Goal: Answer question/provide support: Share knowledge or assist other users

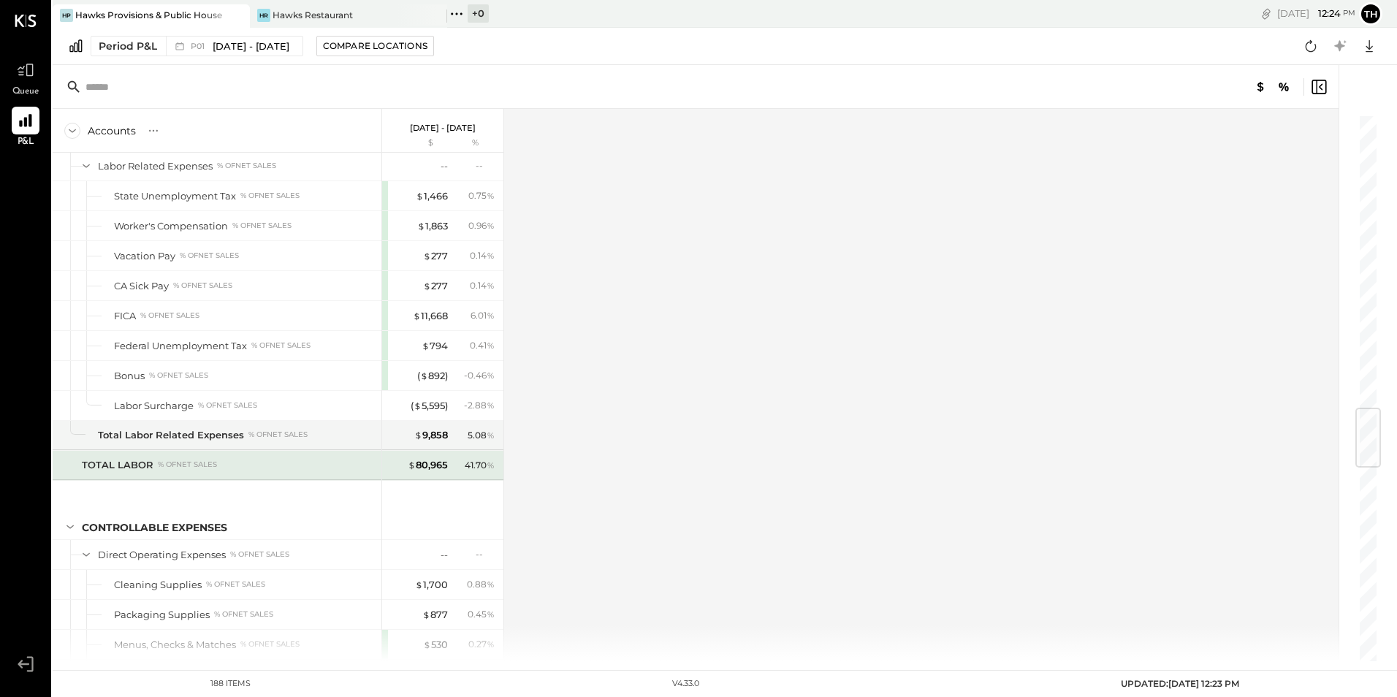
scroll to position [2484, 0]
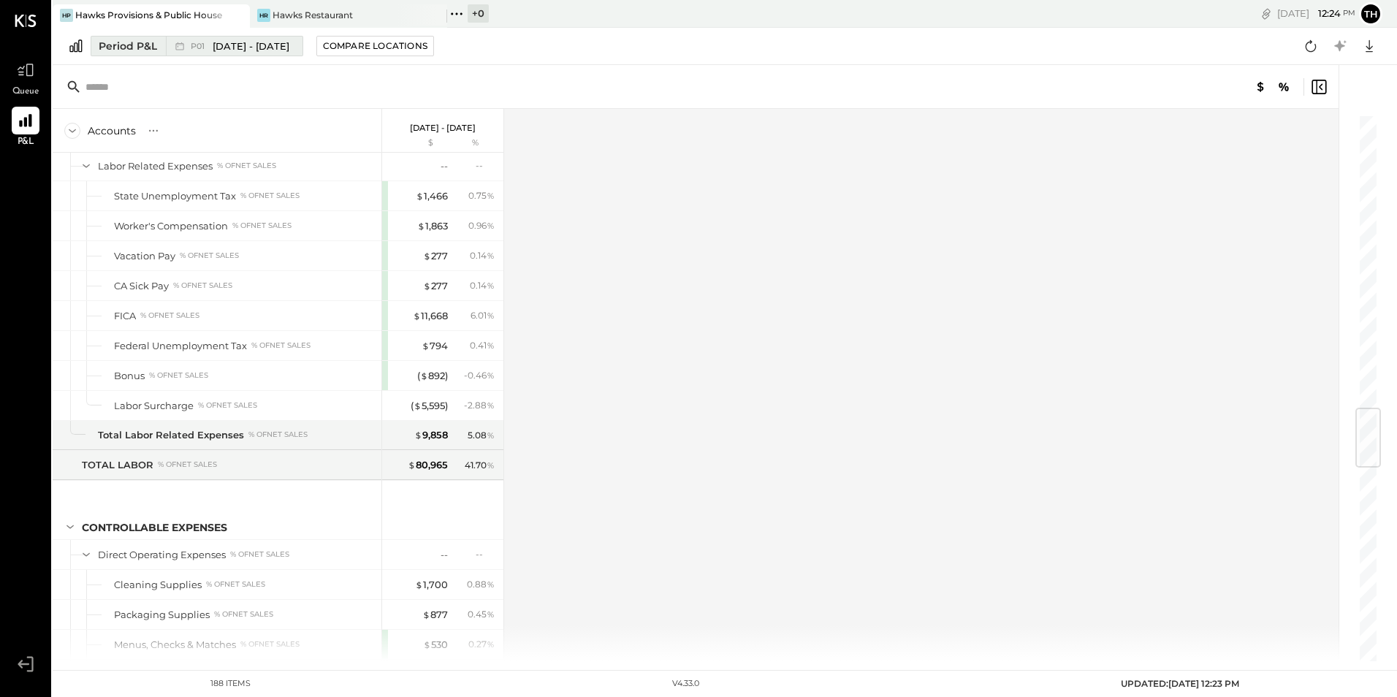
click at [201, 43] on span "P01" at bounding box center [200, 46] width 18 height 8
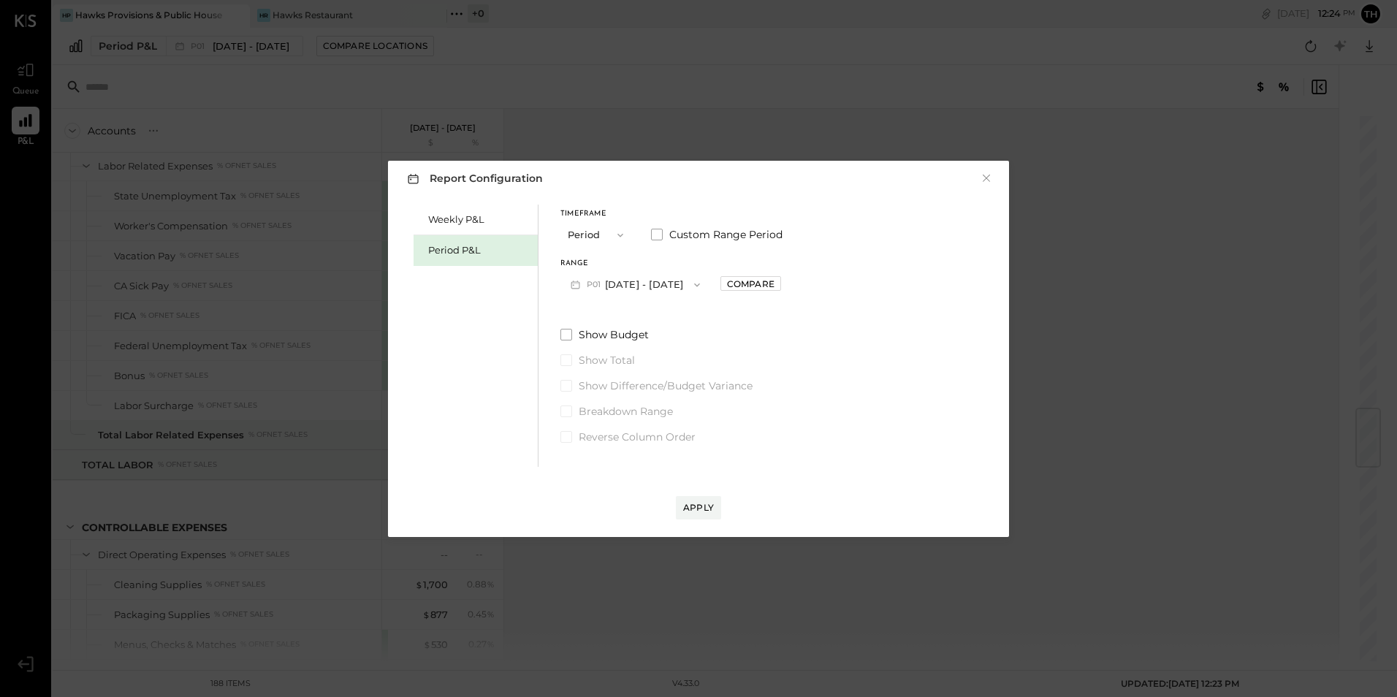
click at [586, 281] on button "P01 Dec 30, 2024 - Feb 2, 2025" at bounding box center [635, 284] width 150 height 27
click at [590, 324] on div "P08 Aug 4 - 31, 2025" at bounding box center [644, 317] width 167 height 31
click at [707, 505] on div "Apply" at bounding box center [698, 507] width 31 height 12
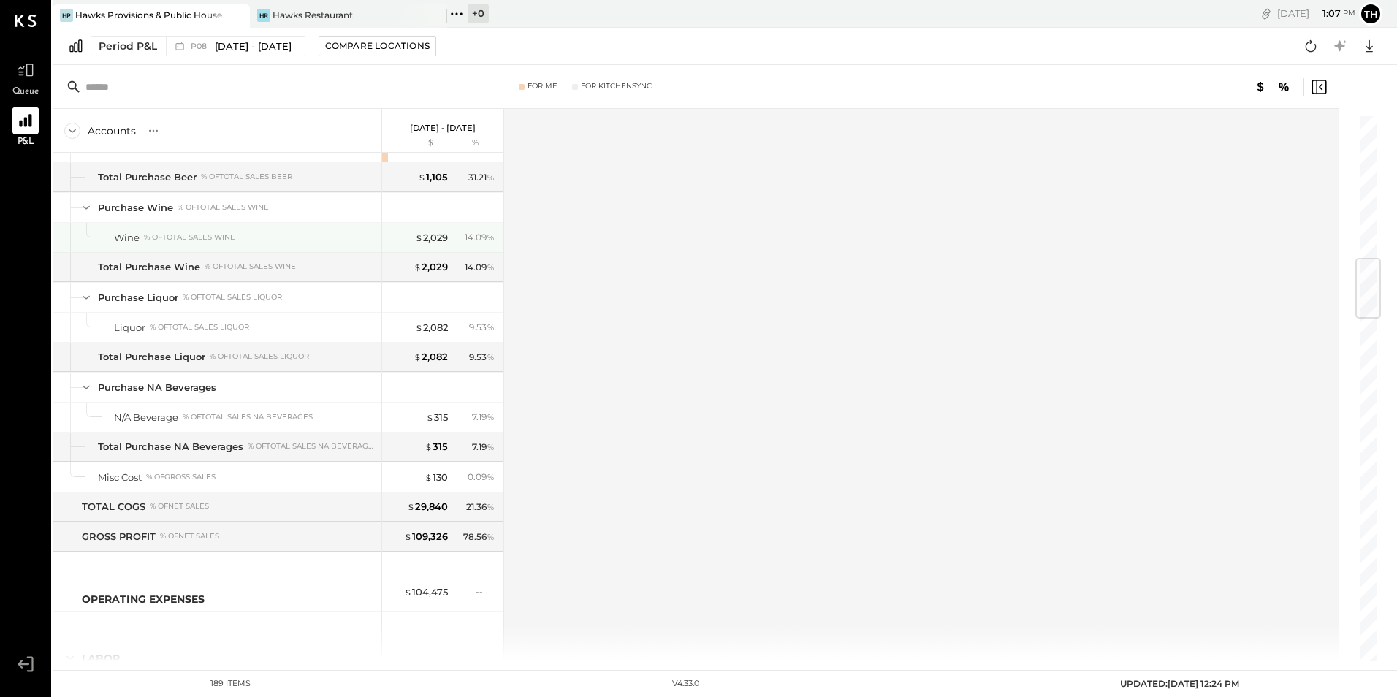
scroll to position [1223, 0]
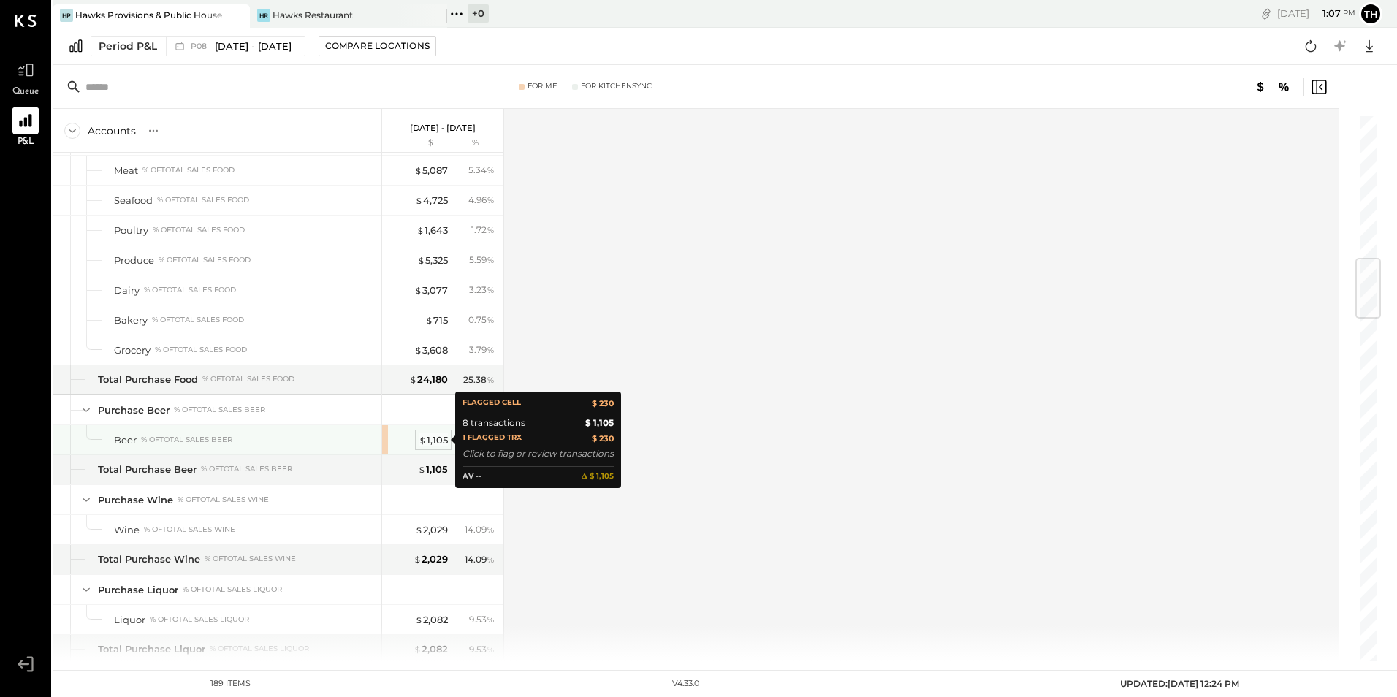
click at [436, 440] on div "$ 1,105" at bounding box center [433, 440] width 29 height 14
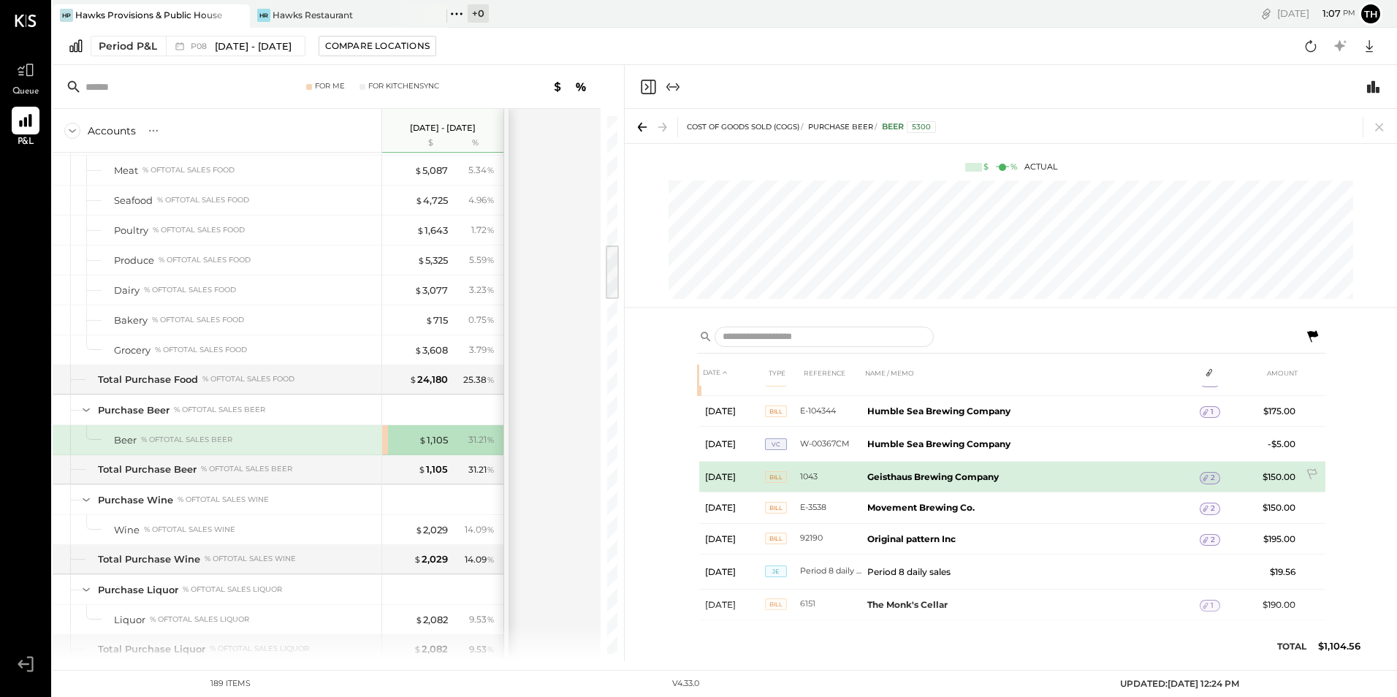
scroll to position [31, 0]
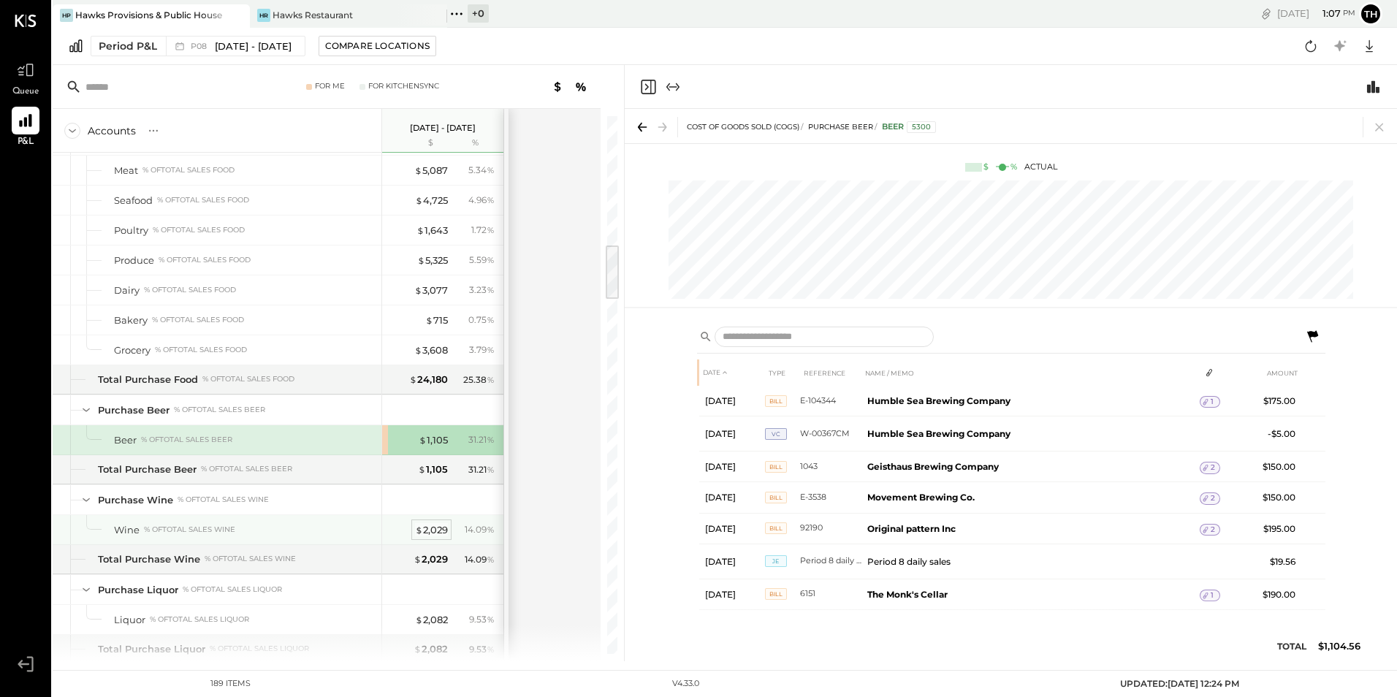
click at [424, 526] on div "$ 2,029" at bounding box center [431, 530] width 33 height 14
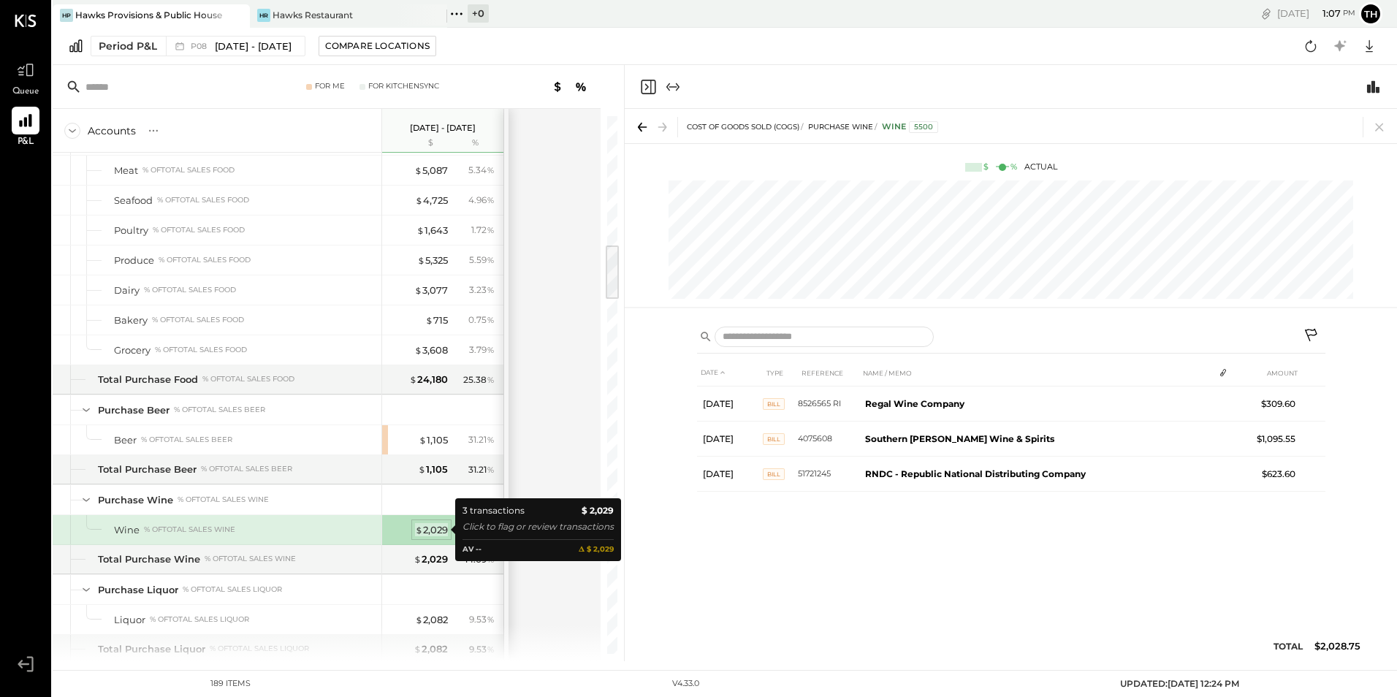
scroll to position [0, 0]
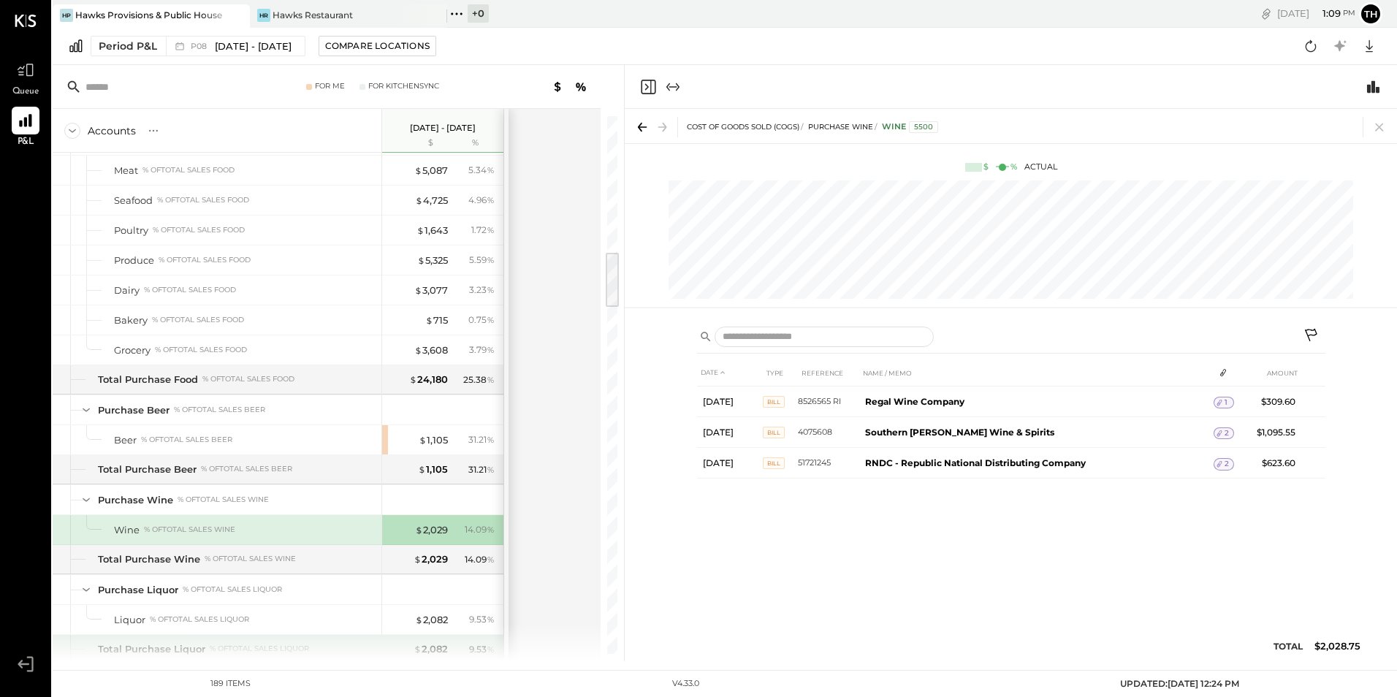
scroll to position [1296, 0]
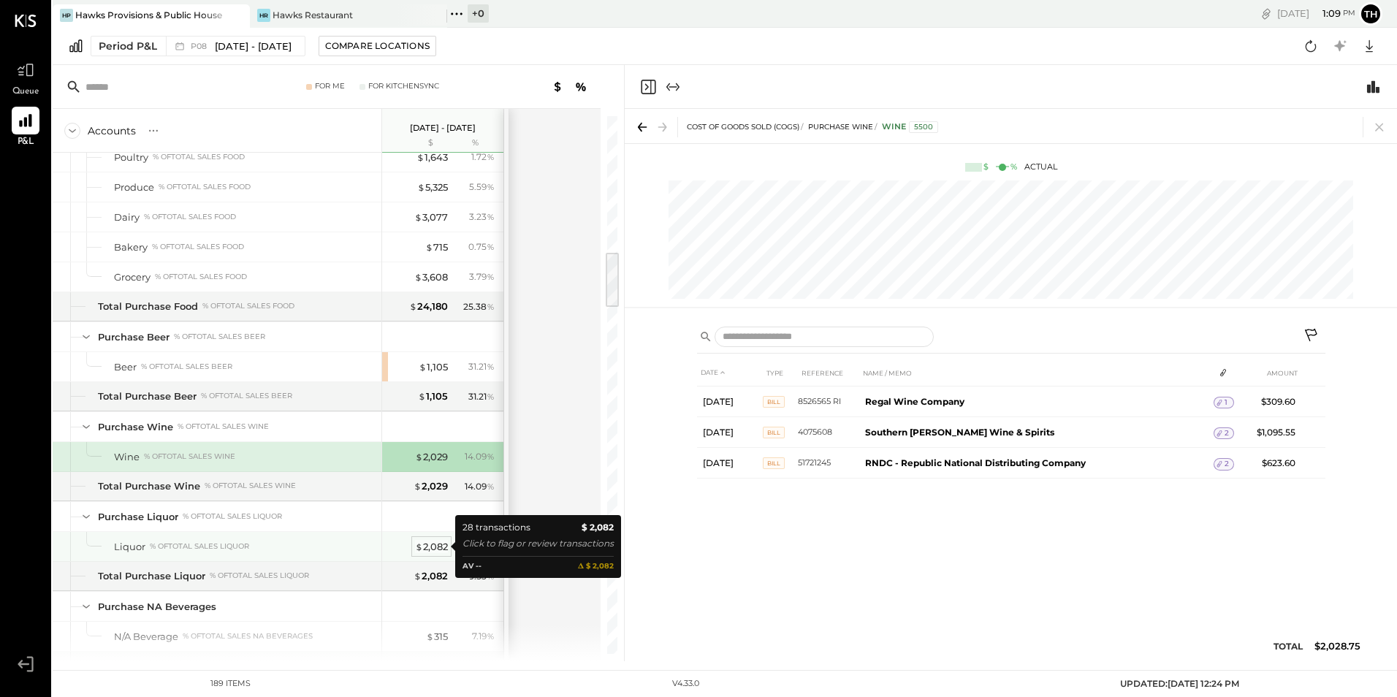
click at [433, 544] on div "$ 2,082" at bounding box center [431, 547] width 33 height 14
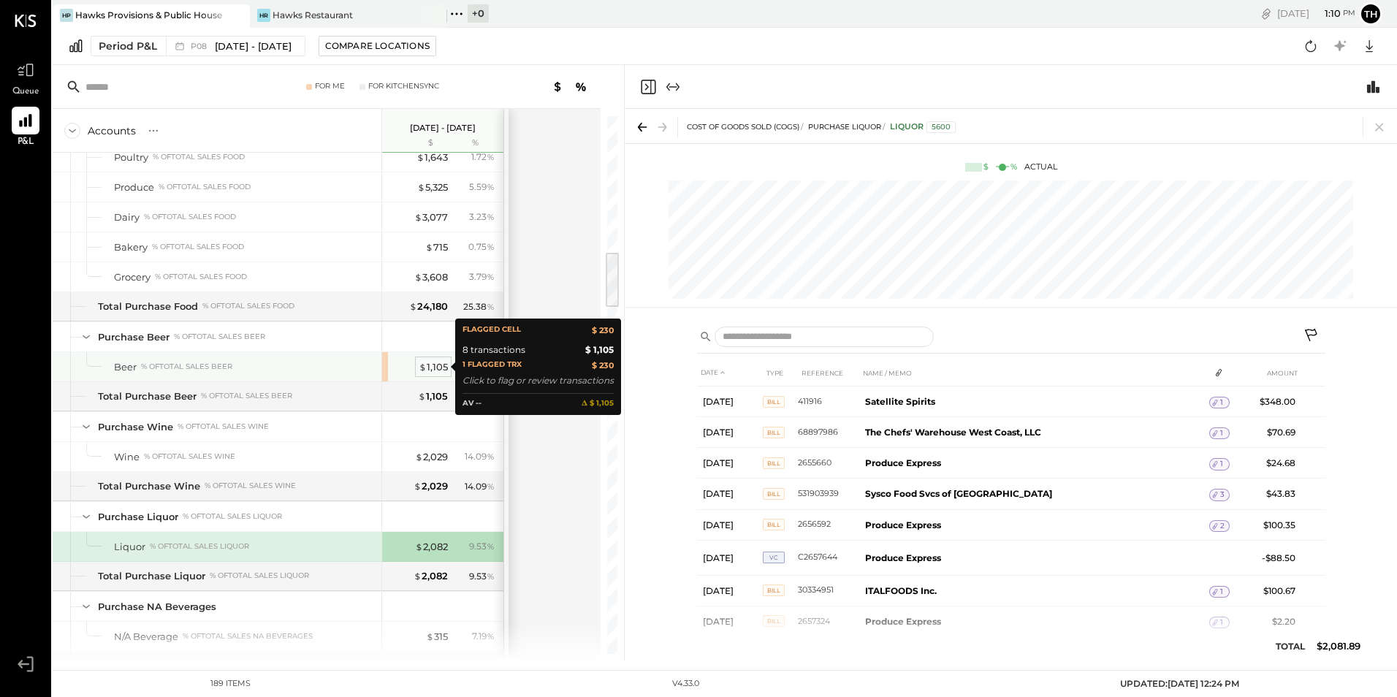
click at [441, 363] on div "$ 1,105" at bounding box center [433, 367] width 29 height 14
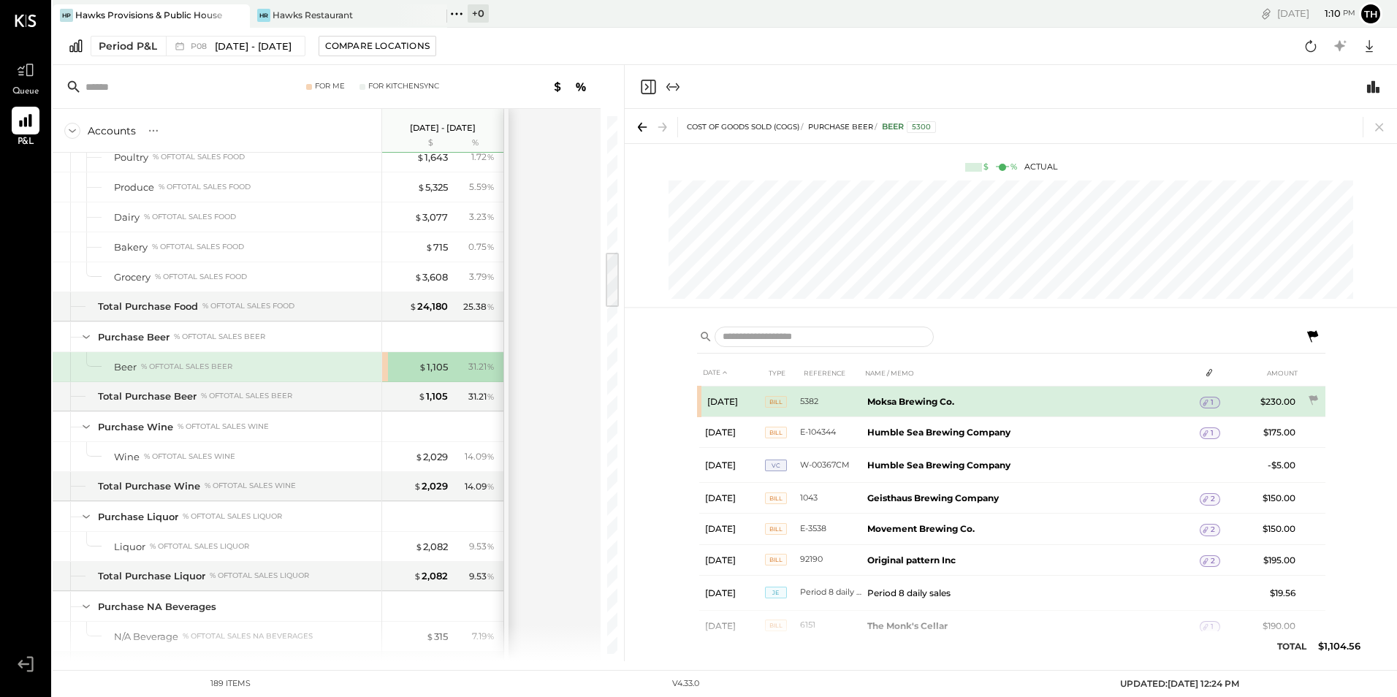
click at [771, 398] on span "Bill" at bounding box center [776, 402] width 22 height 12
click at [904, 396] on b "Moksa Brewing Co." at bounding box center [910, 401] width 87 height 11
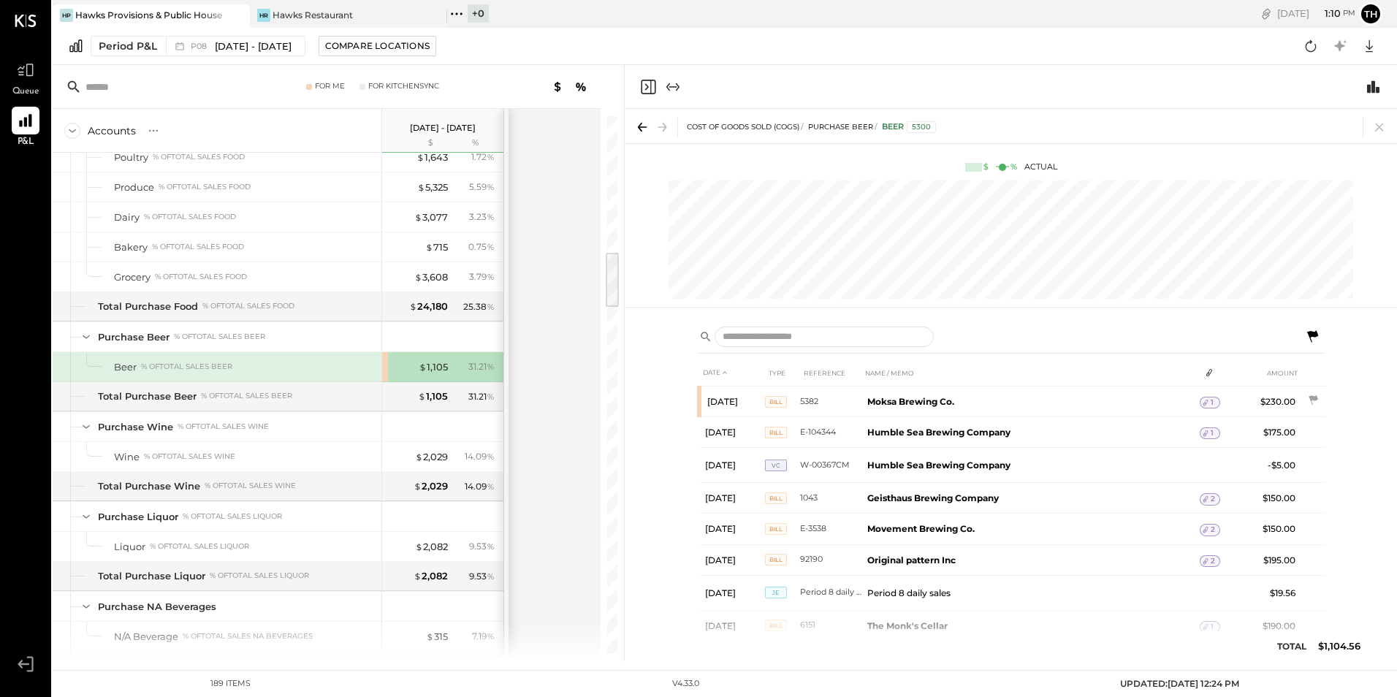
click at [648, 91] on icon "Close panel" at bounding box center [648, 87] width 18 height 18
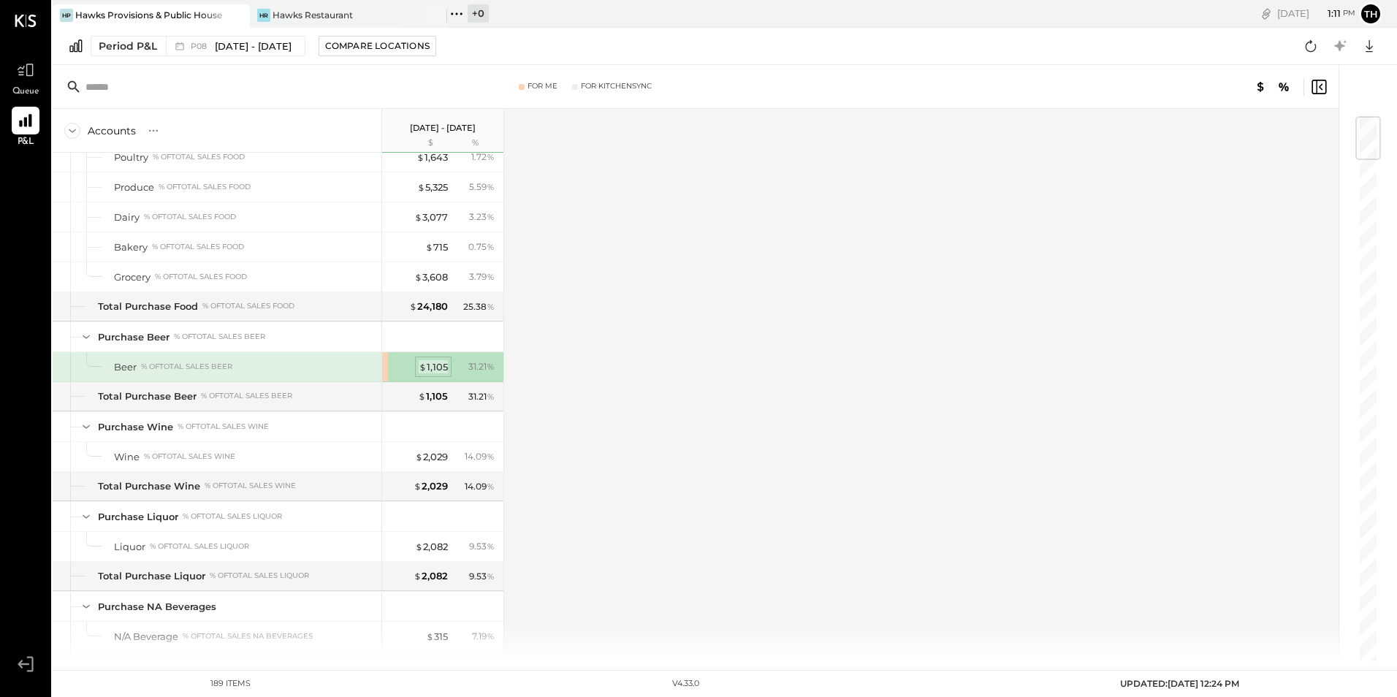
click at [433, 365] on div "$ 1,105" at bounding box center [433, 367] width 29 height 14
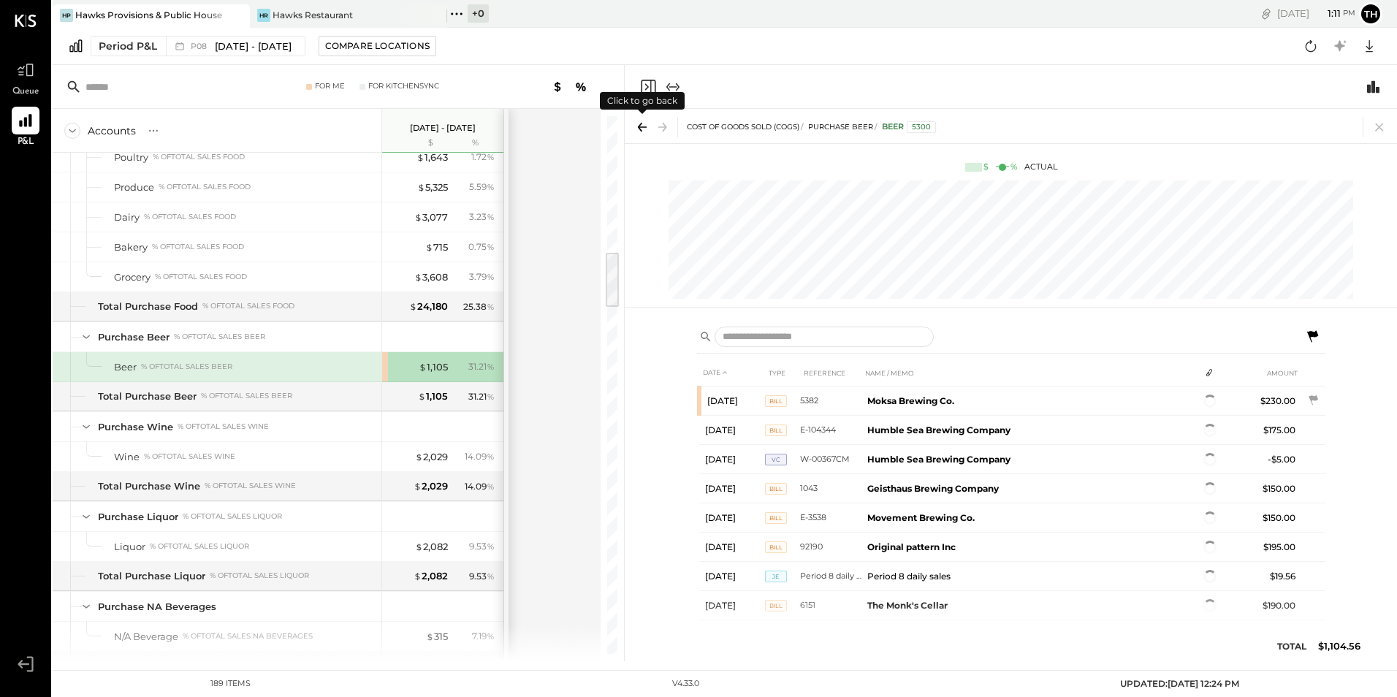
click at [643, 125] on icon at bounding box center [642, 127] width 20 height 20
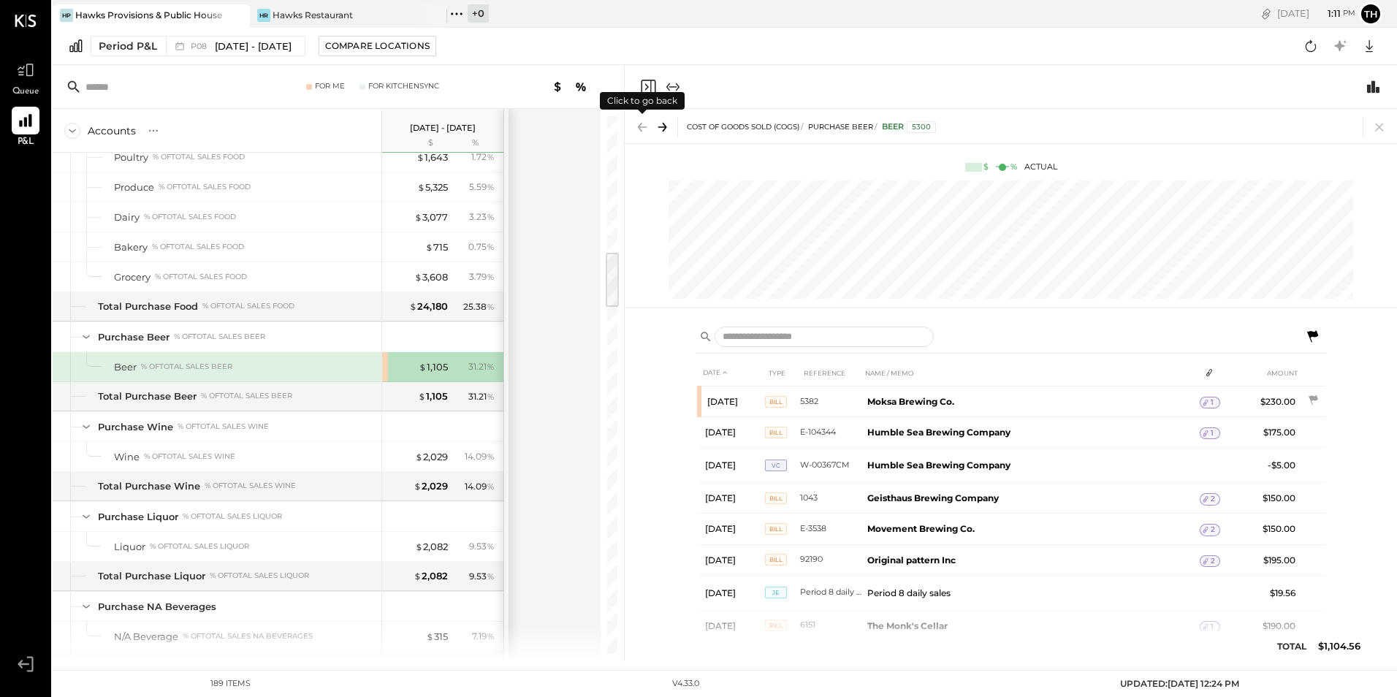
click at [643, 125] on icon at bounding box center [642, 127] width 20 height 20
click at [662, 129] on icon at bounding box center [662, 127] width 20 height 20
click at [642, 121] on icon at bounding box center [642, 127] width 20 height 20
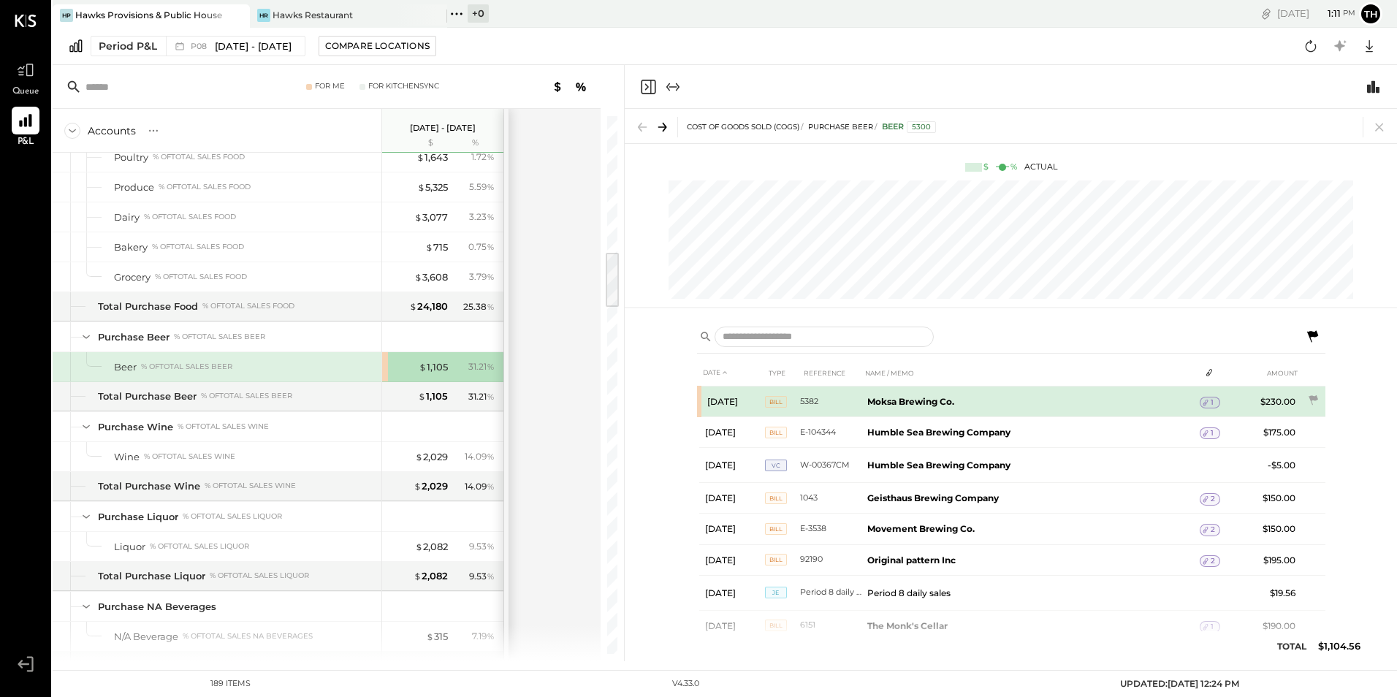
click at [1206, 402] on icon at bounding box center [1205, 403] width 5 height 7
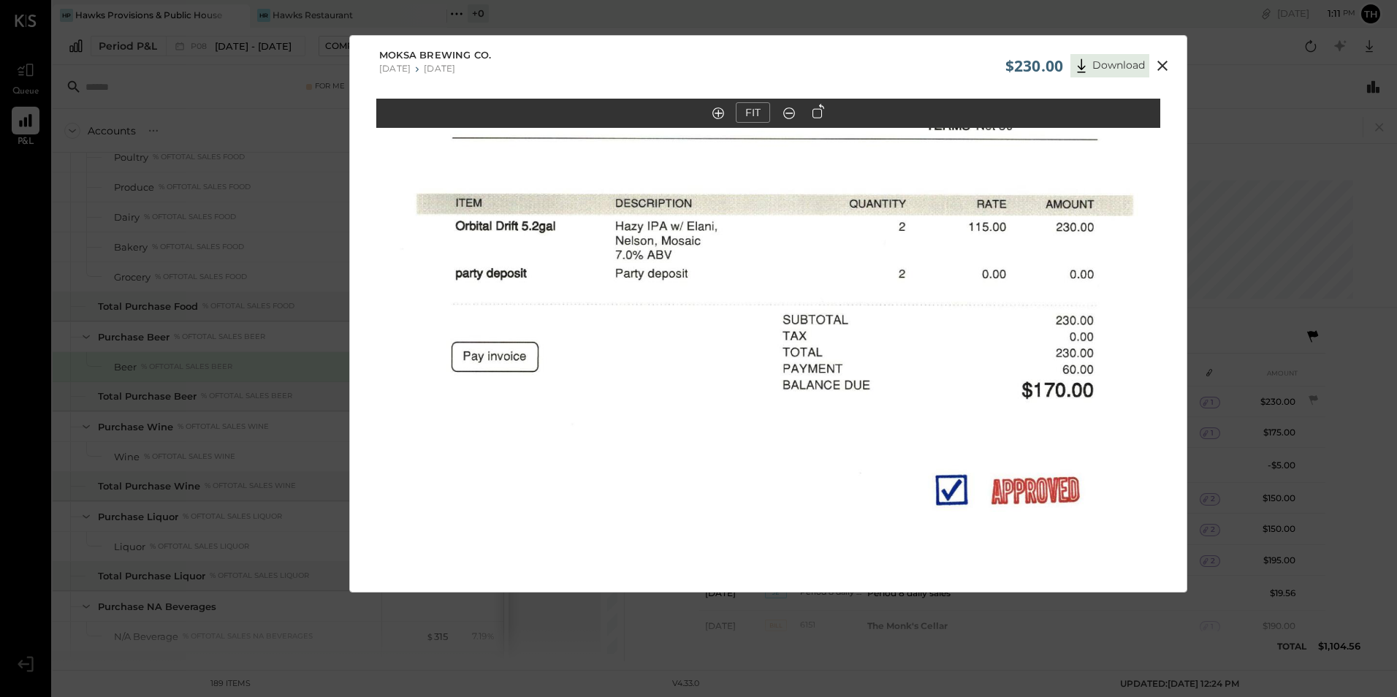
click at [1156, 66] on icon at bounding box center [1163, 66] width 18 height 18
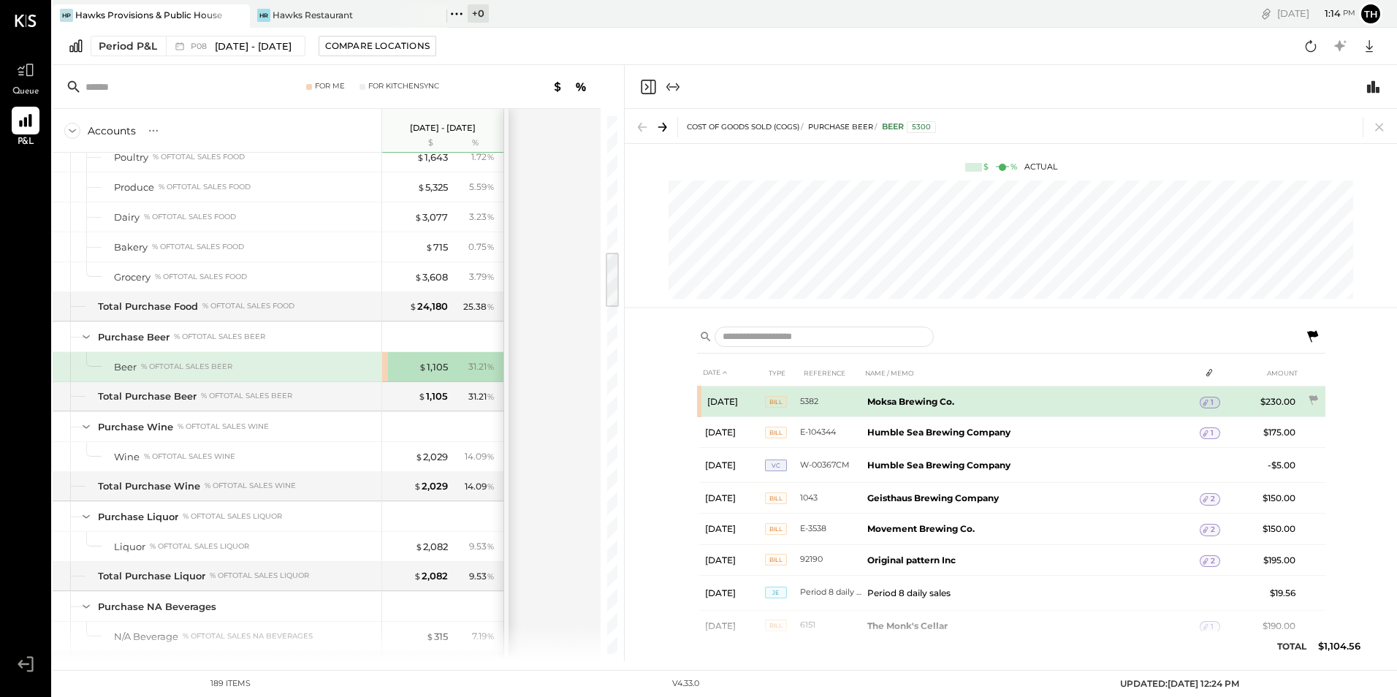
click at [1207, 401] on icon at bounding box center [1205, 402] width 10 height 10
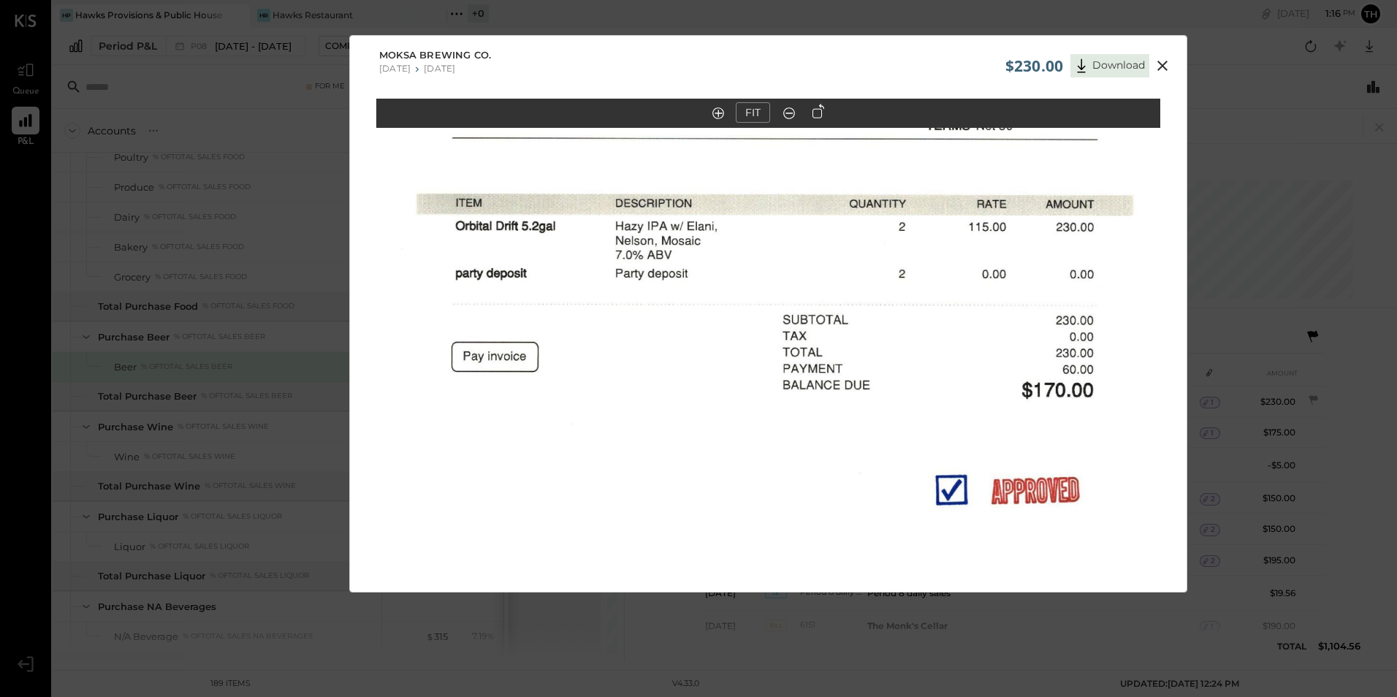
click at [1165, 64] on icon at bounding box center [1163, 66] width 18 height 18
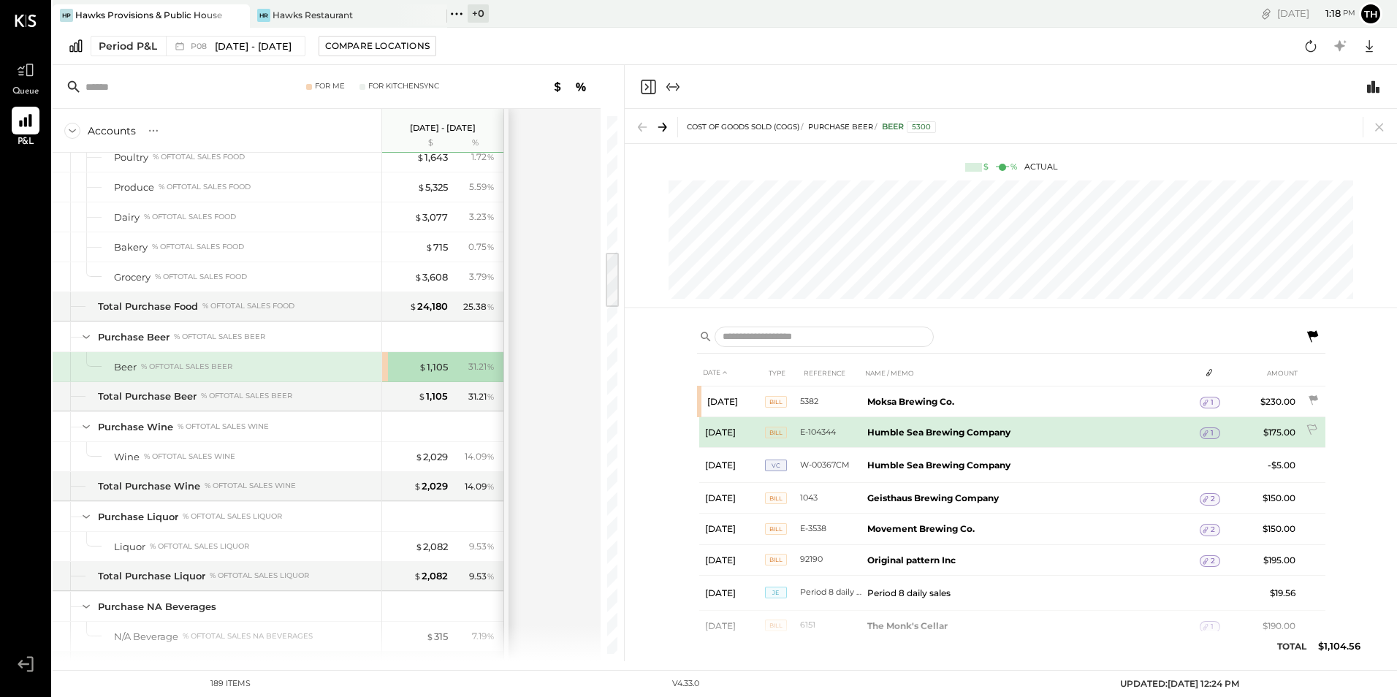
click at [1206, 430] on icon at bounding box center [1205, 433] width 10 height 10
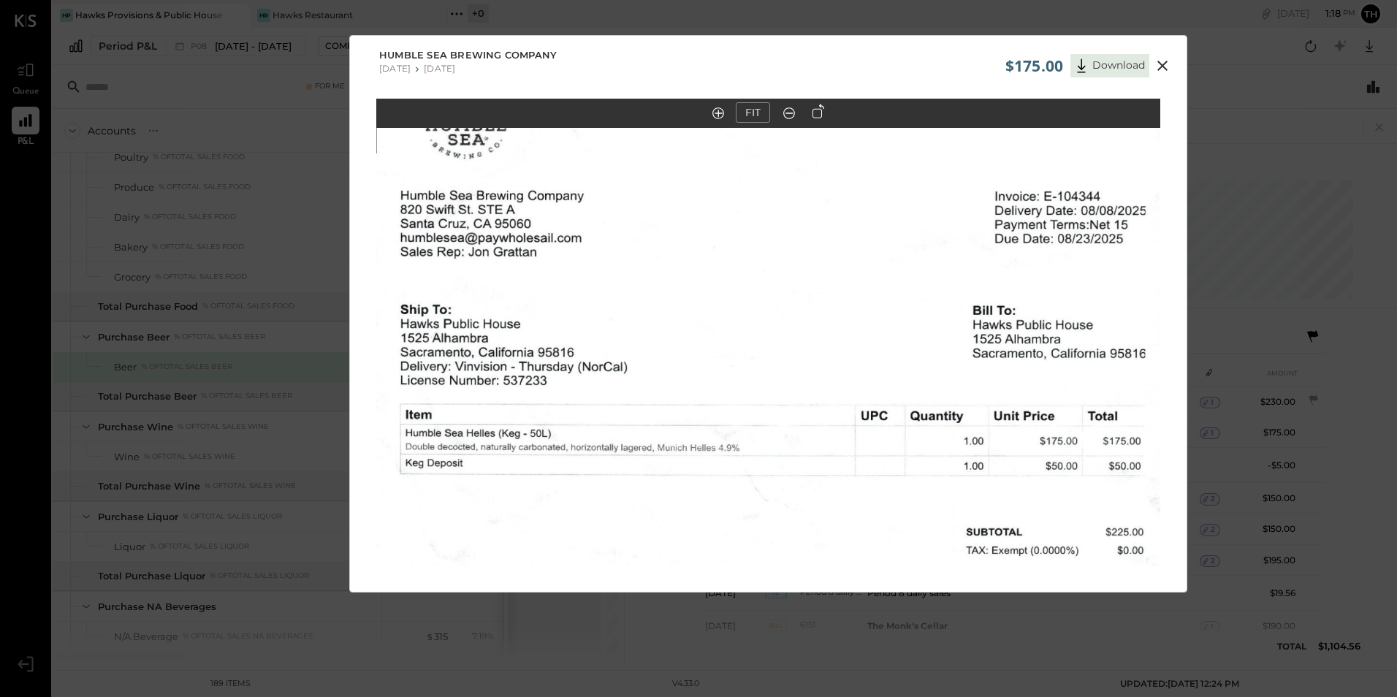
drag, startPoint x: 766, startPoint y: 324, endPoint x: 756, endPoint y: 500, distance: 177.1
click at [756, 500] on img at bounding box center [768, 494] width 784 height 965
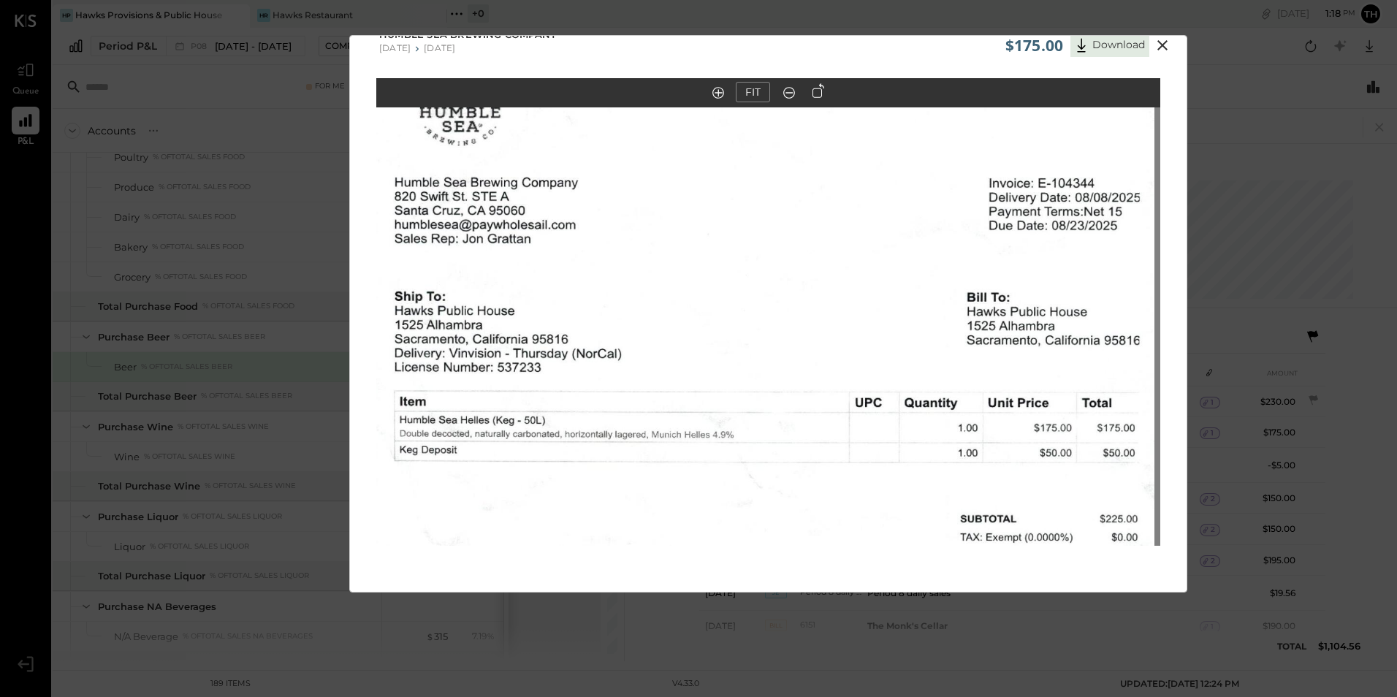
scroll to position [29, 0]
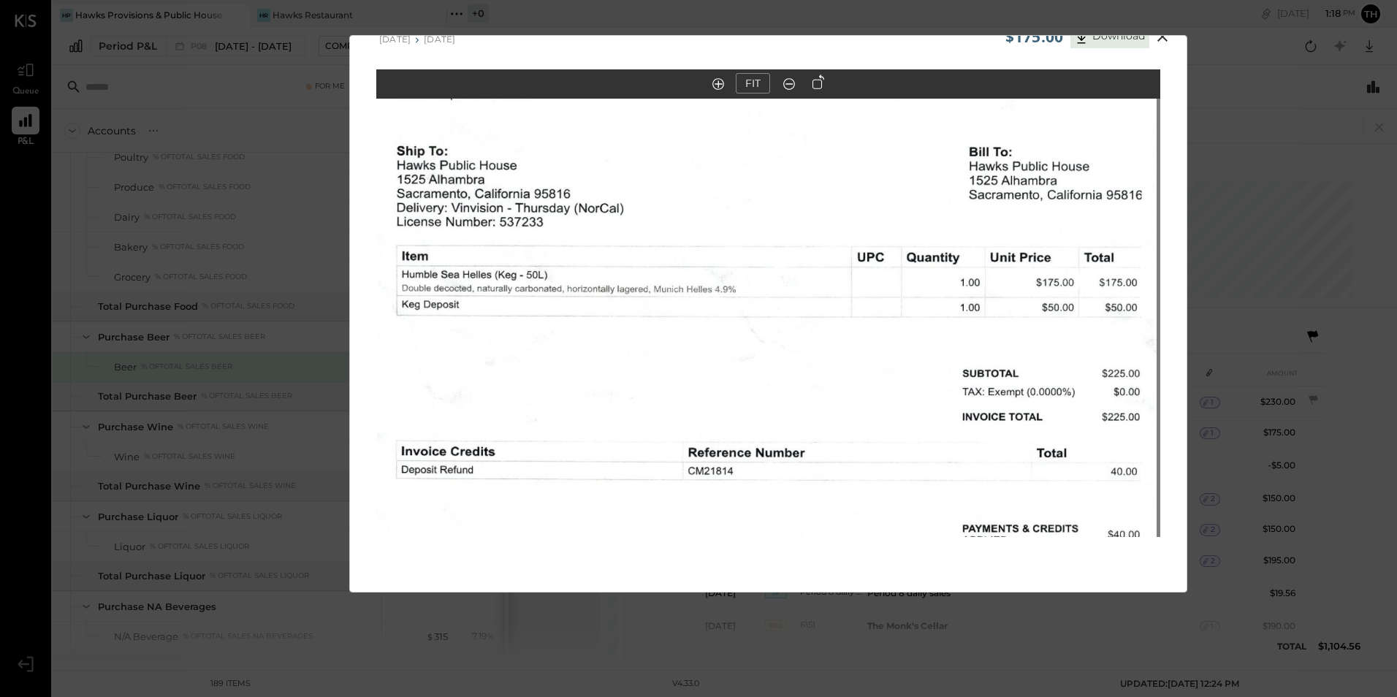
drag, startPoint x: 1029, startPoint y: 293, endPoint x: 1032, endPoint y: 155, distance: 138.1
click at [1032, 155] on img at bounding box center [765, 336] width 784 height 965
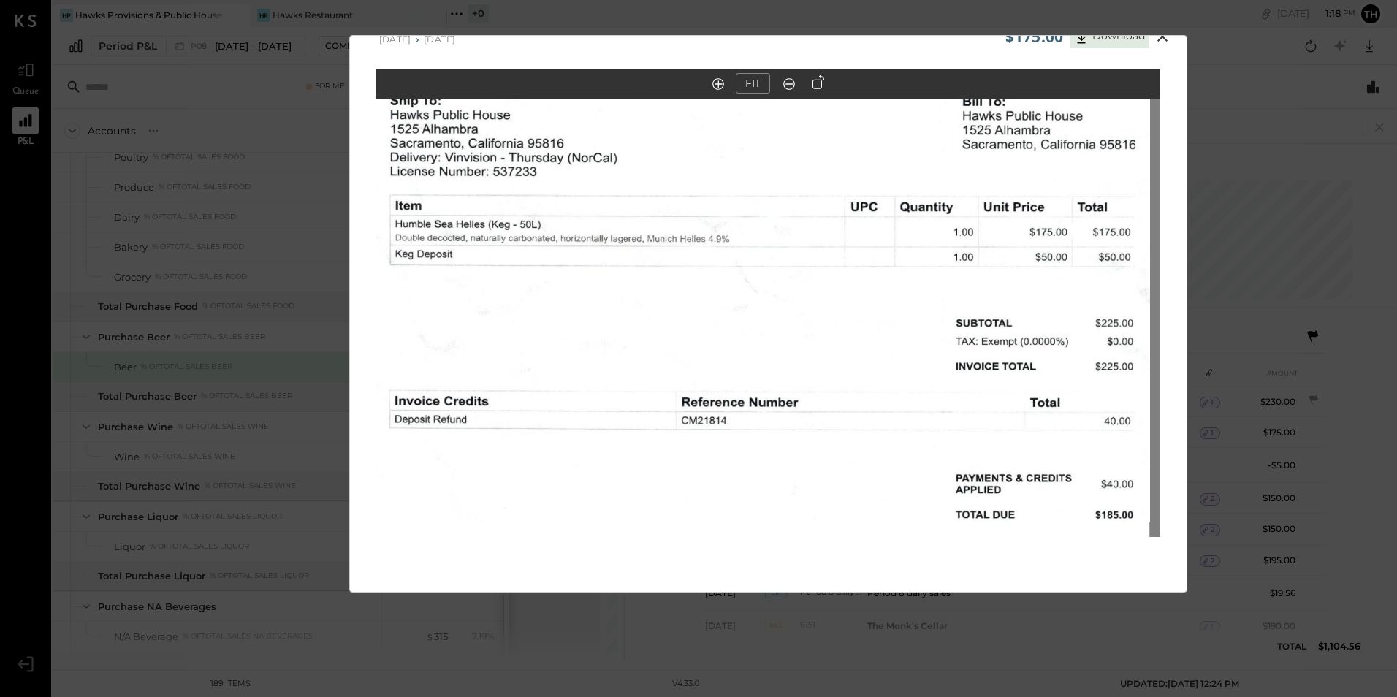
drag, startPoint x: 839, startPoint y: 383, endPoint x: 832, endPoint y: 334, distance: 49.4
click at [832, 334] on img at bounding box center [758, 285] width 784 height 965
click at [1163, 39] on icon at bounding box center [1162, 36] width 10 height 10
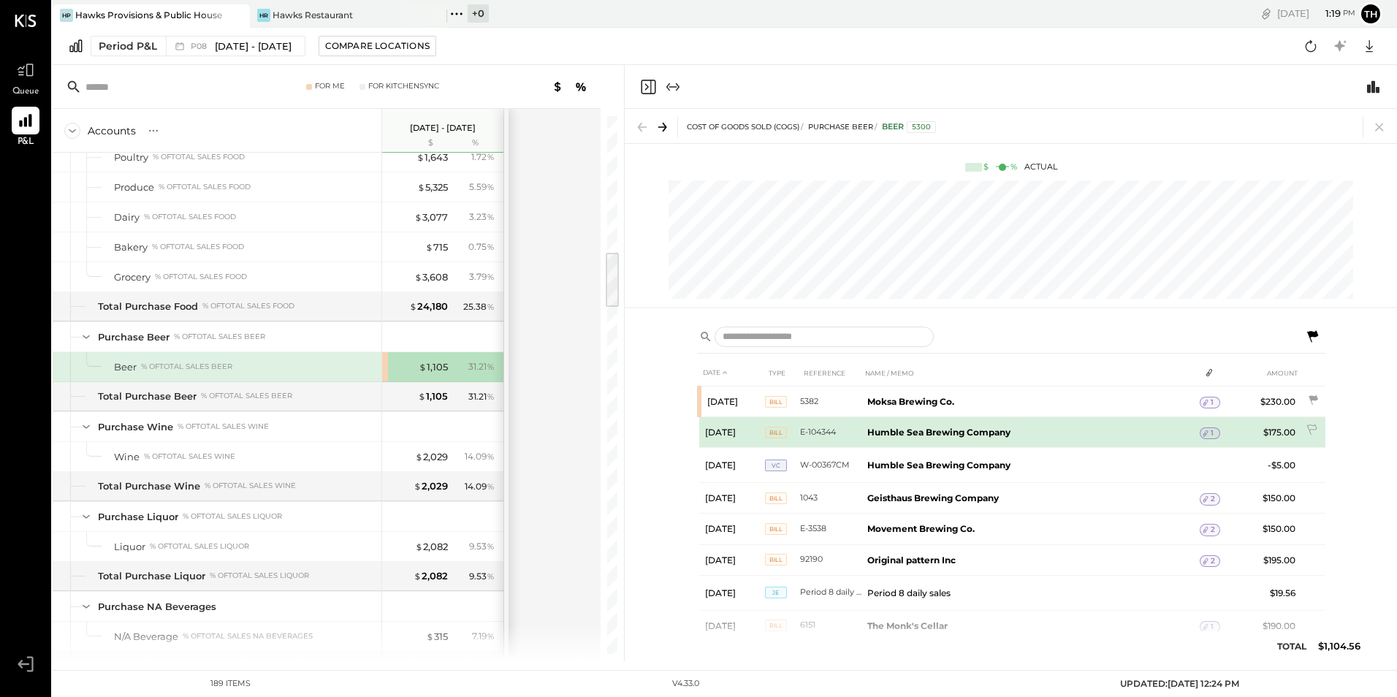
click at [915, 429] on b "Humble Sea Brewing Company" at bounding box center [938, 432] width 143 height 11
click at [1314, 423] on td at bounding box center [1313, 431] width 24 height 28
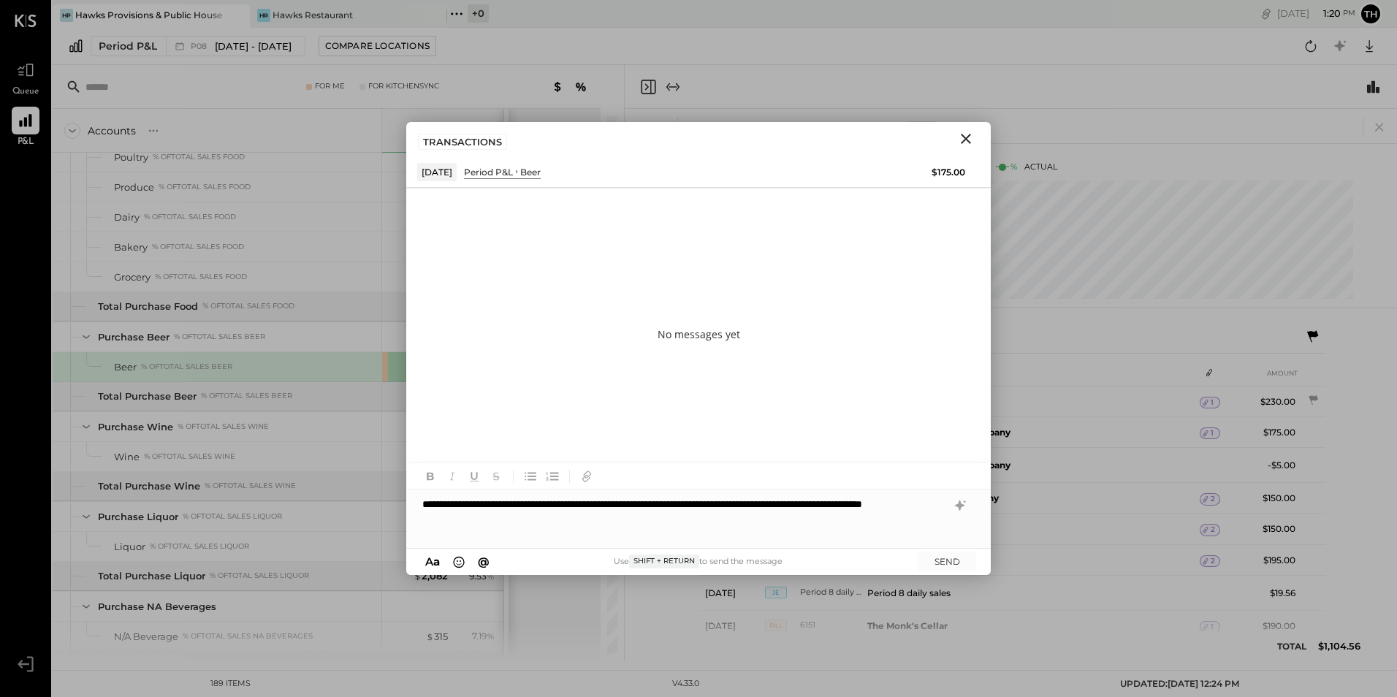
click at [696, 504] on div "**********" at bounding box center [698, 518] width 584 height 58
click at [548, 523] on div "**********" at bounding box center [698, 518] width 584 height 58
click at [946, 557] on button "SEND" at bounding box center [947, 562] width 58 height 20
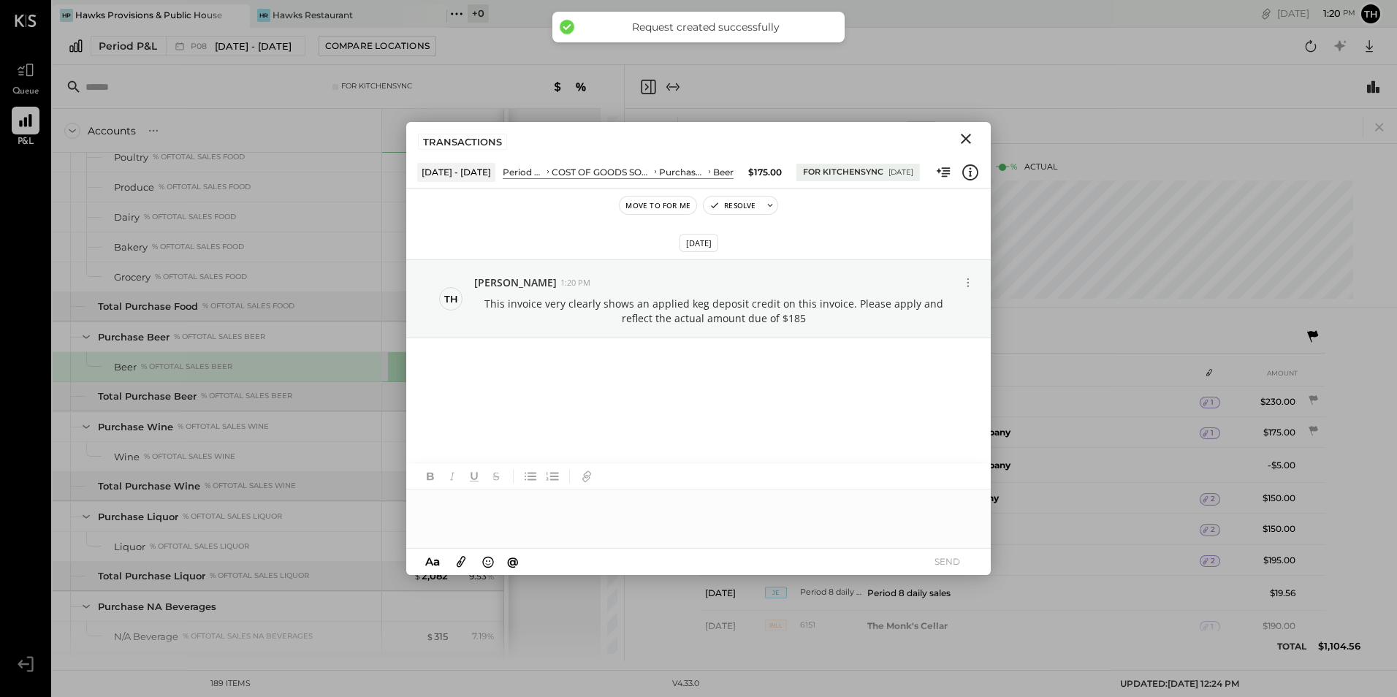
click at [959, 137] on icon "Close" at bounding box center [966, 139] width 18 height 18
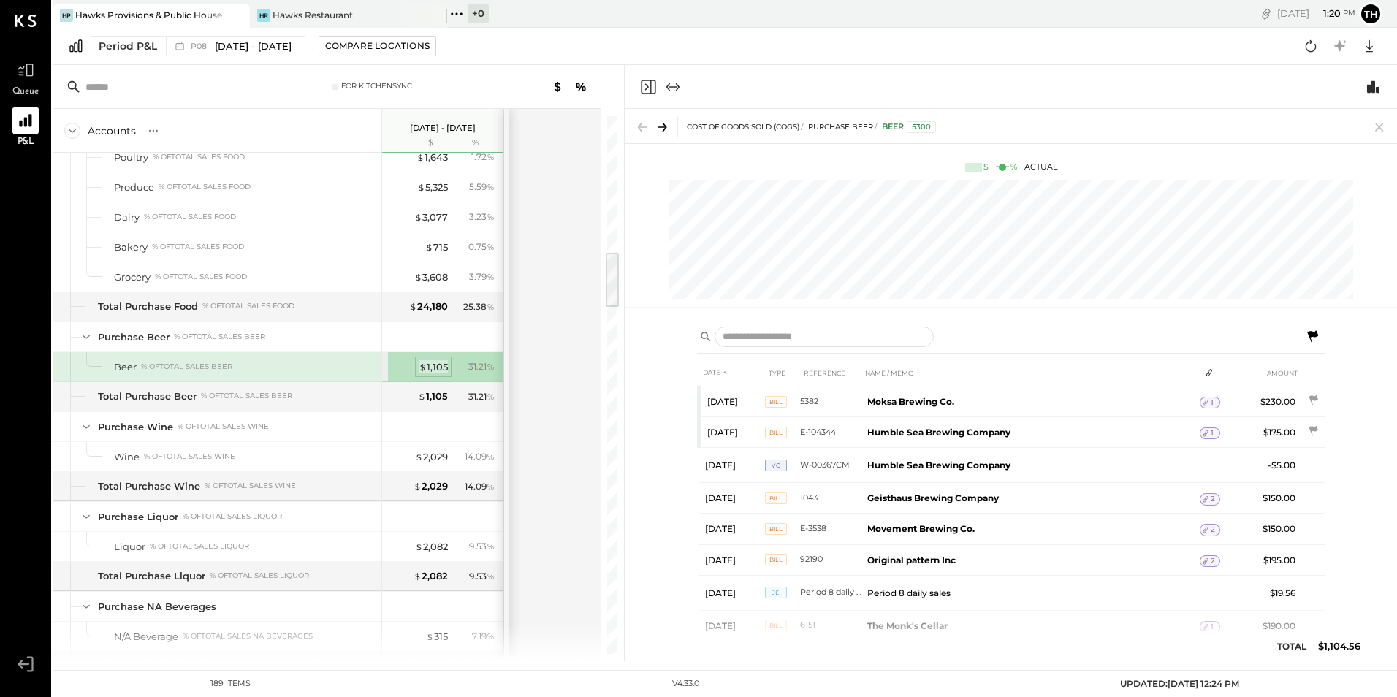
click at [425, 362] on span "$" at bounding box center [423, 367] width 8 height 12
click at [1310, 335] on icon at bounding box center [1312, 336] width 11 height 12
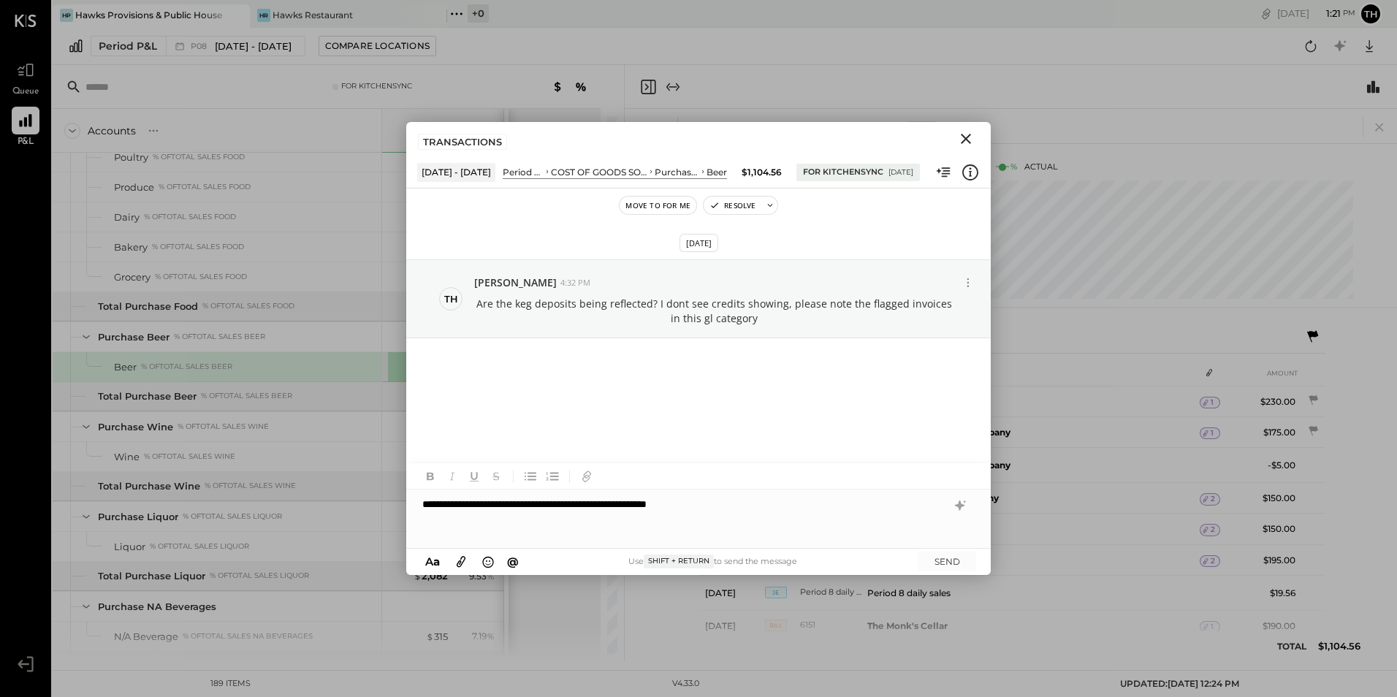
click at [639, 503] on div "**********" at bounding box center [698, 518] width 584 height 58
click at [629, 509] on div "**********" at bounding box center [698, 518] width 584 height 58
click at [948, 563] on button "SEND" at bounding box center [947, 562] width 58 height 20
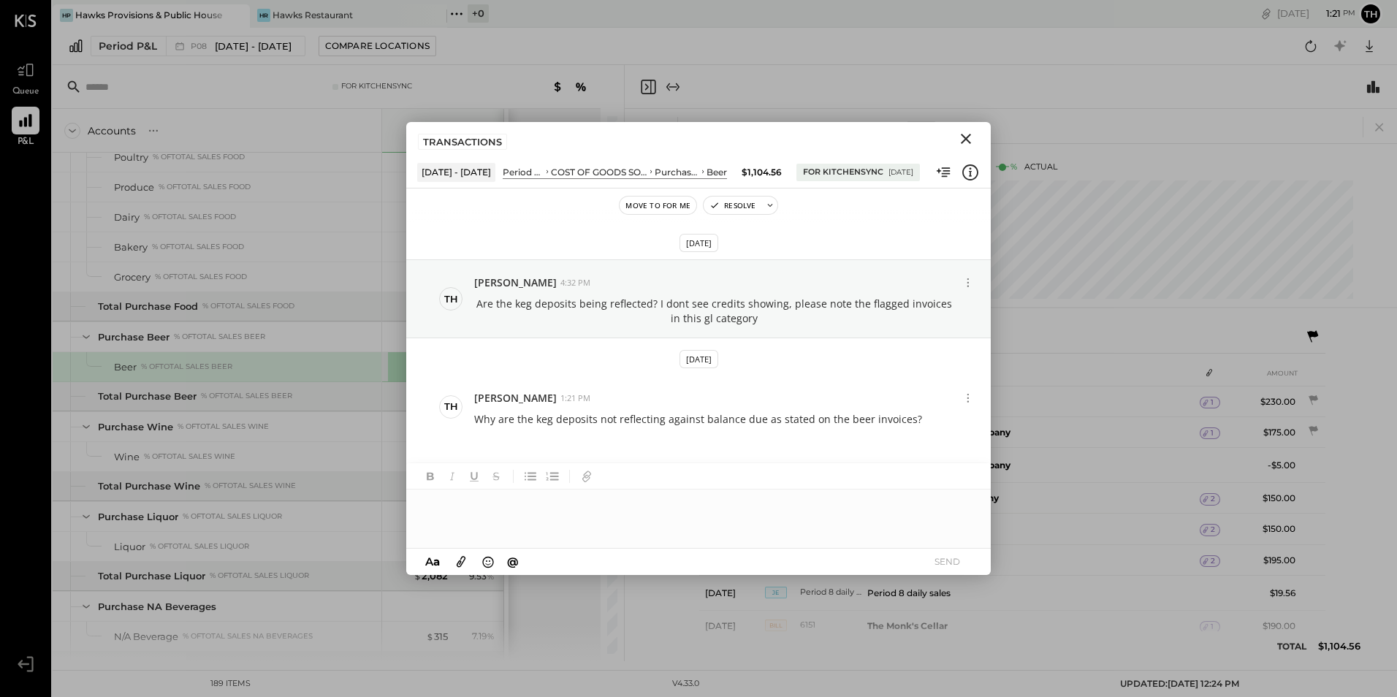
click at [963, 137] on icon "Close" at bounding box center [966, 139] width 18 height 18
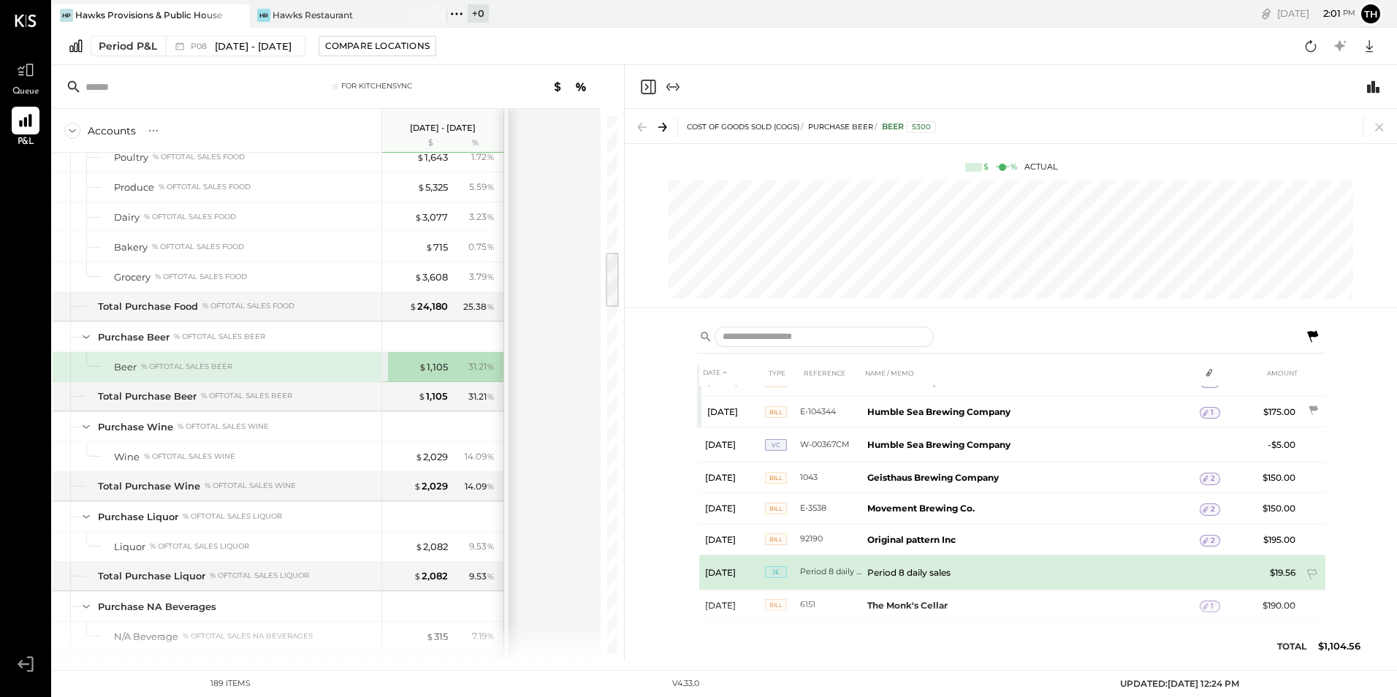
scroll to position [31, 0]
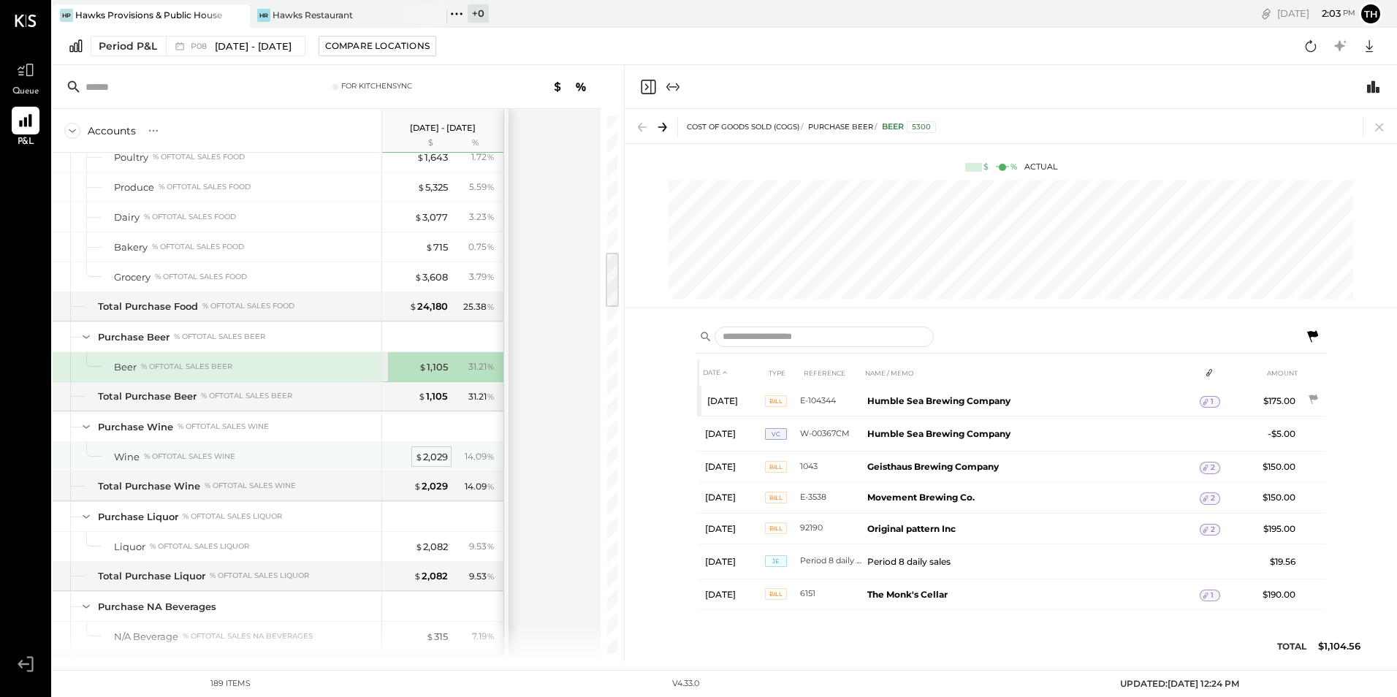
click at [439, 457] on div "$ 2,029" at bounding box center [431, 457] width 33 height 14
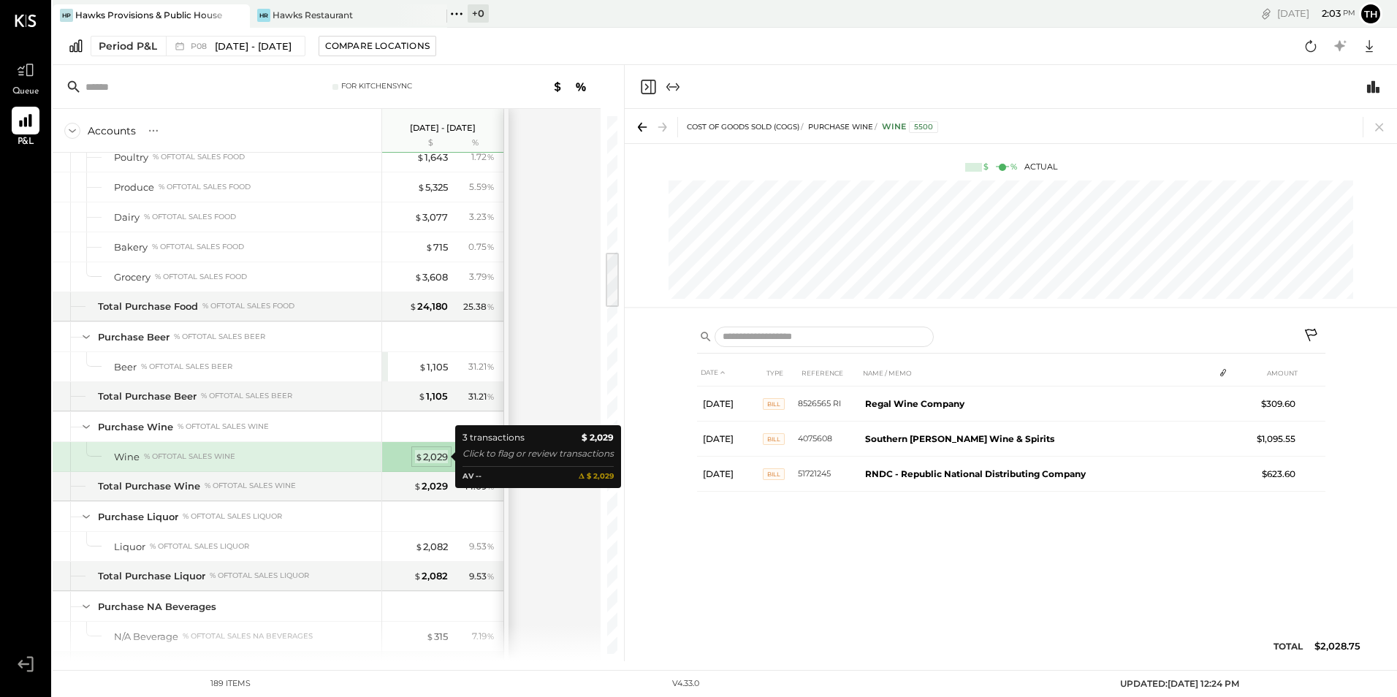
scroll to position [0, 0]
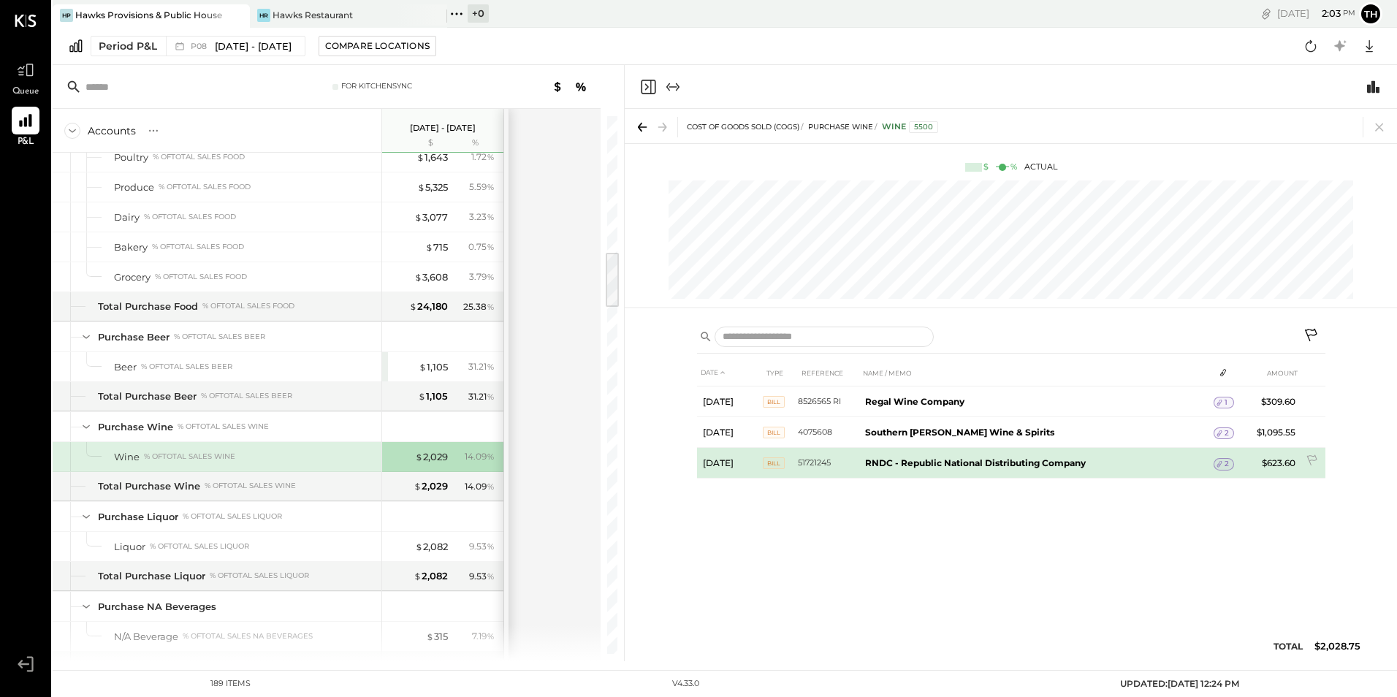
click at [997, 461] on b "RNDC - Republic National Distributing Company" at bounding box center [975, 462] width 221 height 11
click at [1230, 466] on div "2" at bounding box center [1223, 464] width 20 height 12
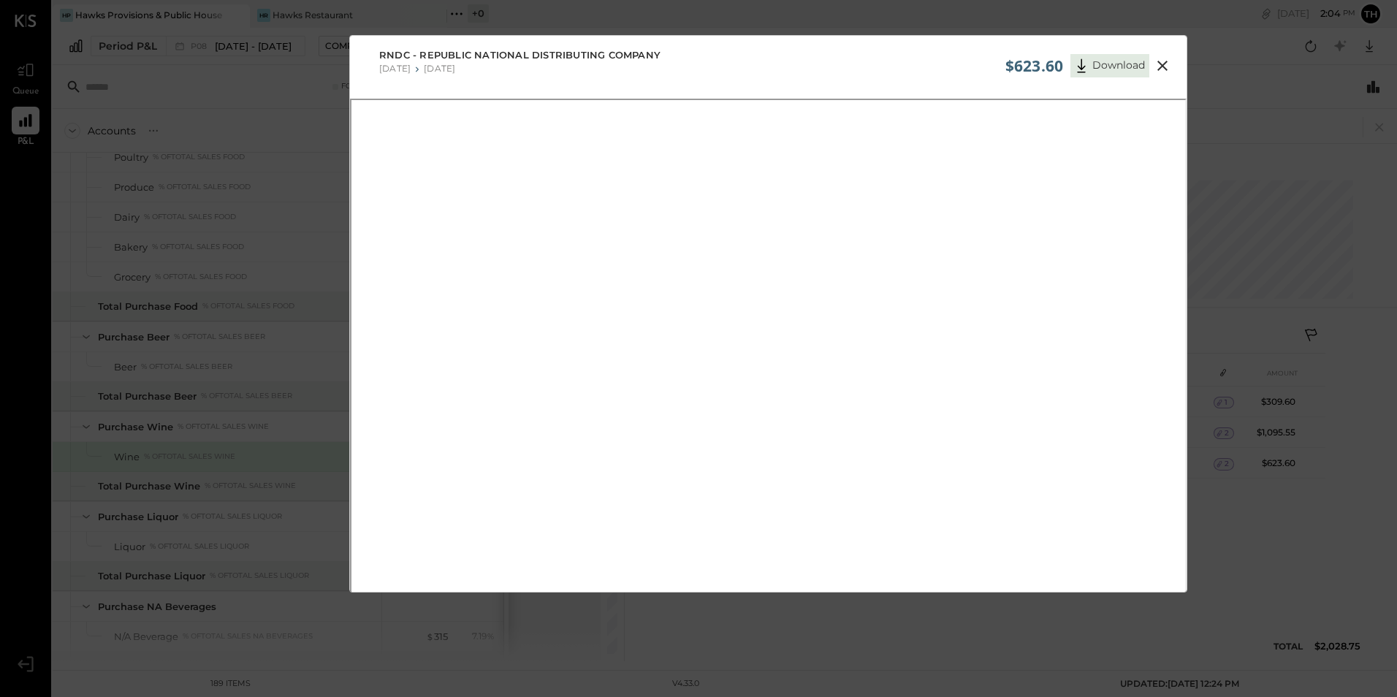
click at [1154, 72] on icon at bounding box center [1163, 66] width 18 height 18
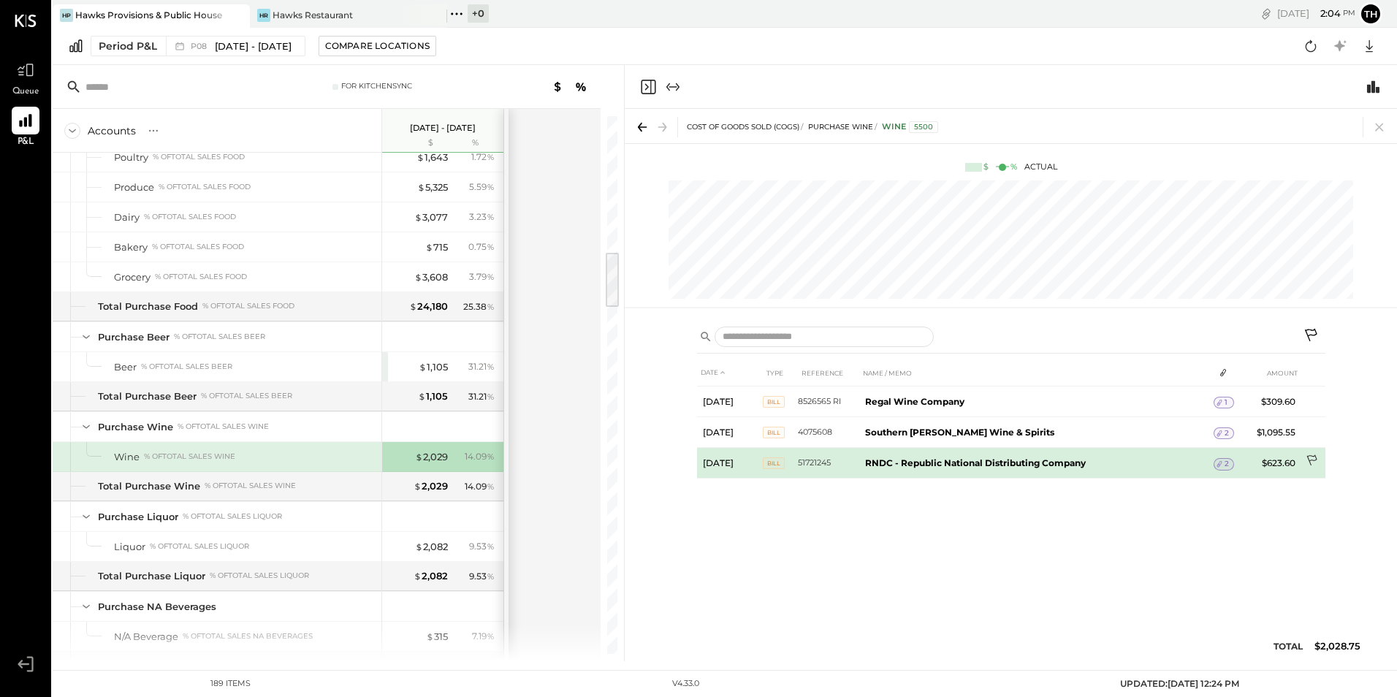
click at [1316, 457] on icon at bounding box center [1312, 460] width 10 height 11
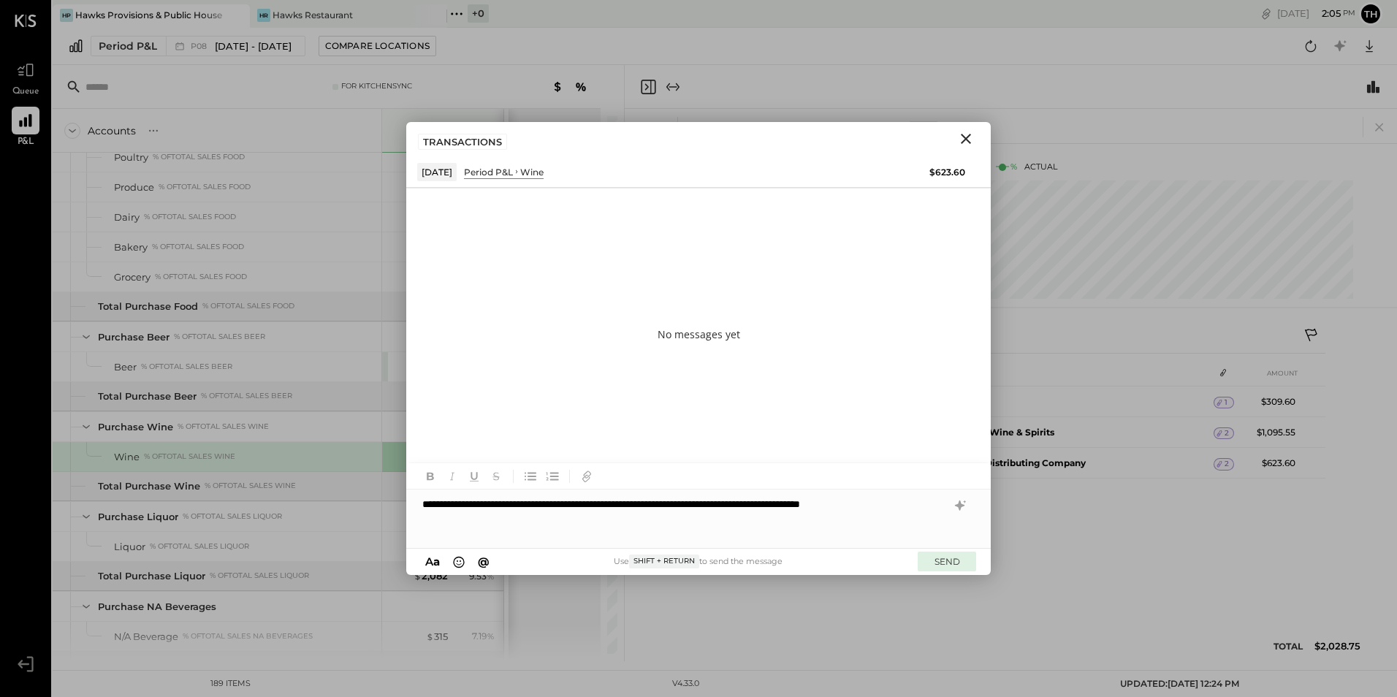
click at [939, 560] on button "SEND" at bounding box center [947, 562] width 58 height 20
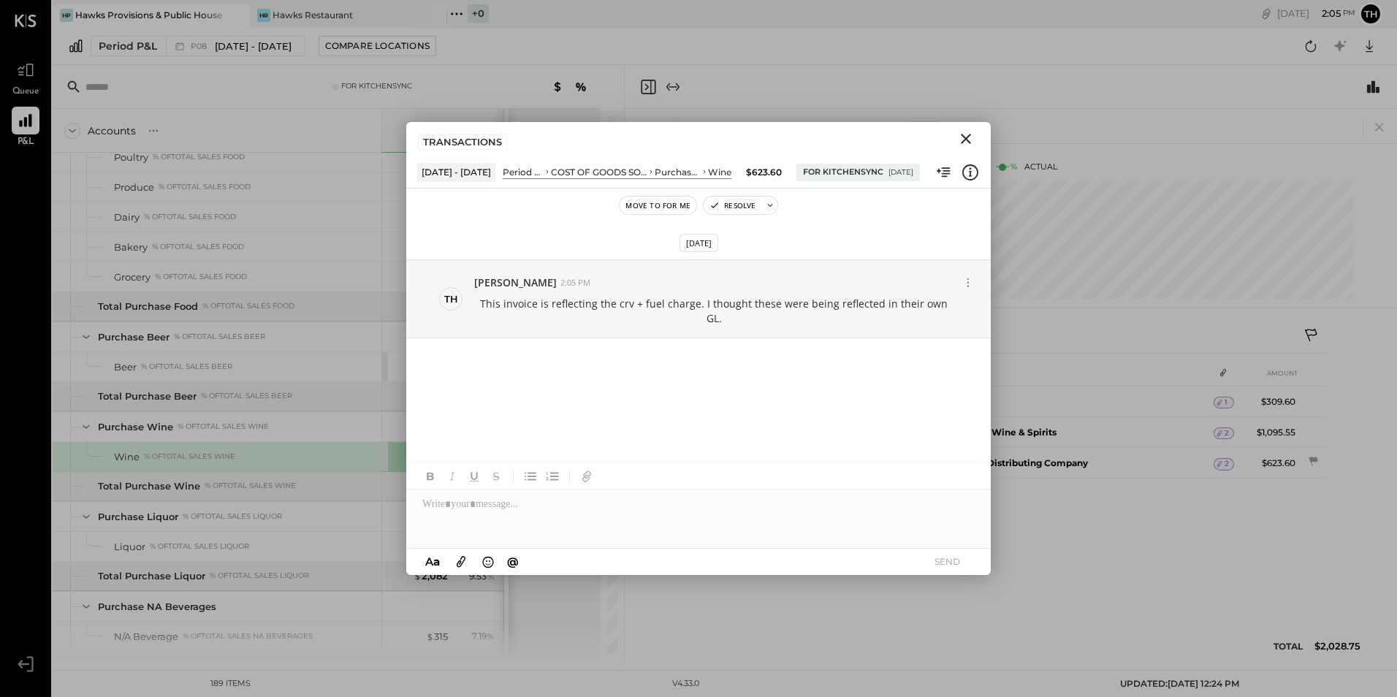
click at [969, 142] on icon "Close" at bounding box center [966, 139] width 10 height 10
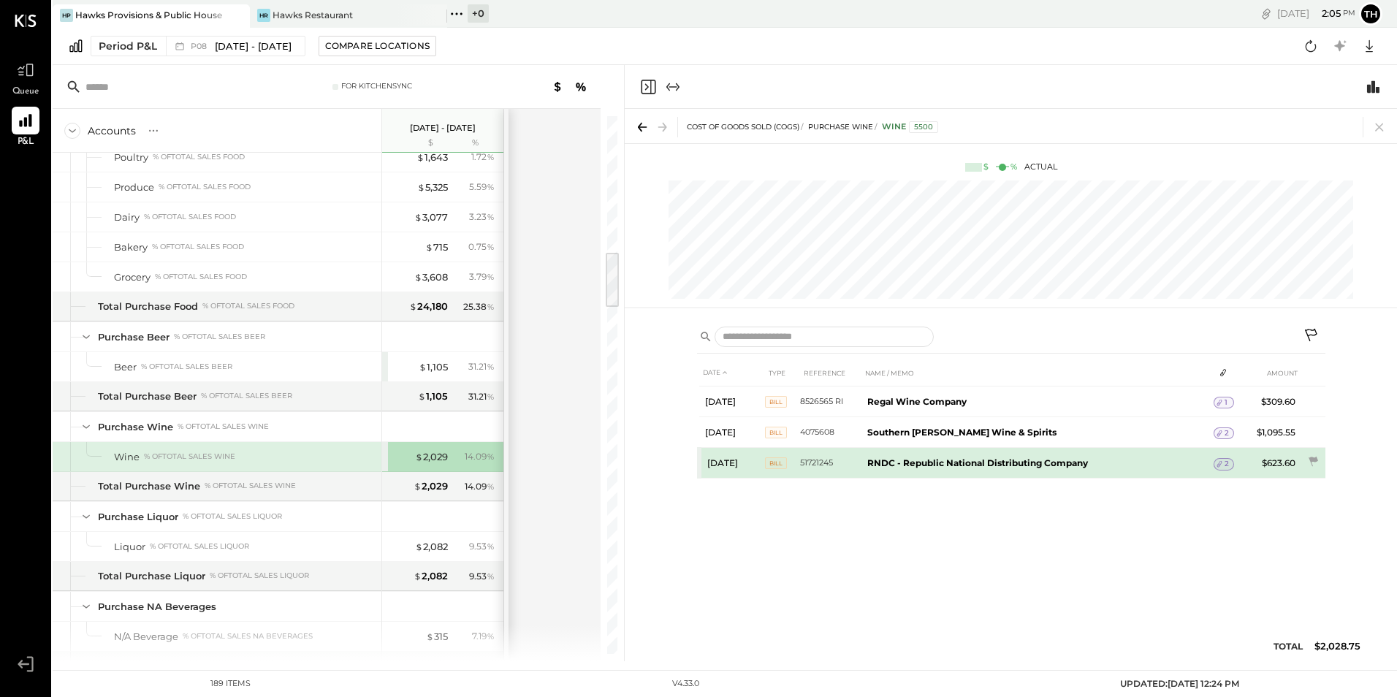
click at [1228, 466] on span "2" at bounding box center [1226, 464] width 4 height 10
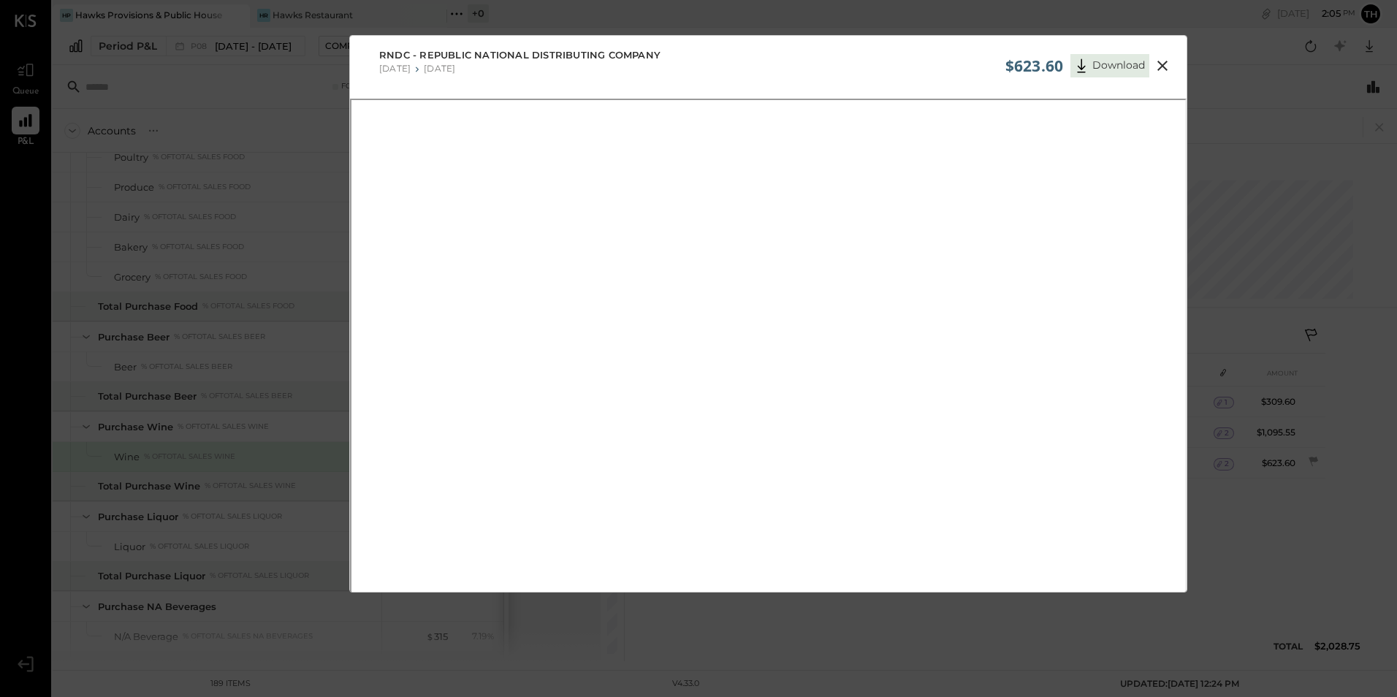
click at [1158, 69] on icon at bounding box center [1162, 66] width 10 height 10
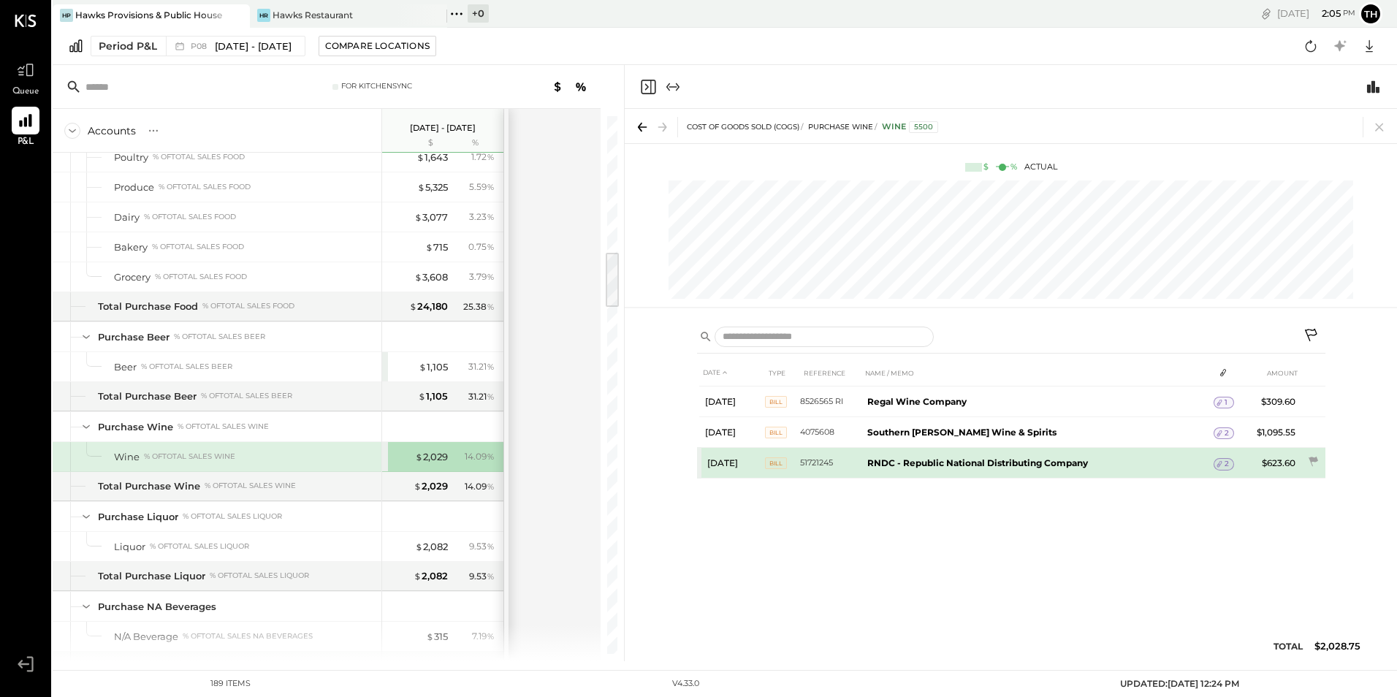
click at [1098, 461] on td "RNDC - Republic National Distributing Company" at bounding box center [1037, 463] width 353 height 31
click at [1097, 461] on td "RNDC - Republic National Distributing Company" at bounding box center [1037, 463] width 353 height 31
click at [1189, 467] on td "RNDC - Republic National Distributing Company" at bounding box center [1037, 463] width 353 height 31
click at [1311, 457] on icon at bounding box center [1312, 461] width 9 height 9
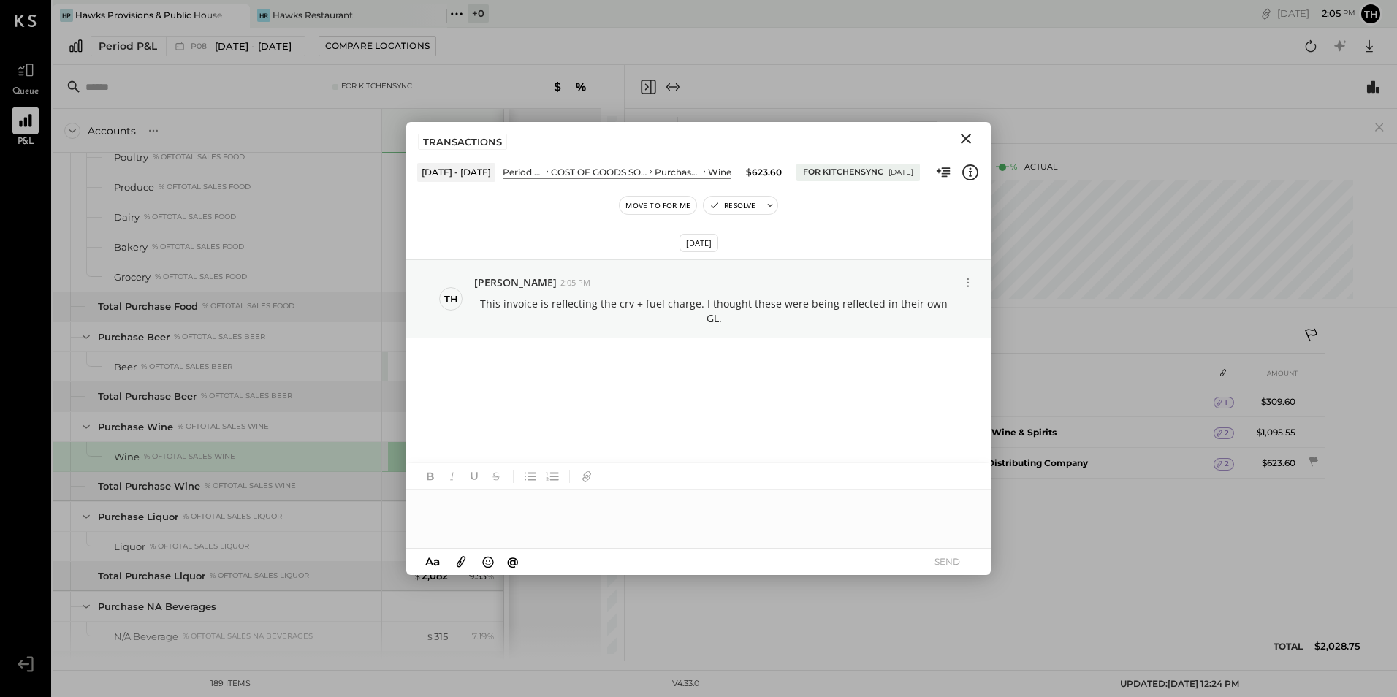
click at [502, 519] on div at bounding box center [698, 518] width 584 height 58
click at [957, 561] on button "SEND" at bounding box center [947, 562] width 58 height 20
click at [972, 139] on icon "Close" at bounding box center [966, 139] width 18 height 18
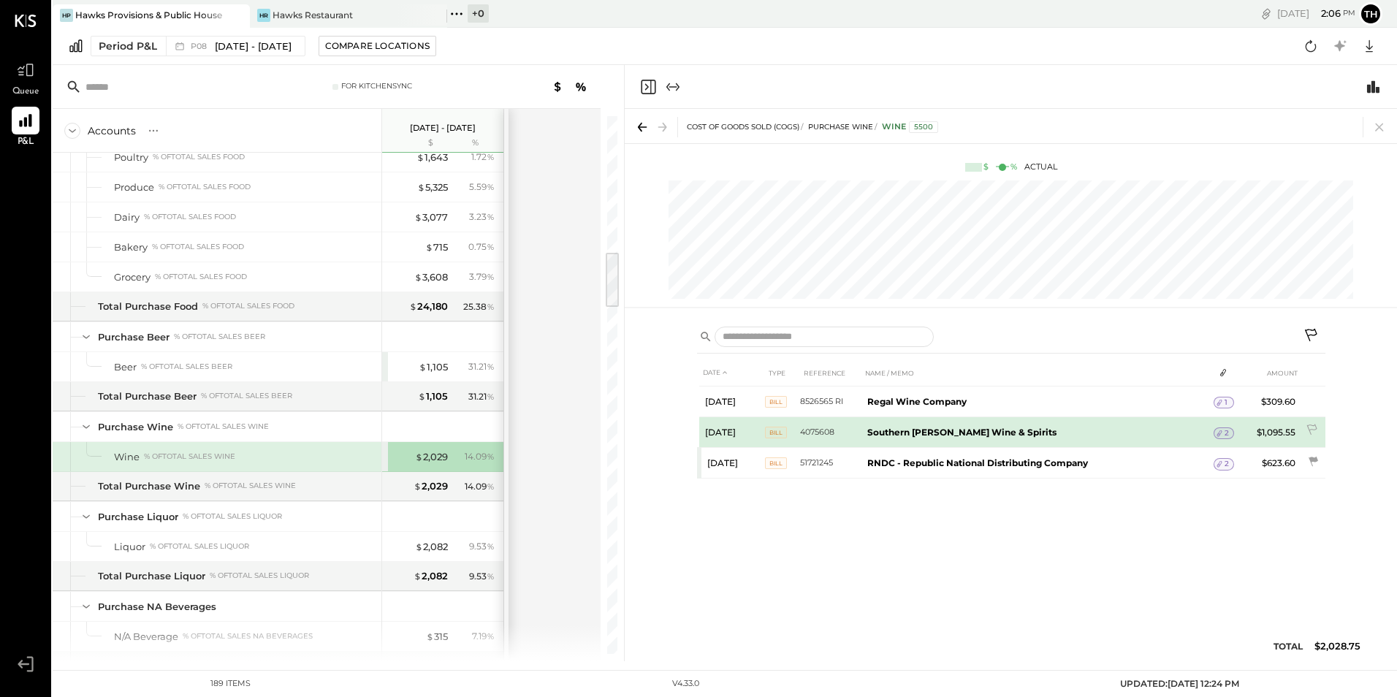
click at [1229, 435] on div "2" at bounding box center [1223, 433] width 20 height 12
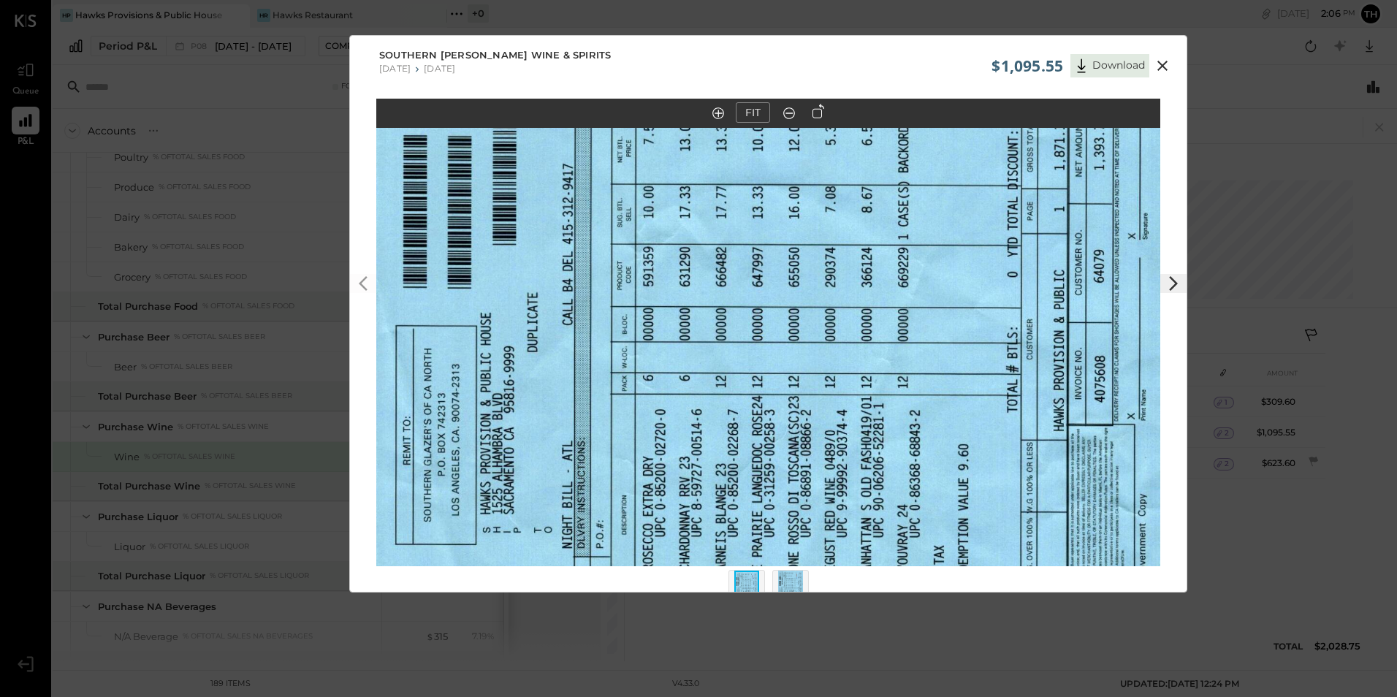
click at [820, 113] on icon at bounding box center [818, 111] width 12 height 15
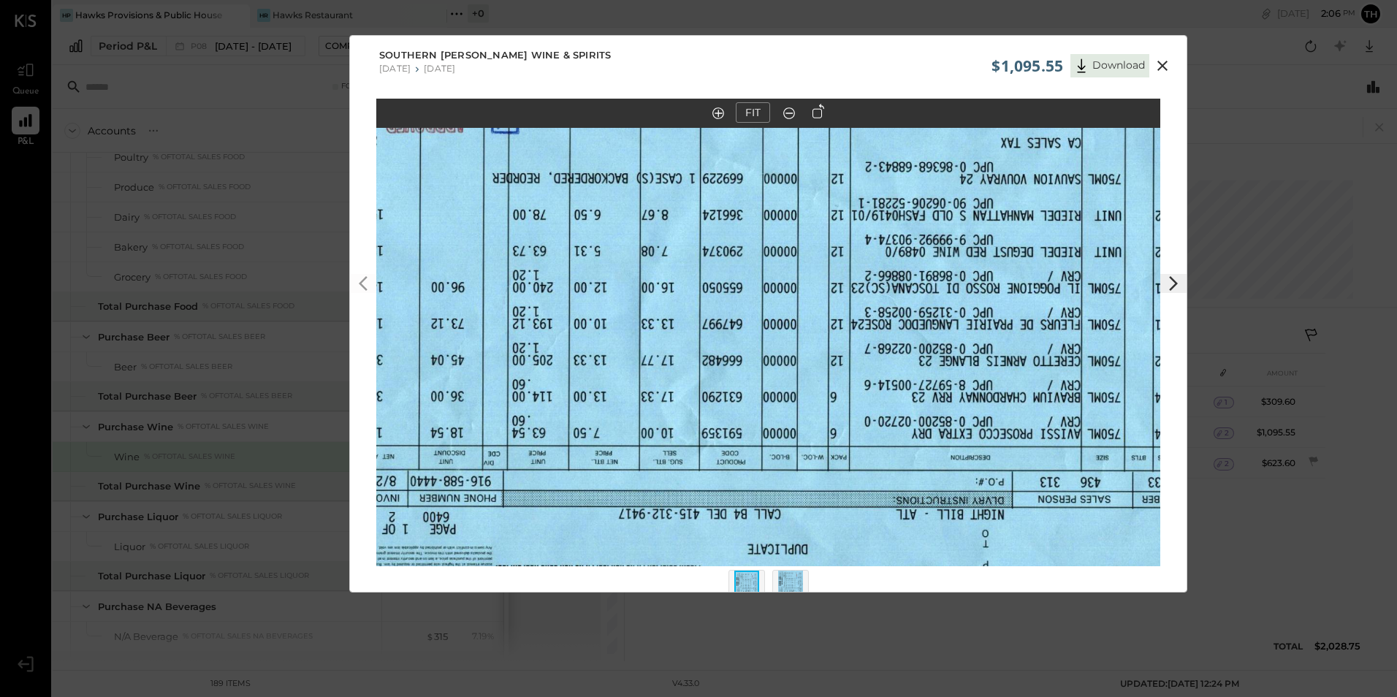
click at [820, 113] on icon at bounding box center [818, 111] width 12 height 15
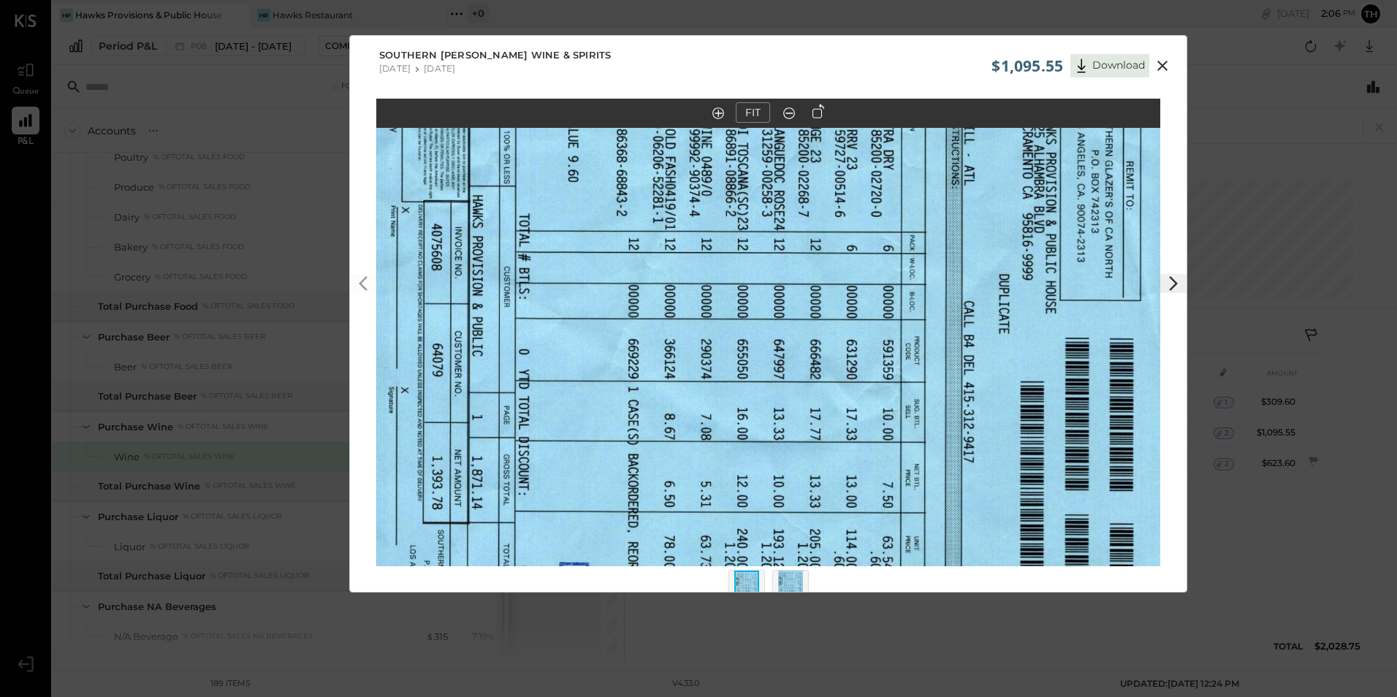
click at [820, 113] on icon at bounding box center [818, 111] width 12 height 15
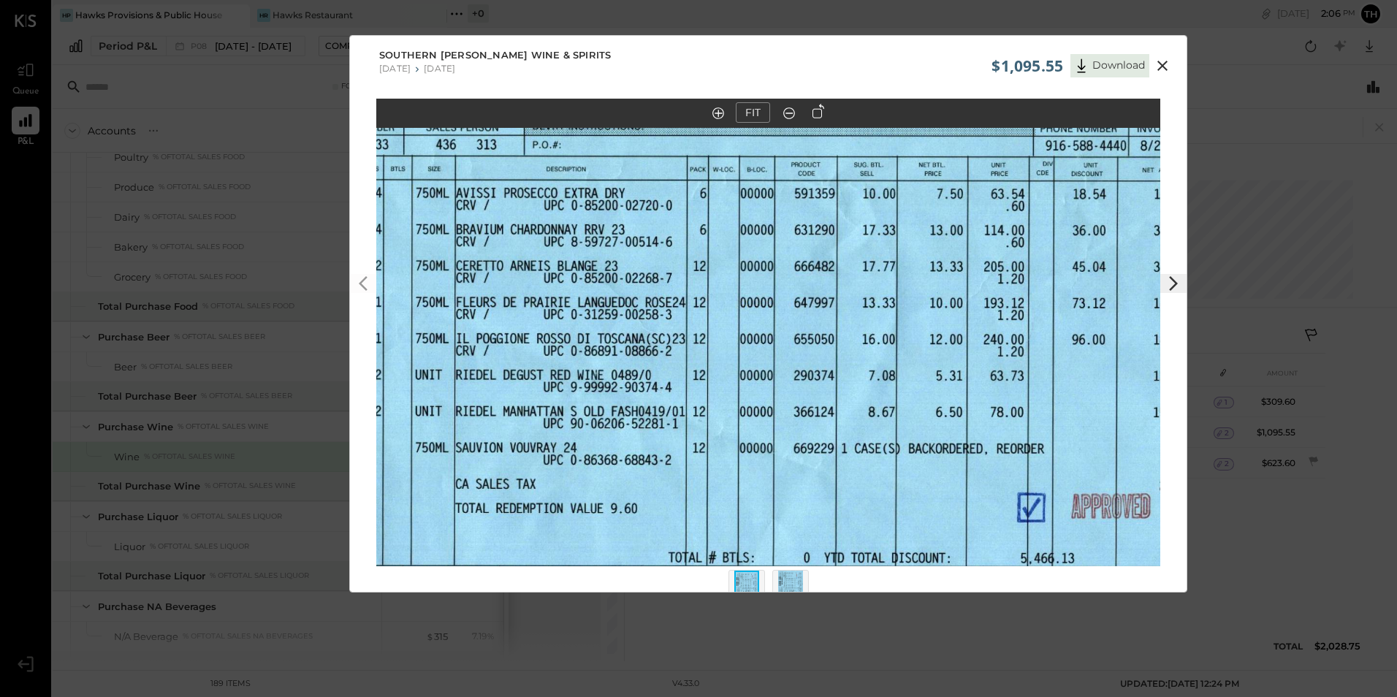
click at [787, 112] on icon at bounding box center [789, 113] width 15 height 19
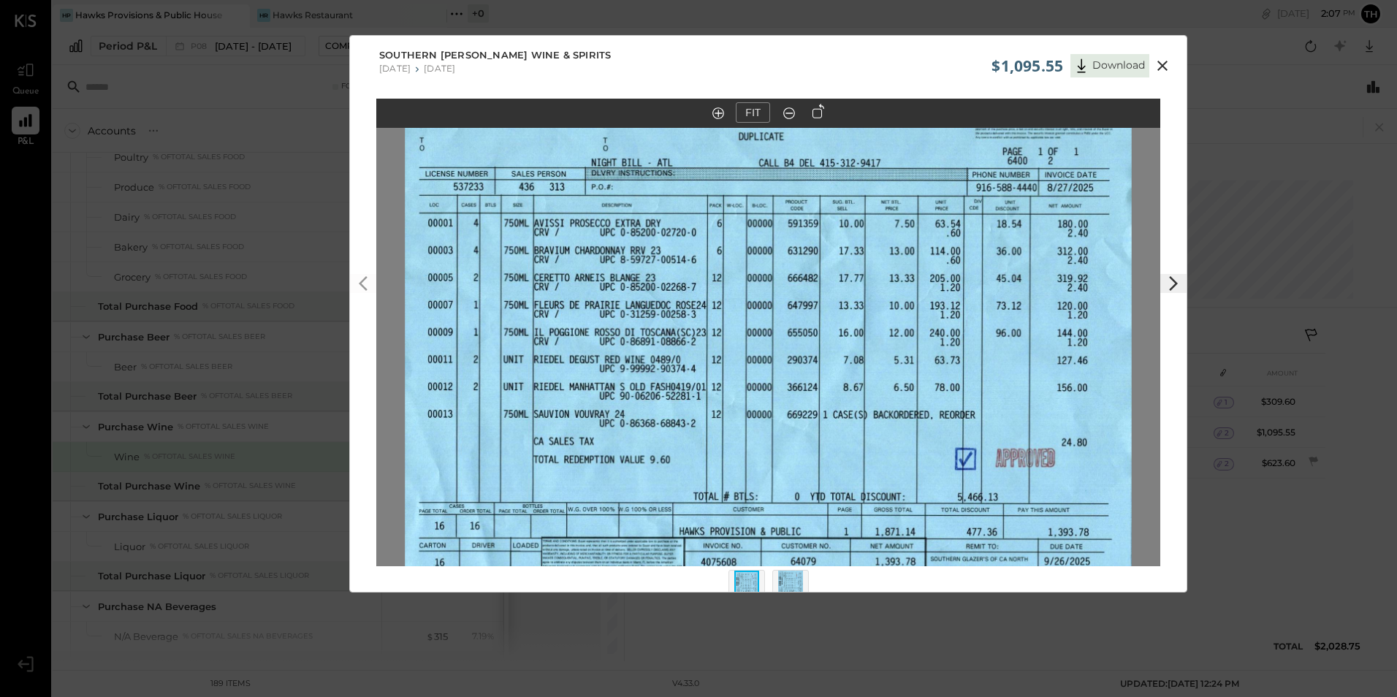
click at [1159, 61] on icon at bounding box center [1163, 66] width 18 height 18
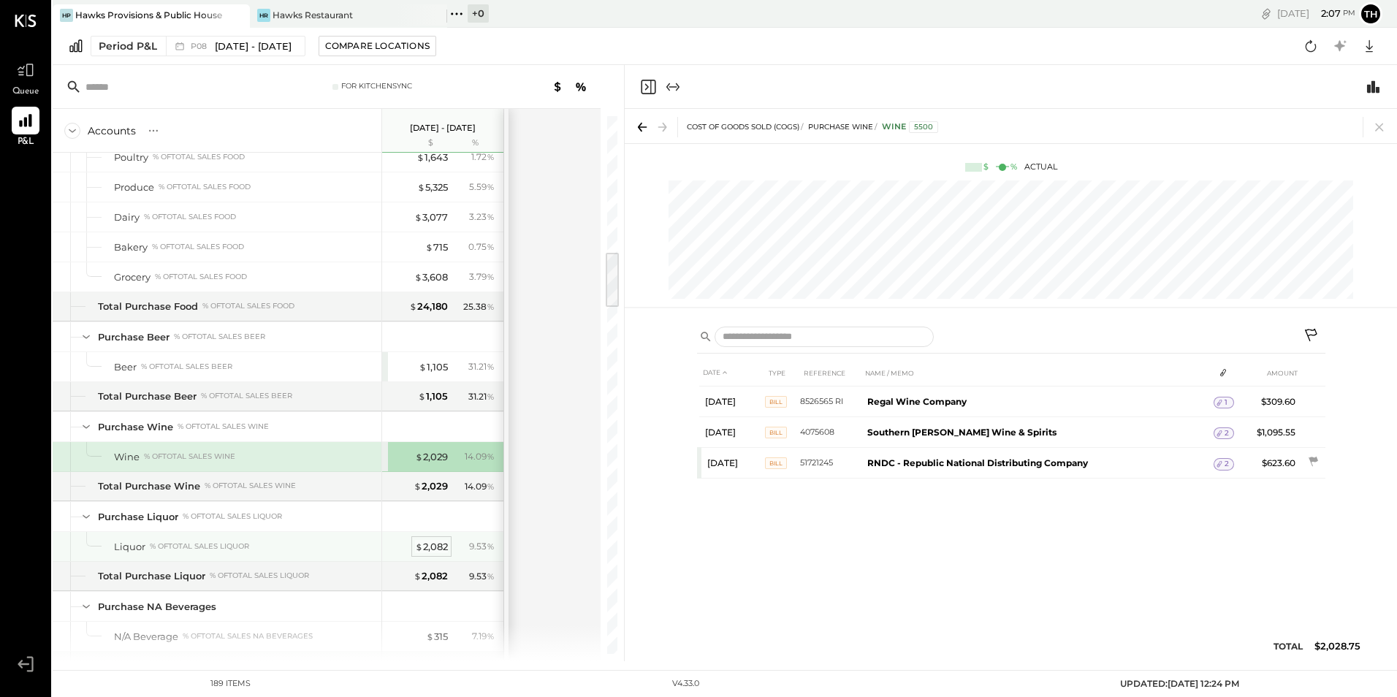
click at [439, 541] on div "$ 2,082" at bounding box center [431, 547] width 33 height 14
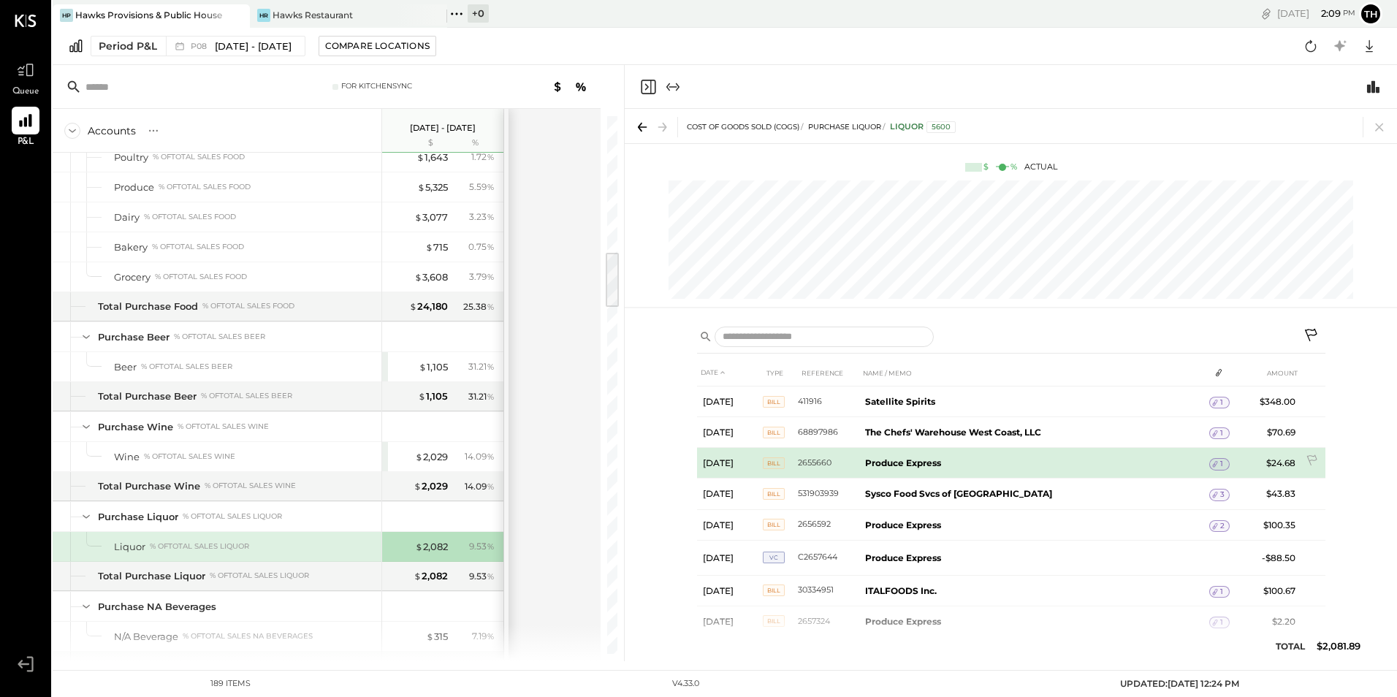
scroll to position [73, 0]
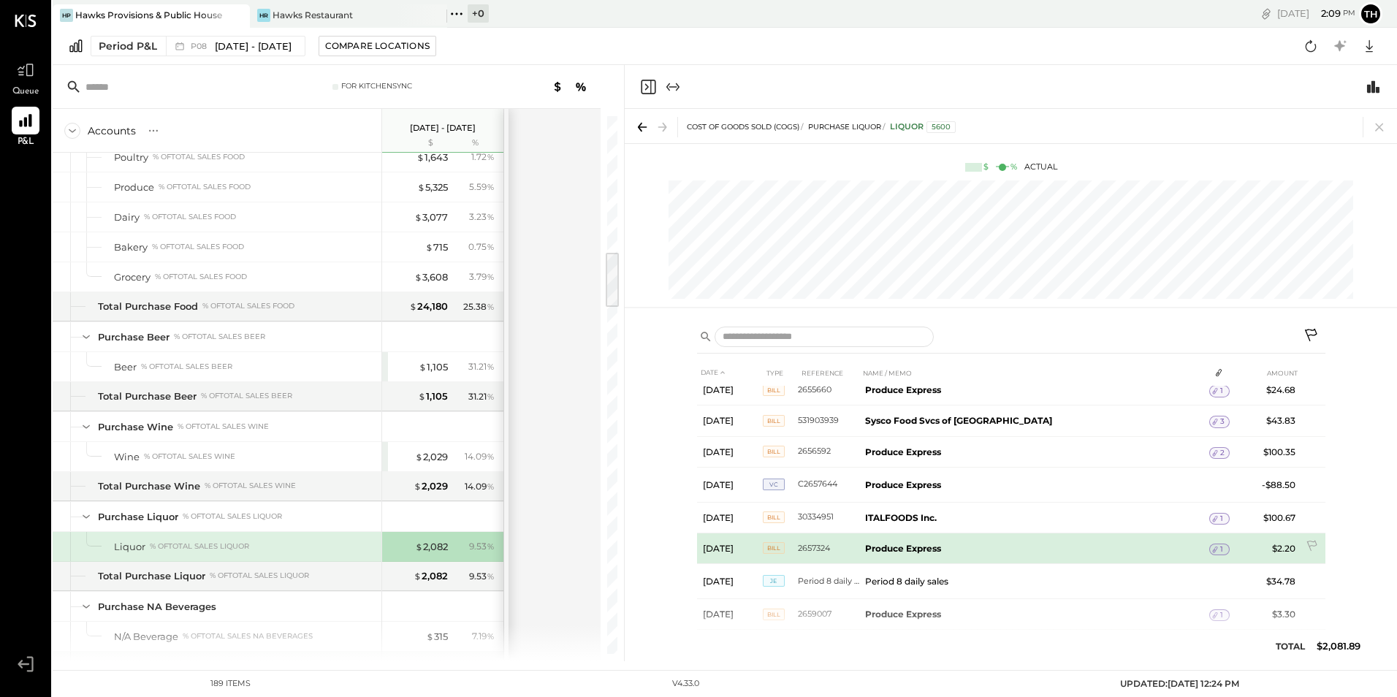
click at [1210, 547] on icon at bounding box center [1215, 549] width 10 height 10
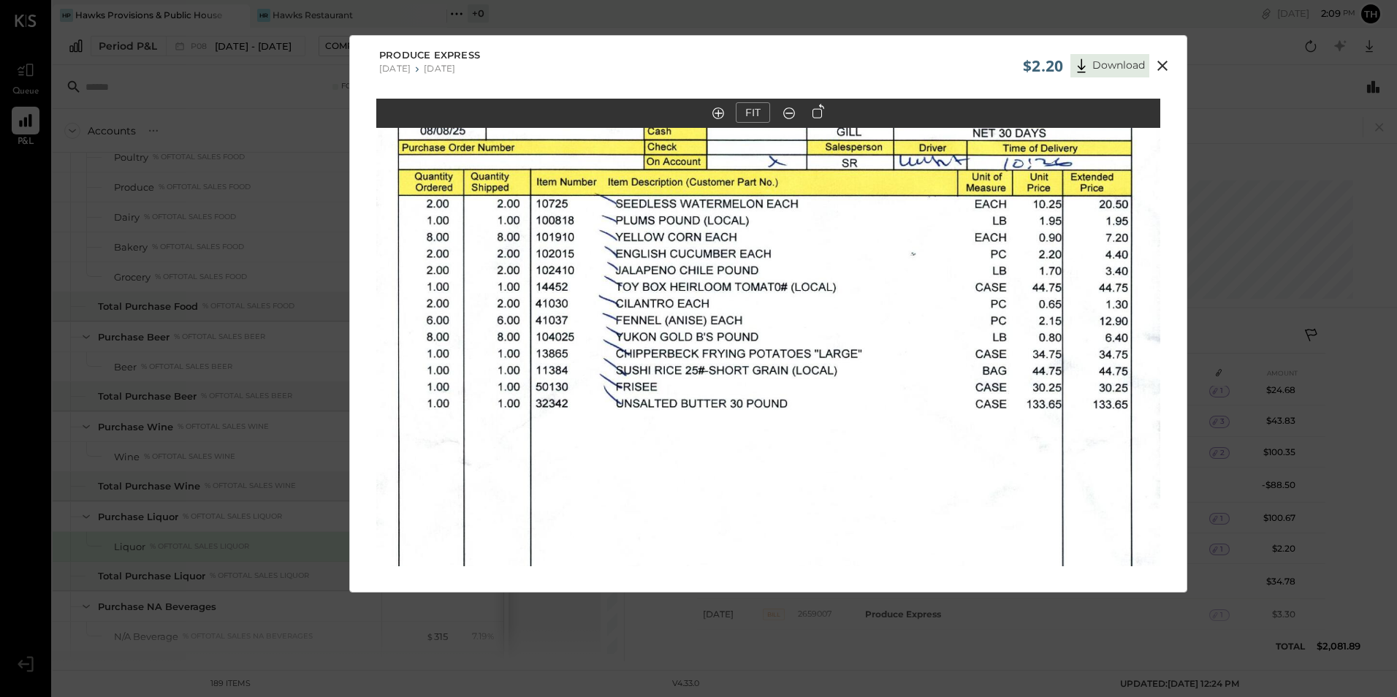
click at [1162, 64] on icon at bounding box center [1162, 66] width 10 height 10
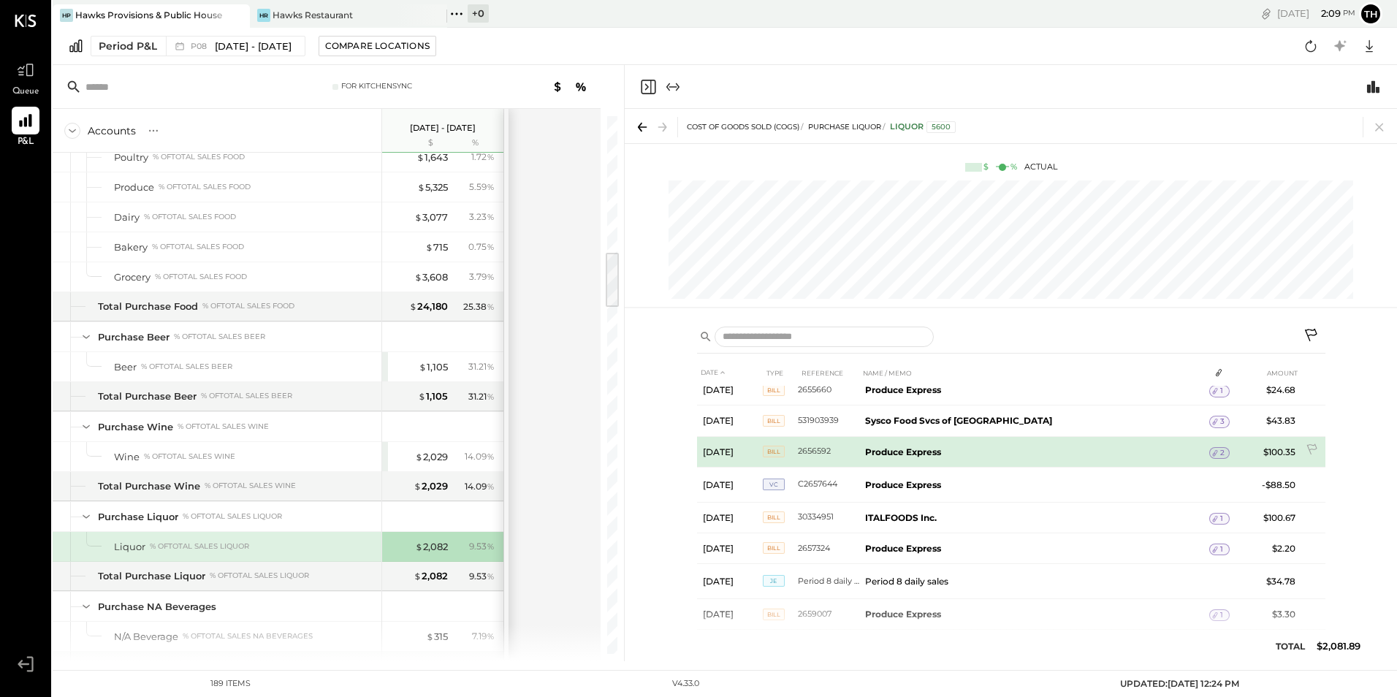
scroll to position [0, 0]
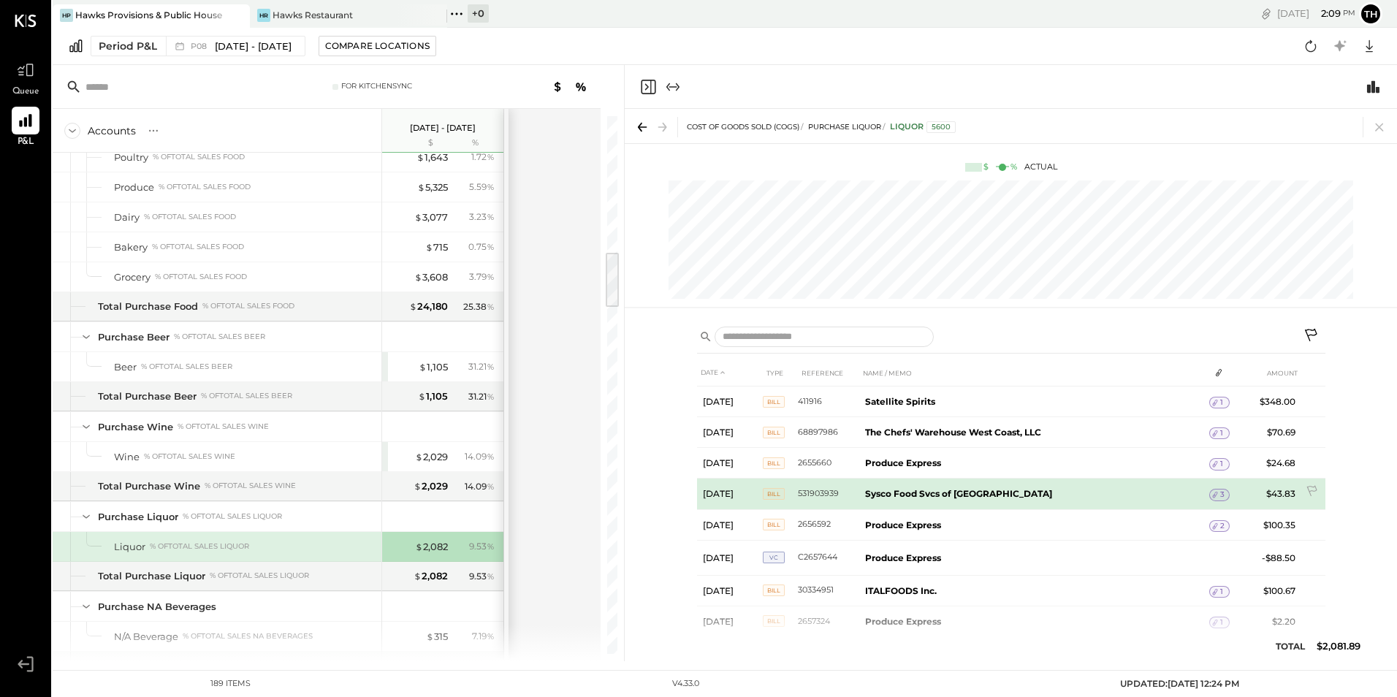
click at [1220, 493] on span "3" at bounding box center [1222, 494] width 4 height 10
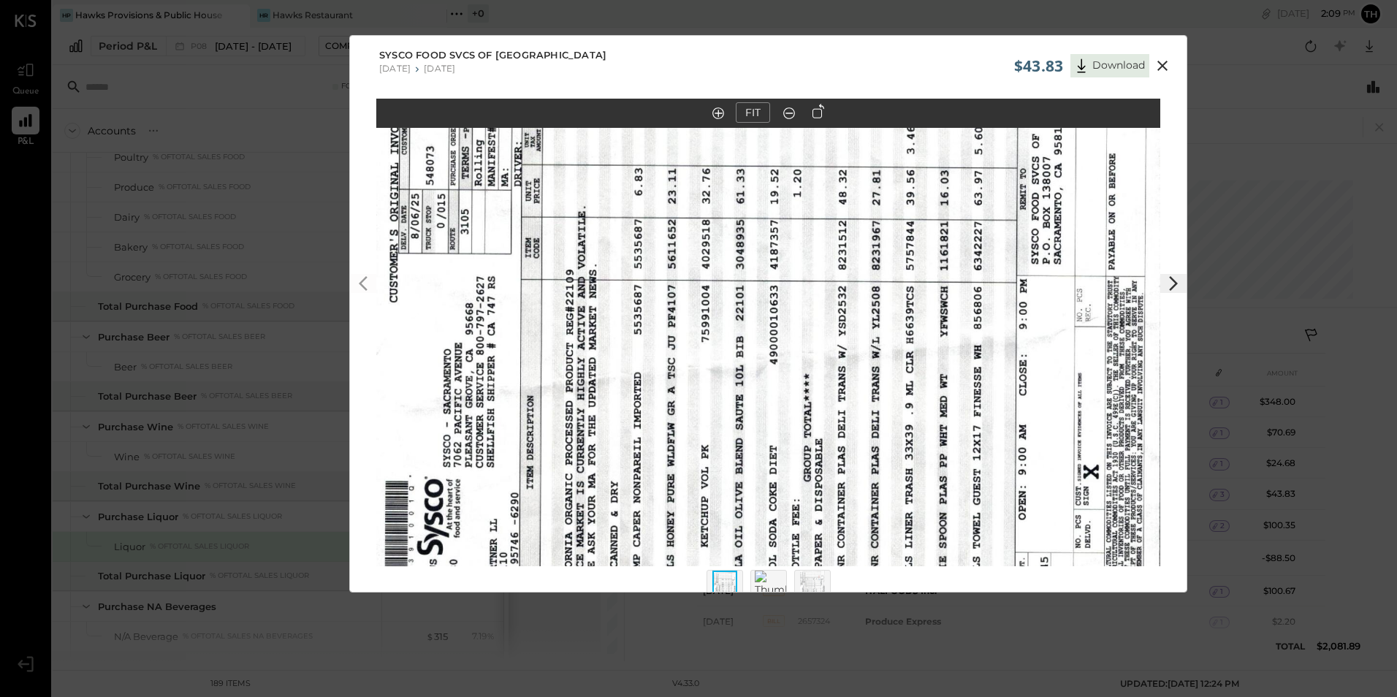
click at [817, 115] on icon at bounding box center [818, 111] width 12 height 15
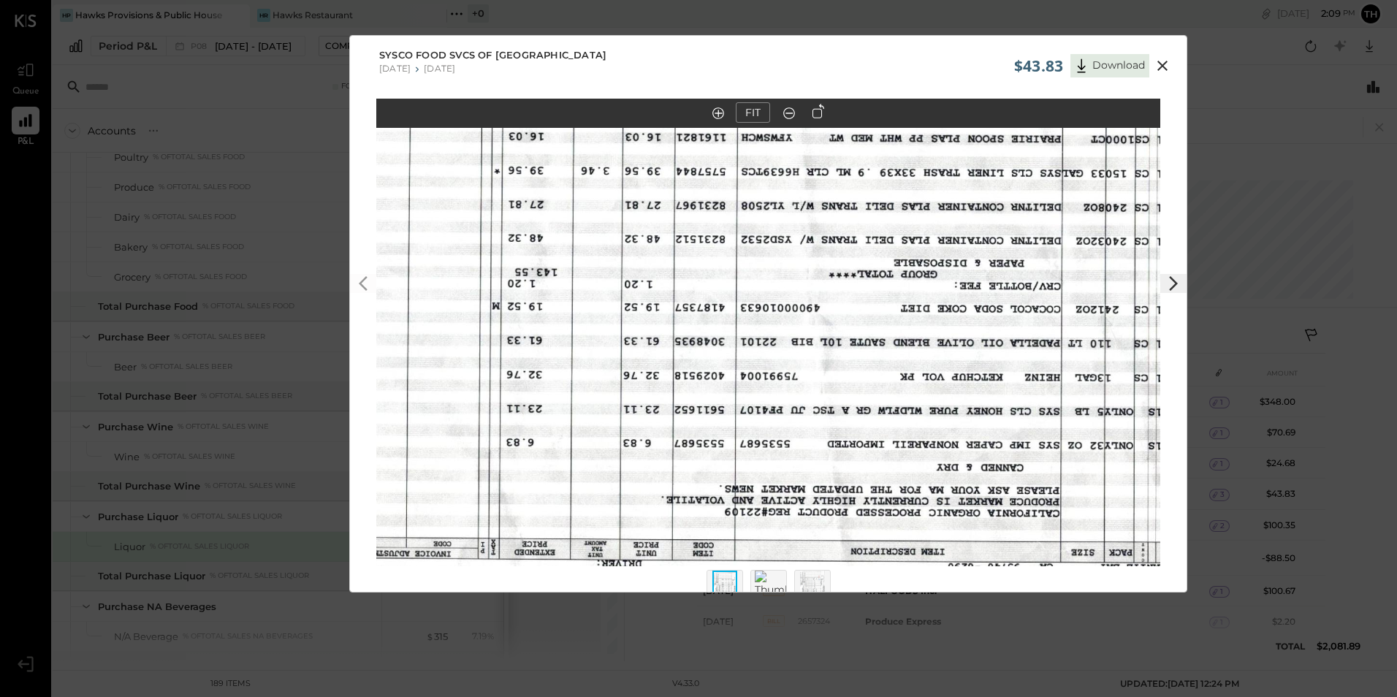
click at [817, 115] on icon at bounding box center [818, 111] width 12 height 15
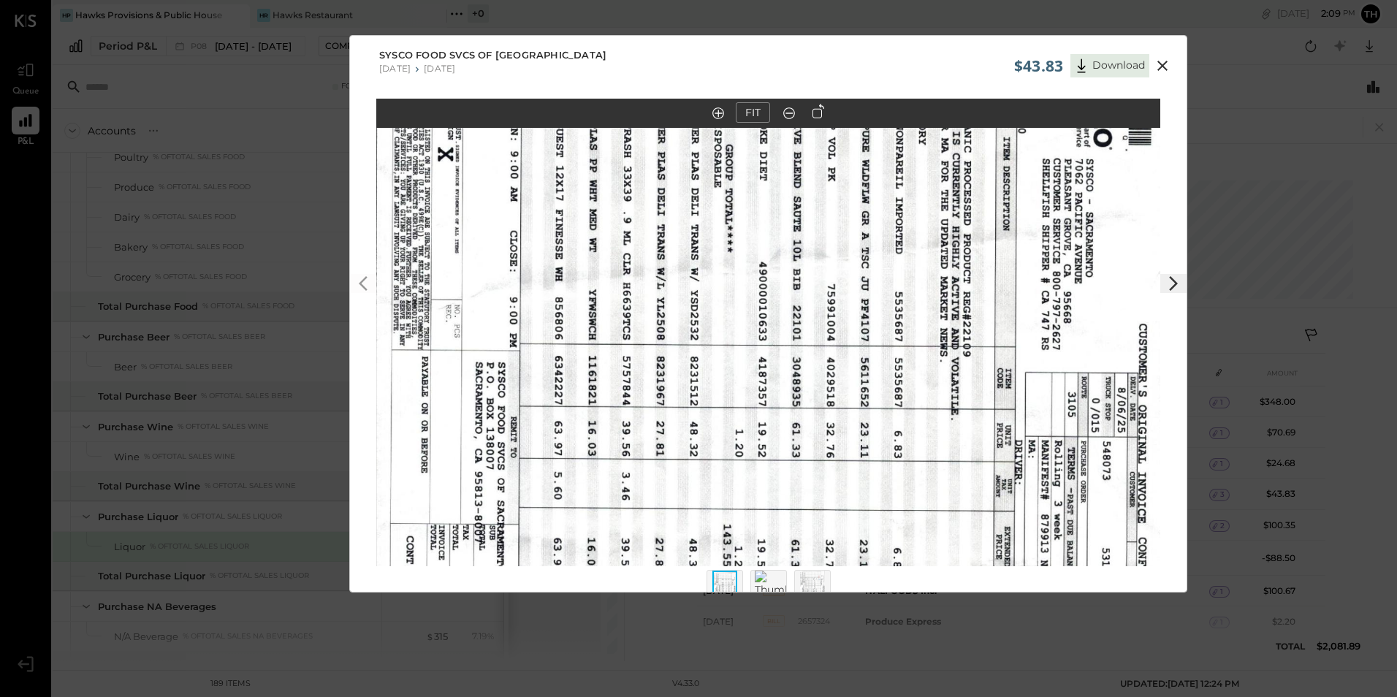
click at [817, 115] on icon at bounding box center [818, 111] width 12 height 15
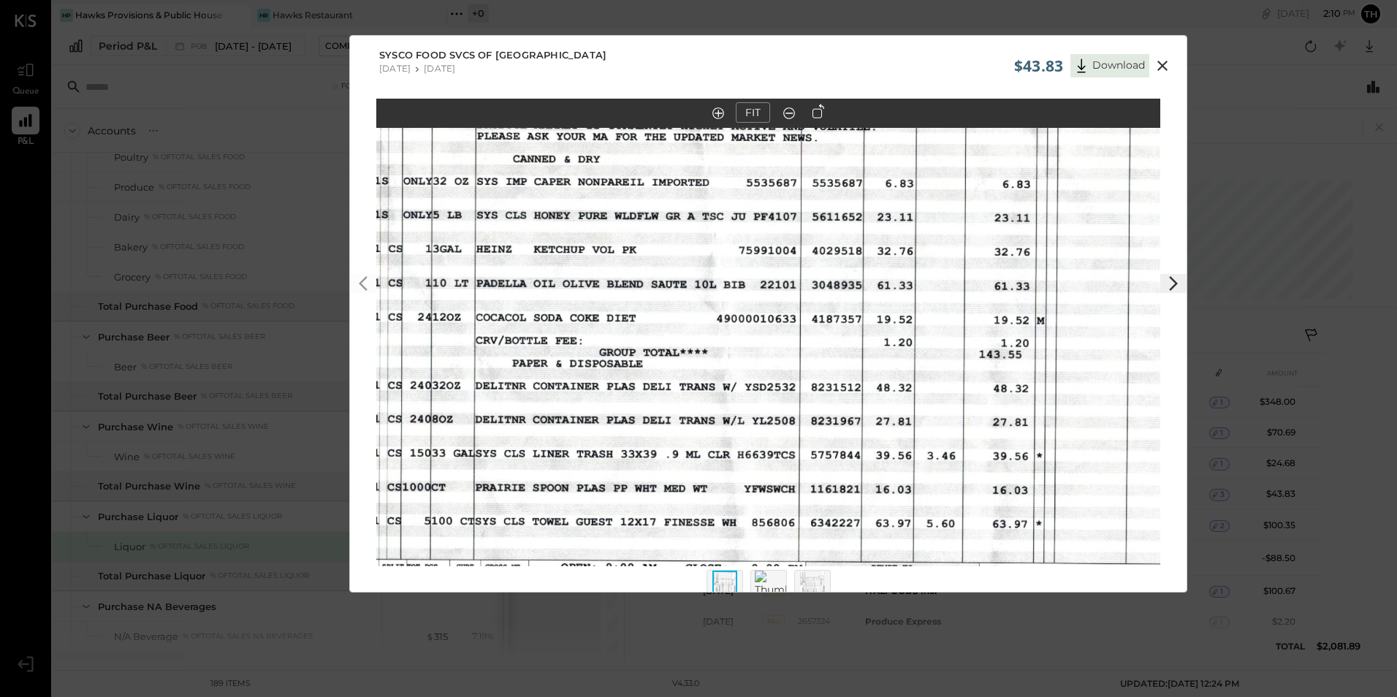
click at [793, 110] on out at bounding box center [789, 113] width 12 height 12
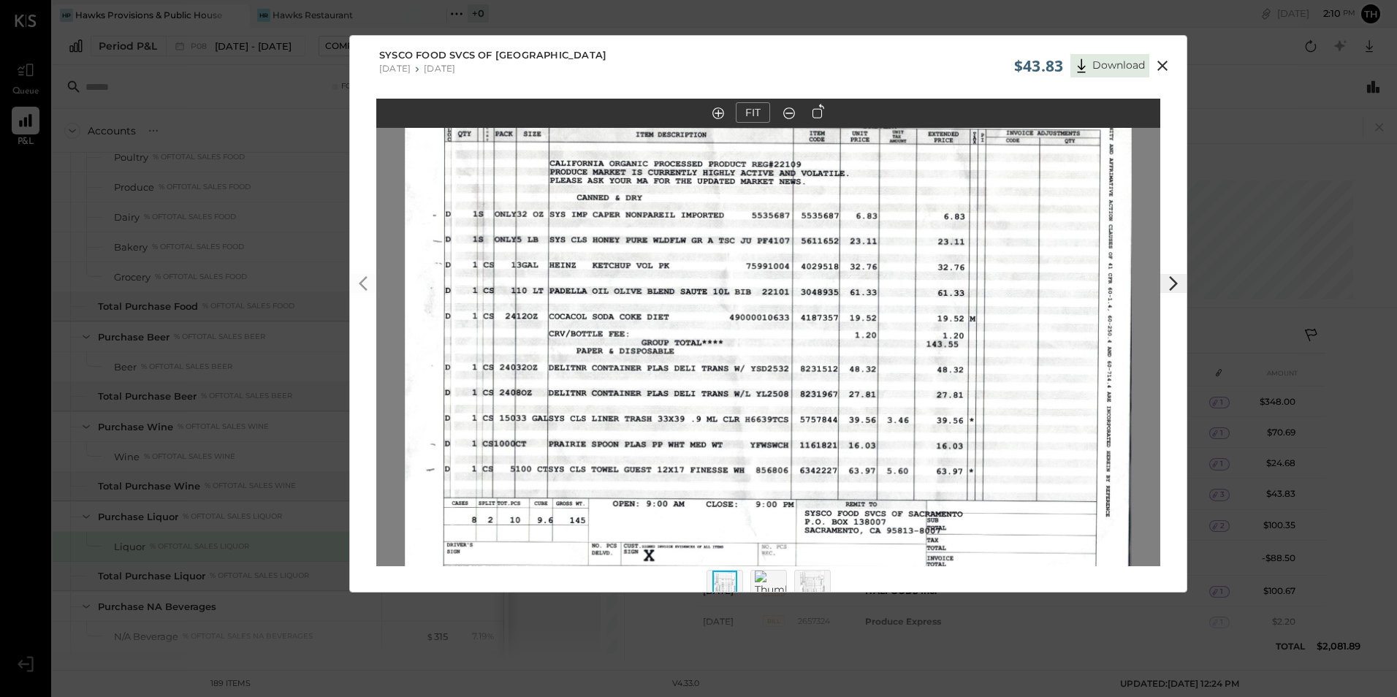
click at [807, 577] on img at bounding box center [812, 587] width 25 height 32
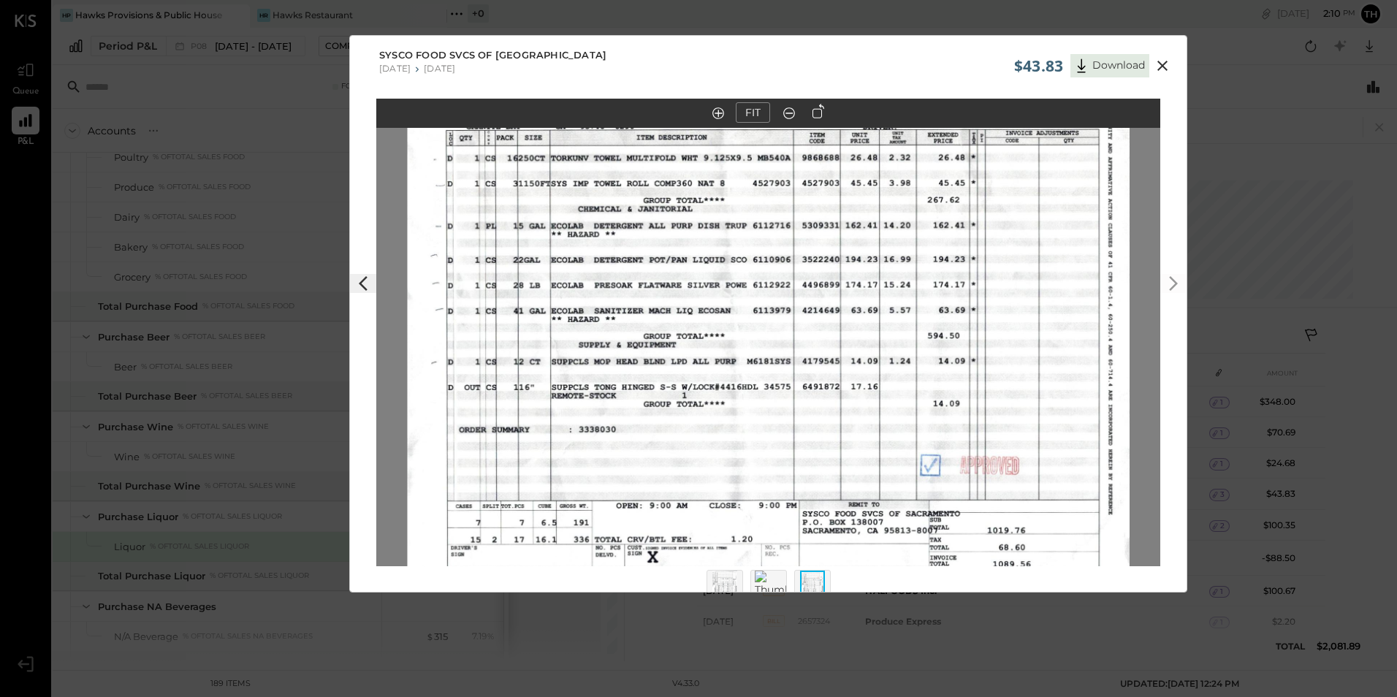
click at [730, 574] on img at bounding box center [724, 587] width 25 height 32
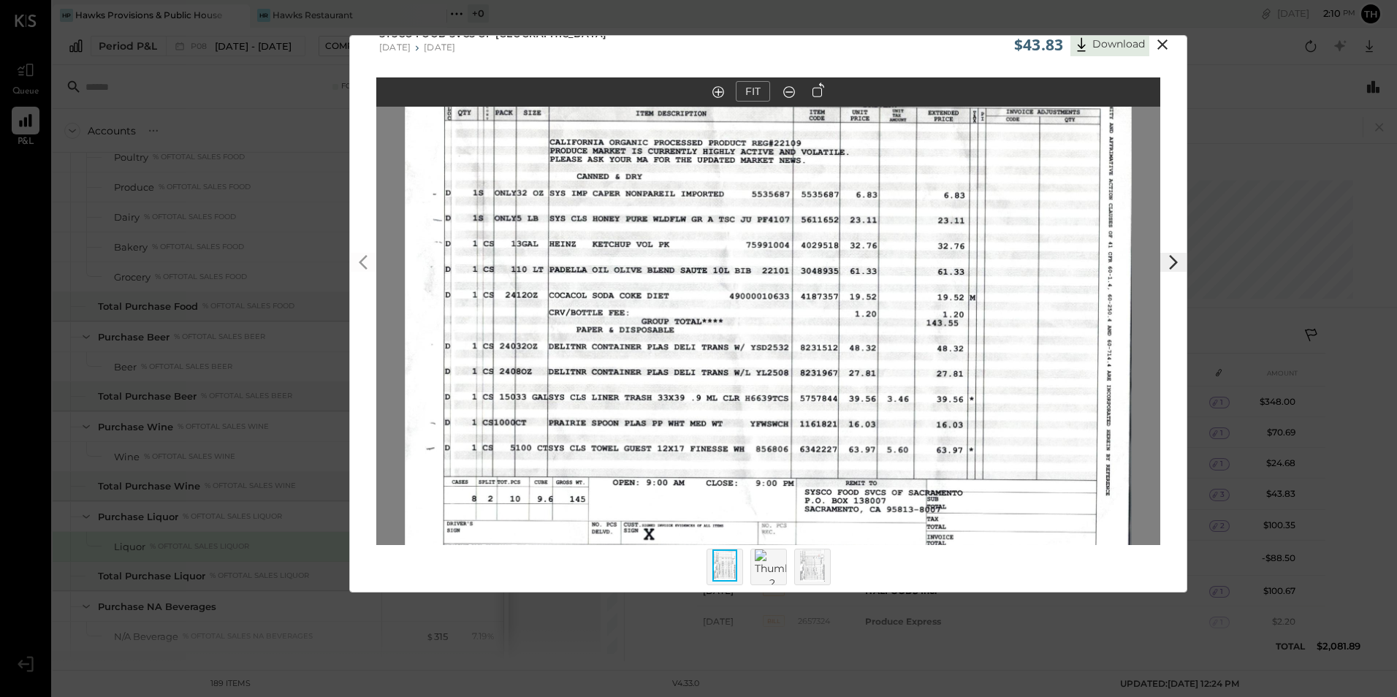
scroll to position [29, 0]
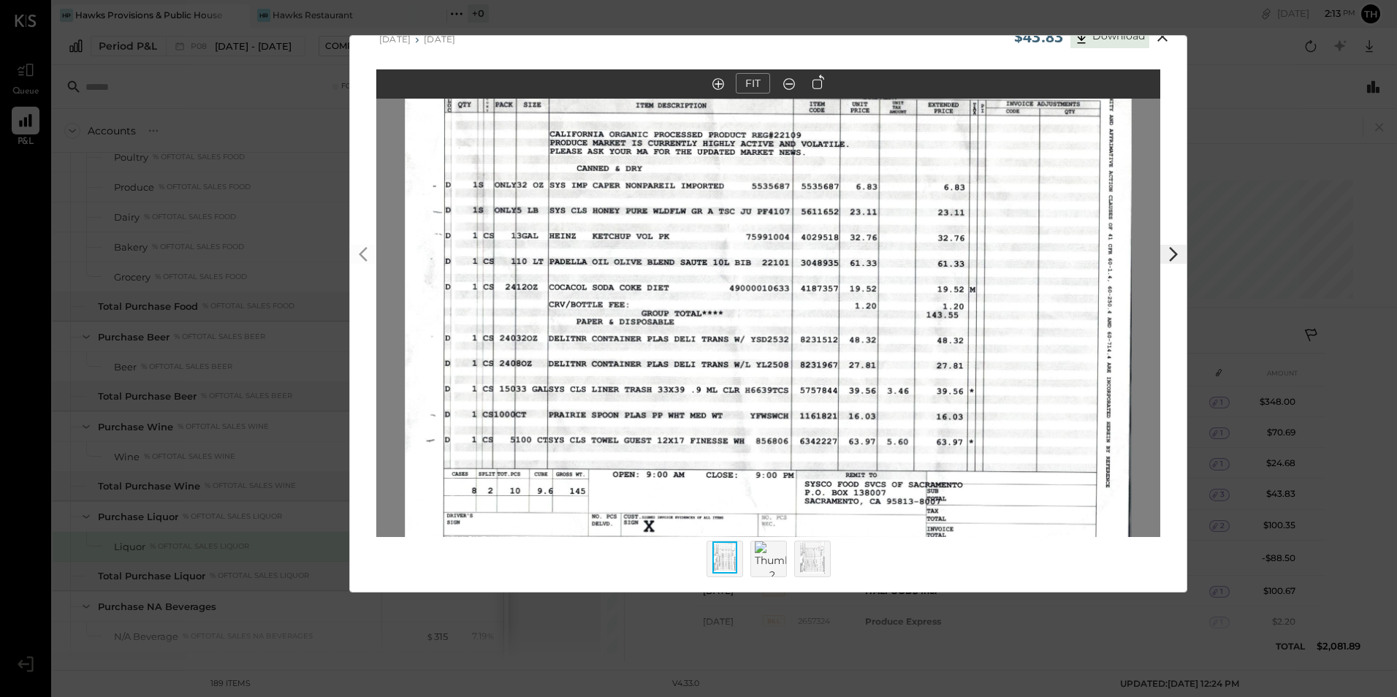
click at [1158, 38] on icon at bounding box center [1163, 37] width 18 height 18
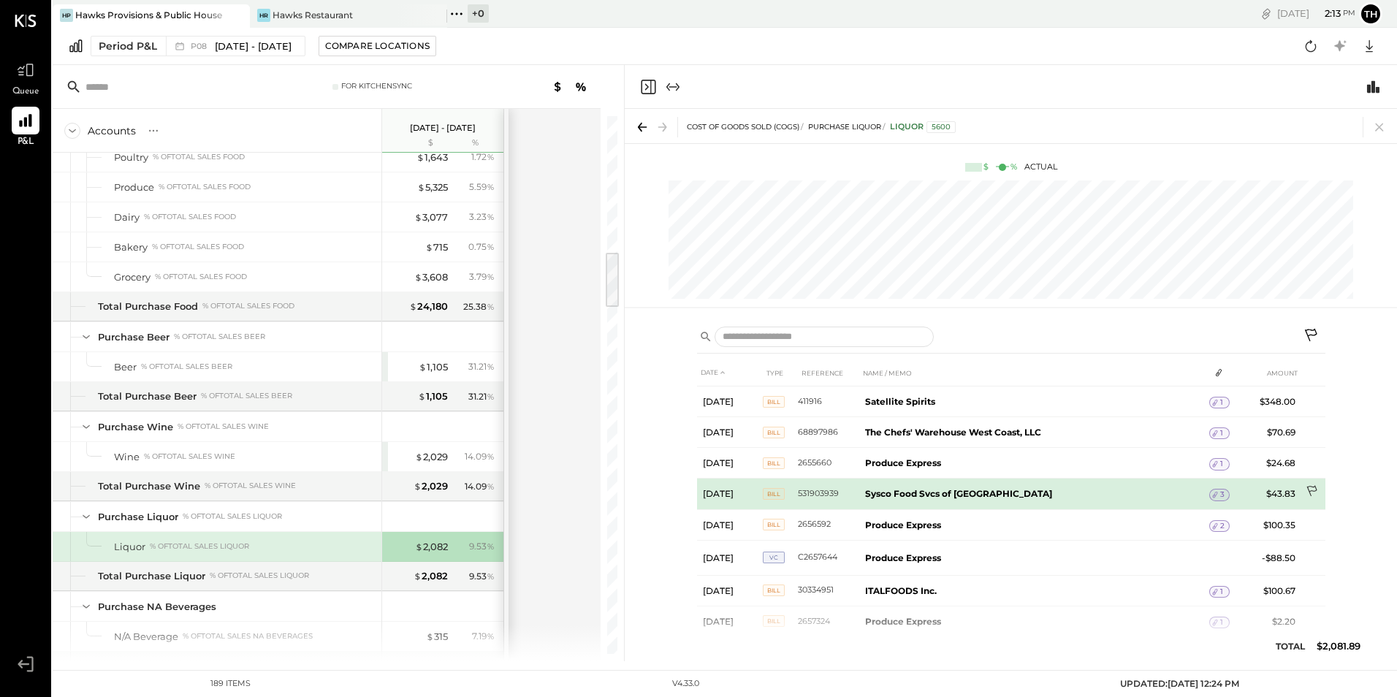
click at [1310, 490] on icon at bounding box center [1313, 492] width 15 height 15
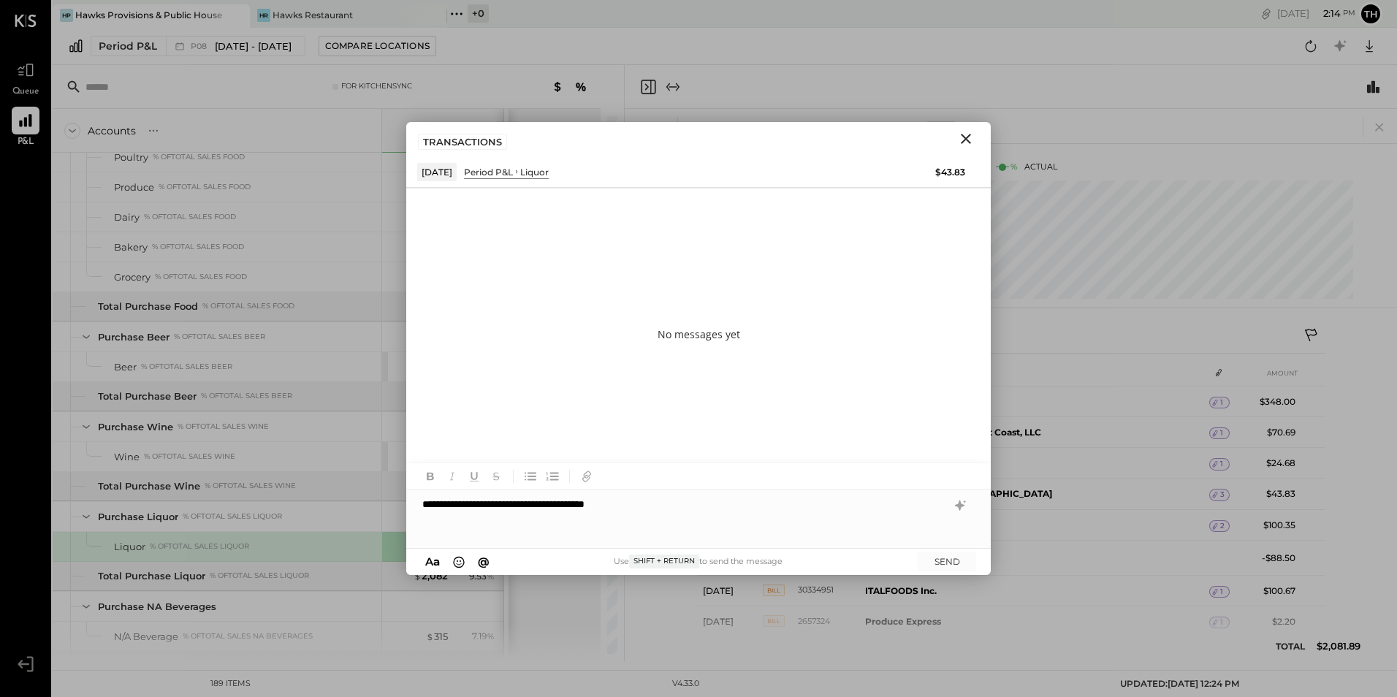
click at [514, 502] on div "**********" at bounding box center [698, 518] width 584 height 58
click at [953, 561] on button "SEND" at bounding box center [947, 562] width 58 height 20
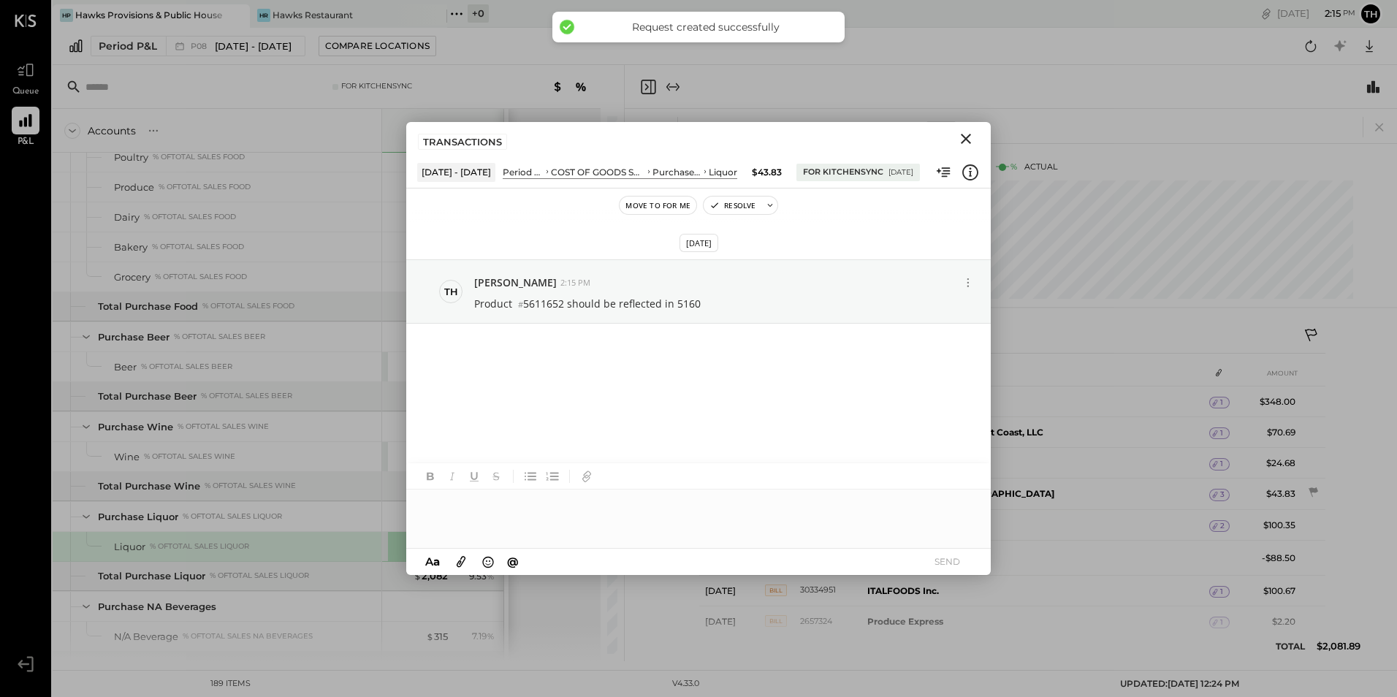
click at [970, 138] on icon "Close" at bounding box center [966, 139] width 18 height 18
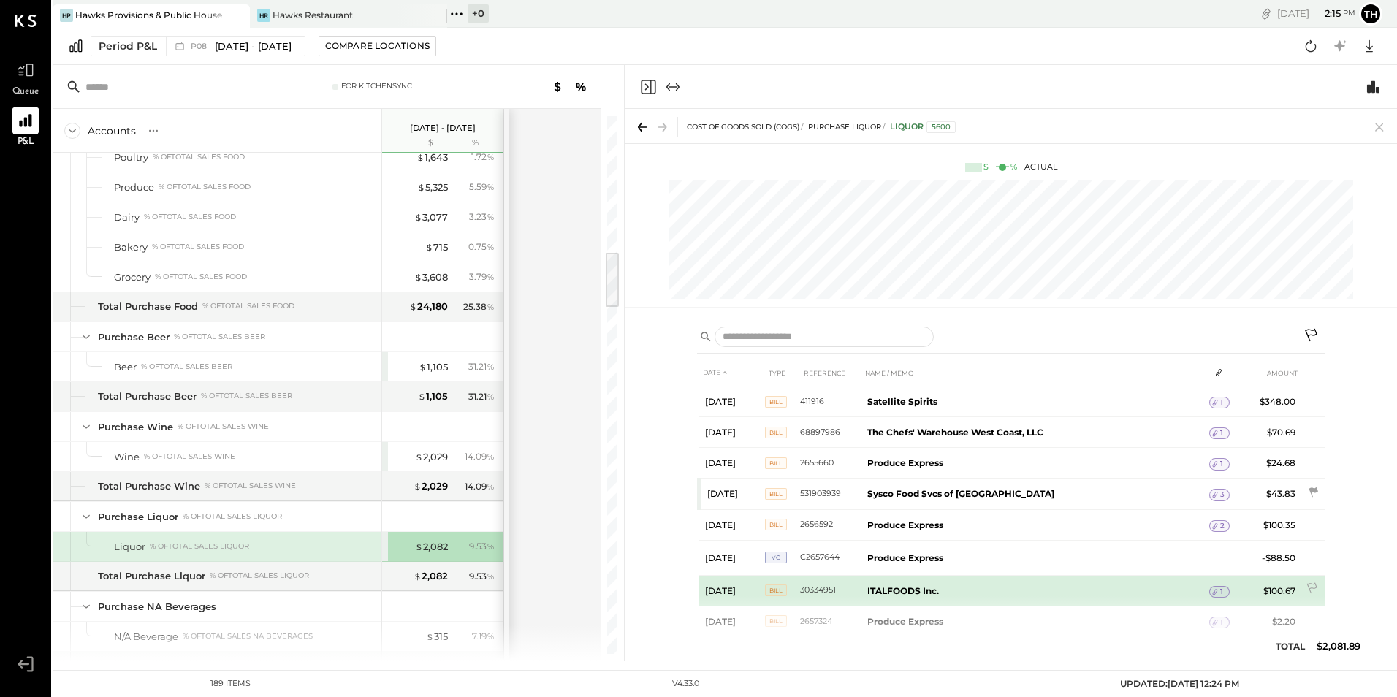
click at [972, 604] on td "ITALFOODS Inc." at bounding box center [1035, 590] width 348 height 31
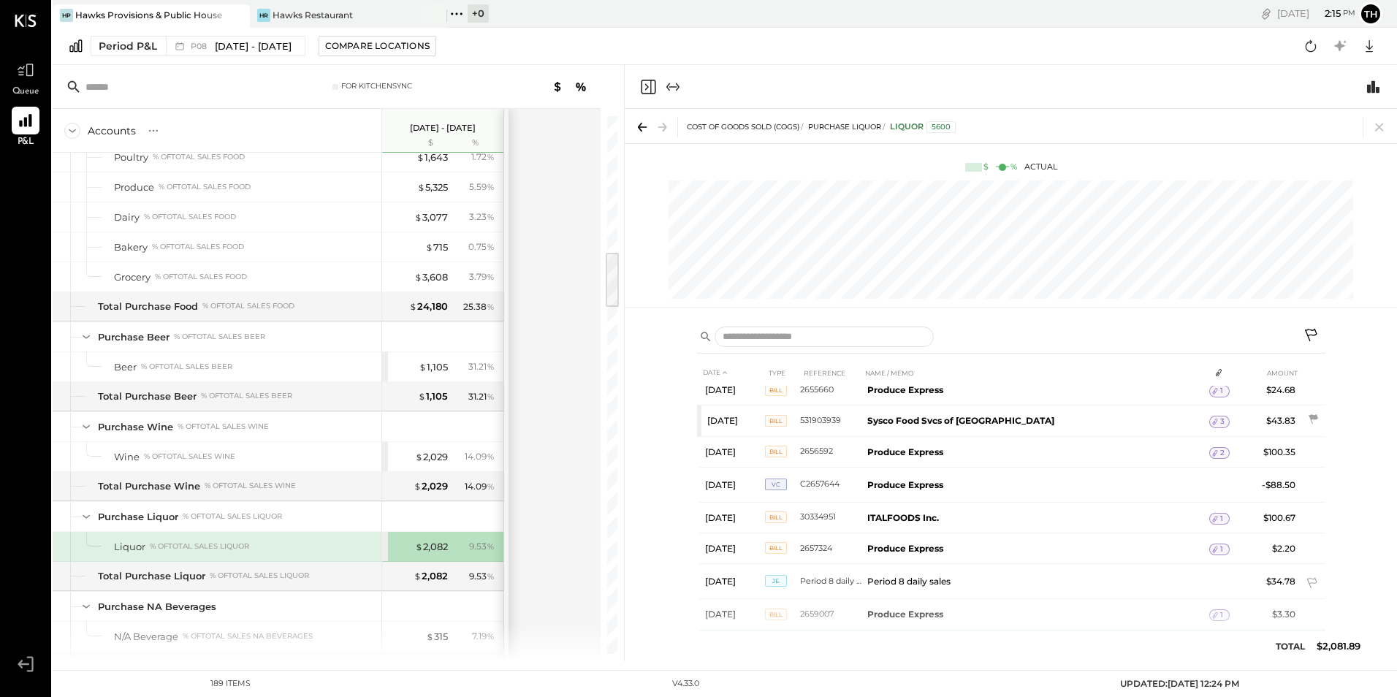
scroll to position [0, 0]
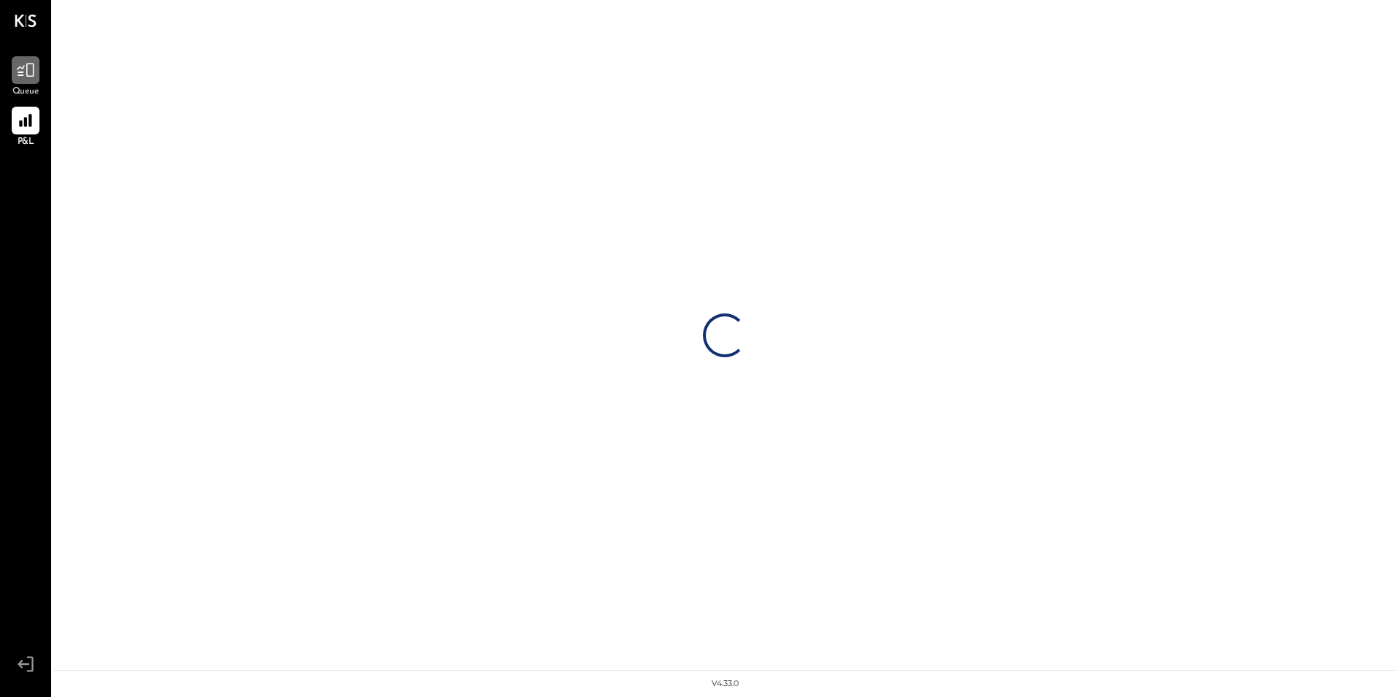
click at [35, 68] on icon at bounding box center [25, 70] width 19 height 19
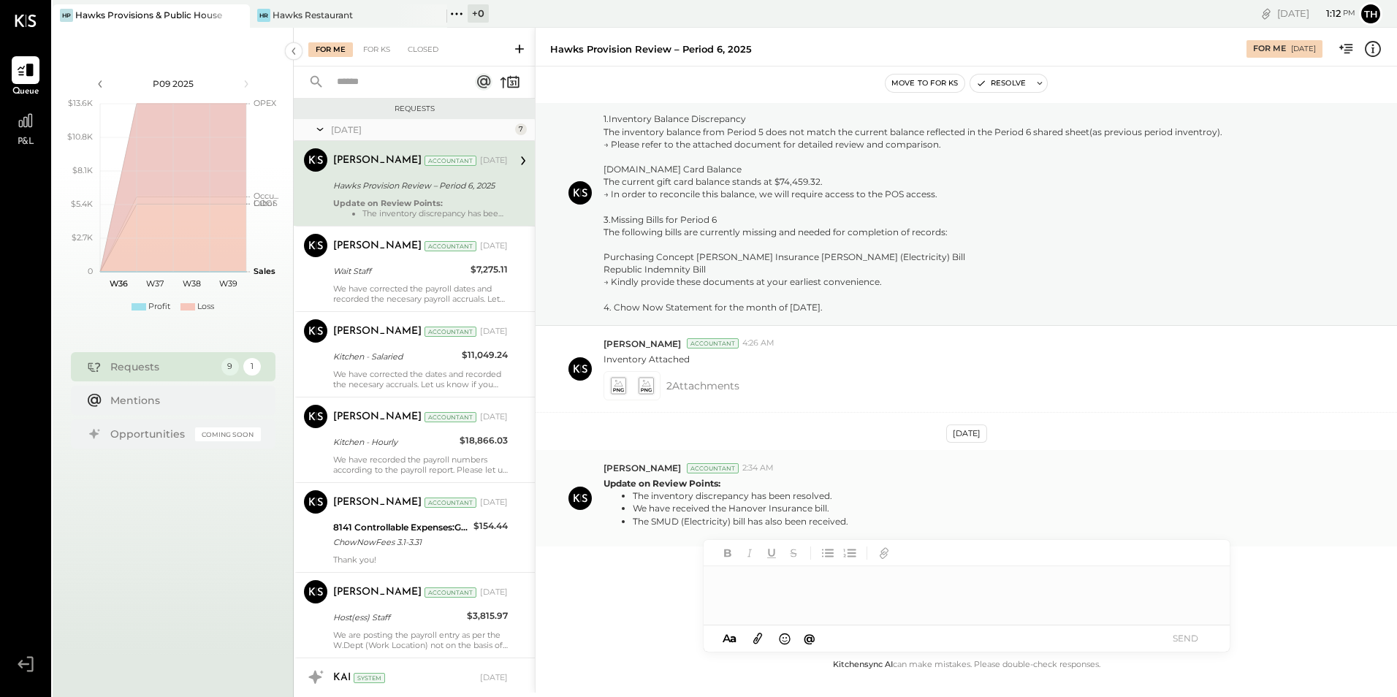
scroll to position [105, 0]
click at [1008, 84] on button "Resolve" at bounding box center [1000, 84] width 61 height 18
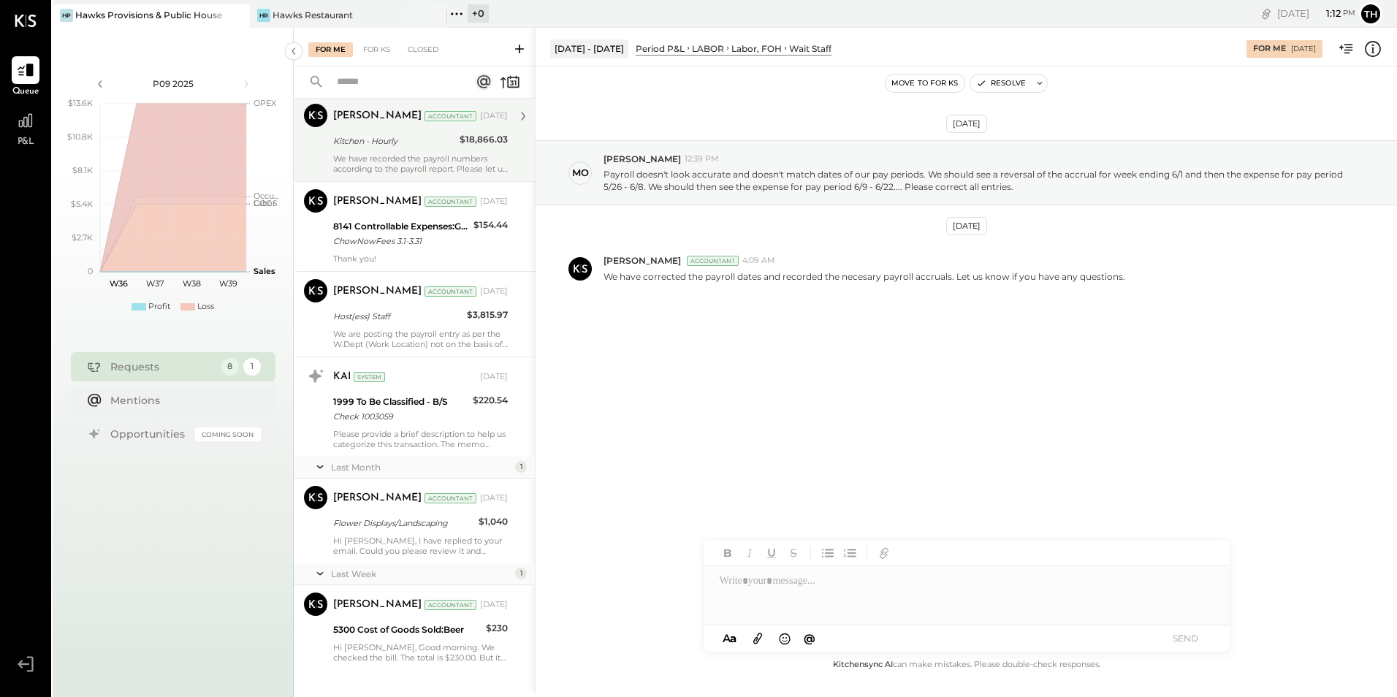
scroll to position [219, 0]
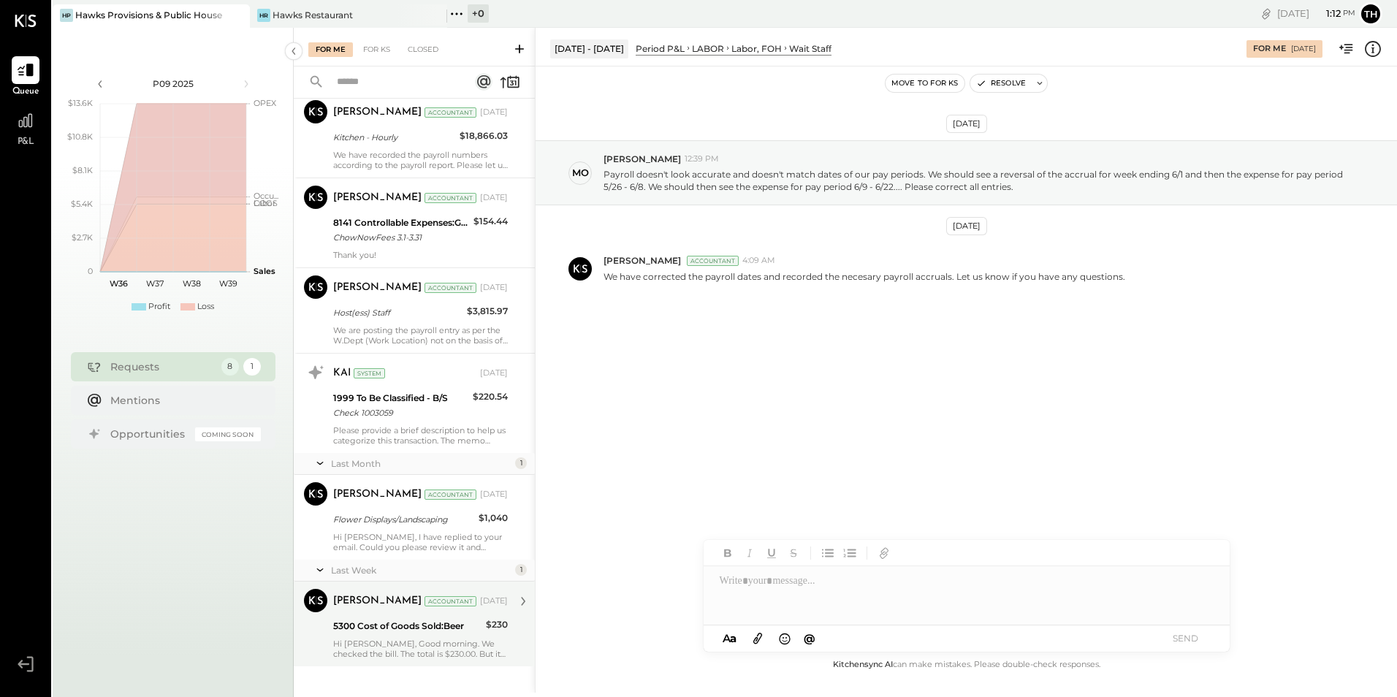
click at [411, 631] on div "5300 Cost of Goods Sold:Beer" at bounding box center [407, 626] width 148 height 15
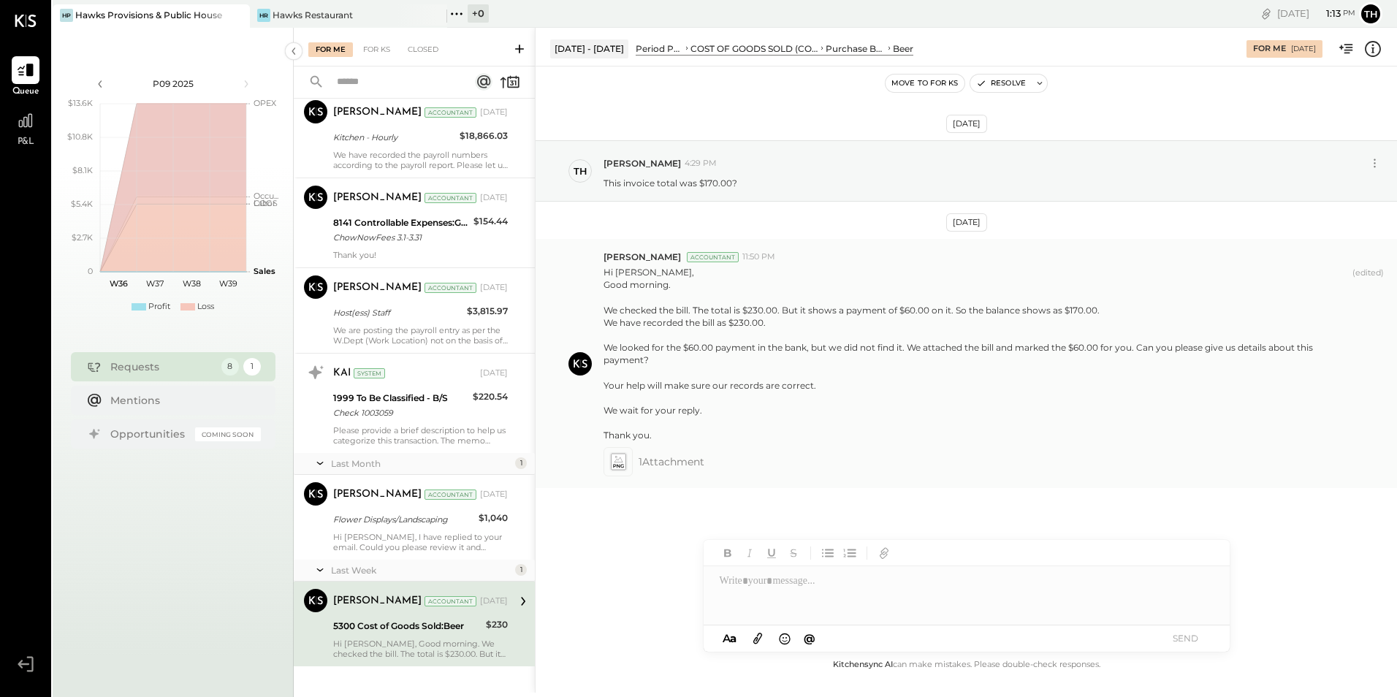
click at [610, 456] on icon at bounding box center [618, 461] width 18 height 20
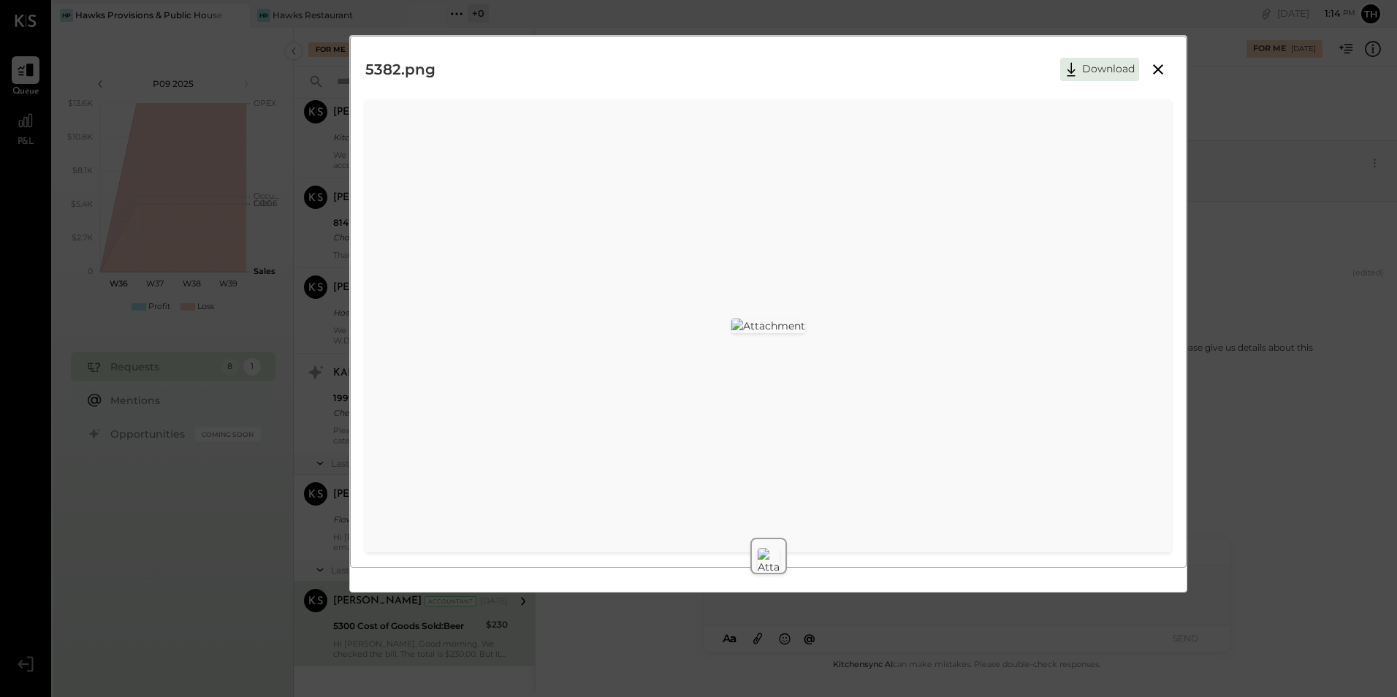
click at [1156, 67] on icon at bounding box center [1158, 69] width 10 height 10
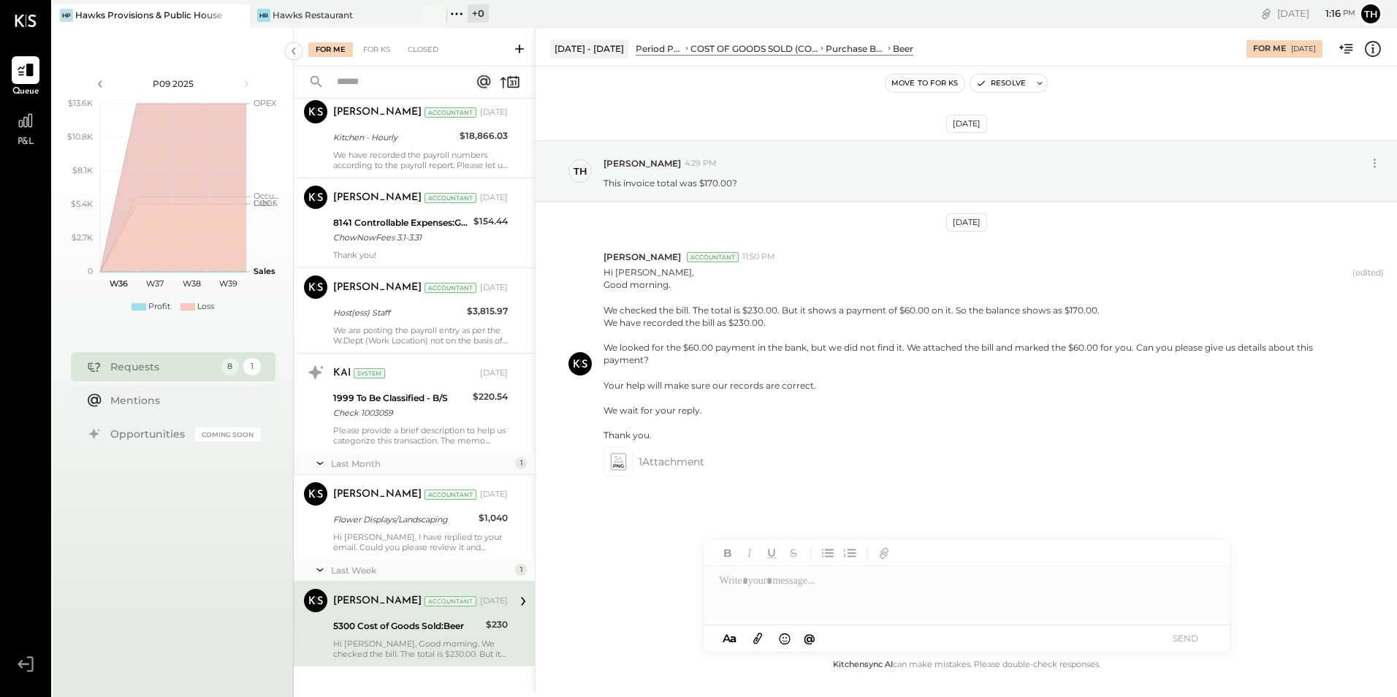
click at [824, 599] on div at bounding box center [967, 595] width 526 height 58
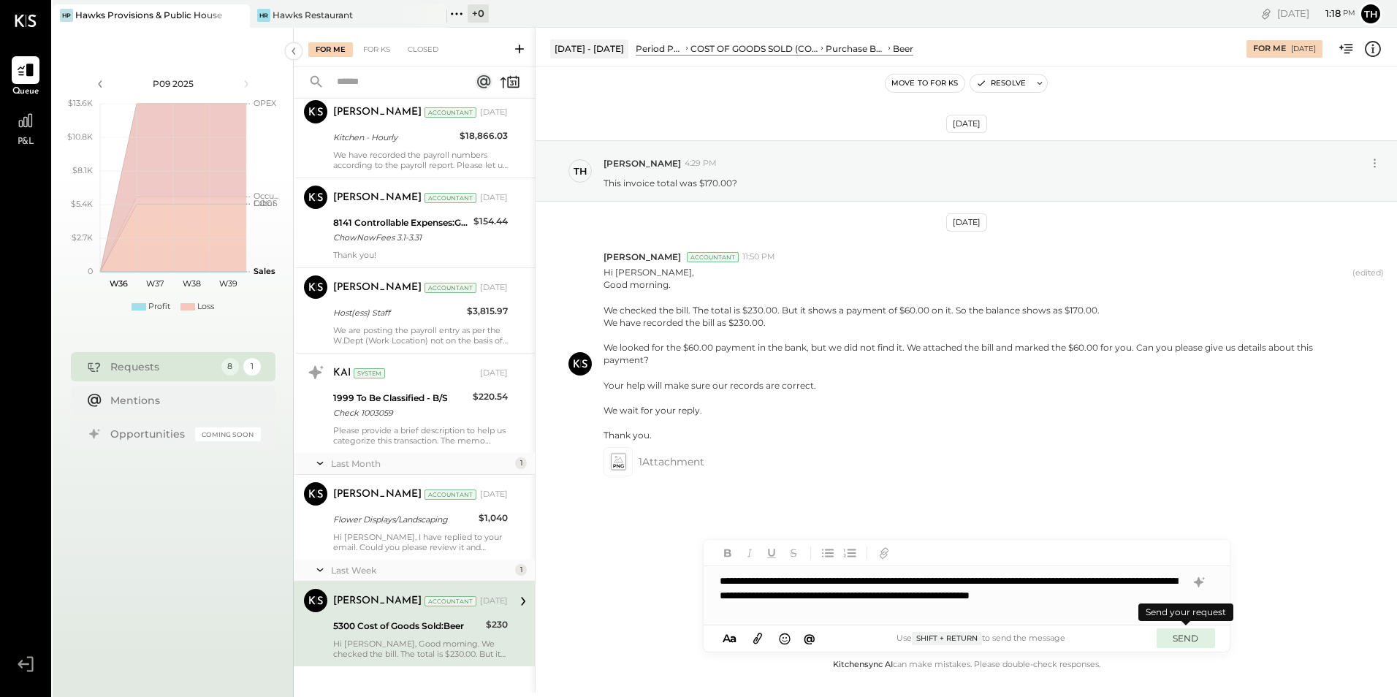
click at [1183, 642] on button "SEND" at bounding box center [1185, 638] width 58 height 20
